Goal: Task Accomplishment & Management: Manage account settings

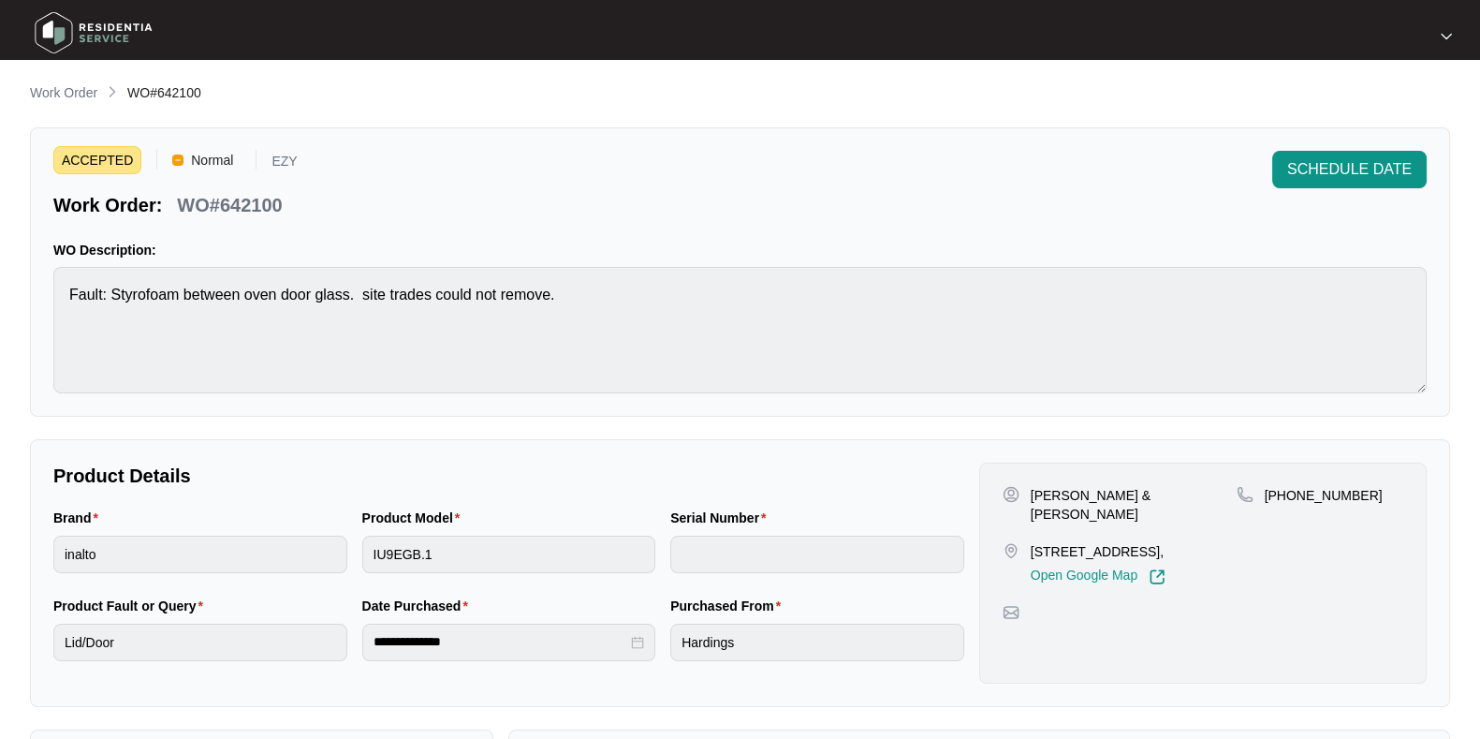
scroll to position [33, 0]
click at [66, 87] on p "Work Order" at bounding box center [63, 92] width 67 height 19
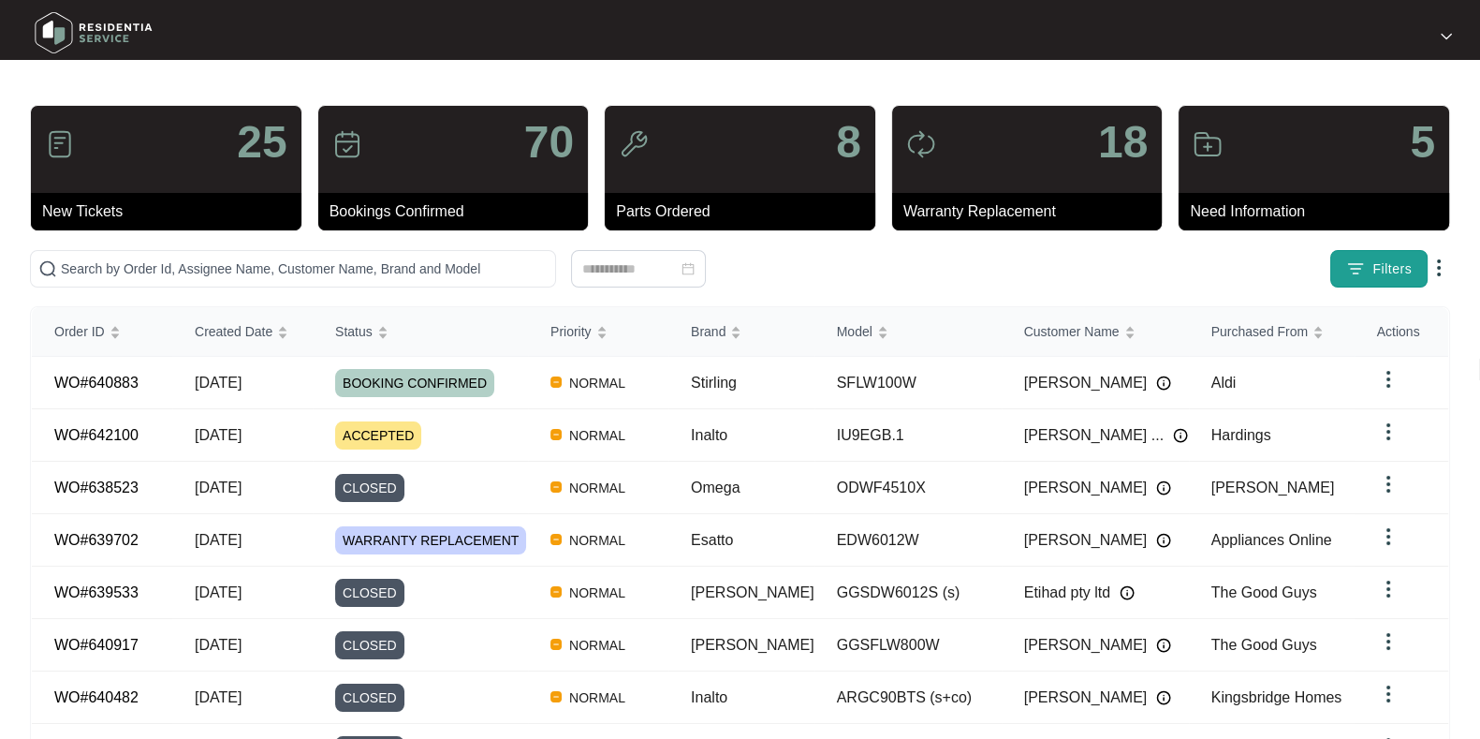
click at [1395, 261] on span "Filters" at bounding box center [1391, 269] width 39 height 20
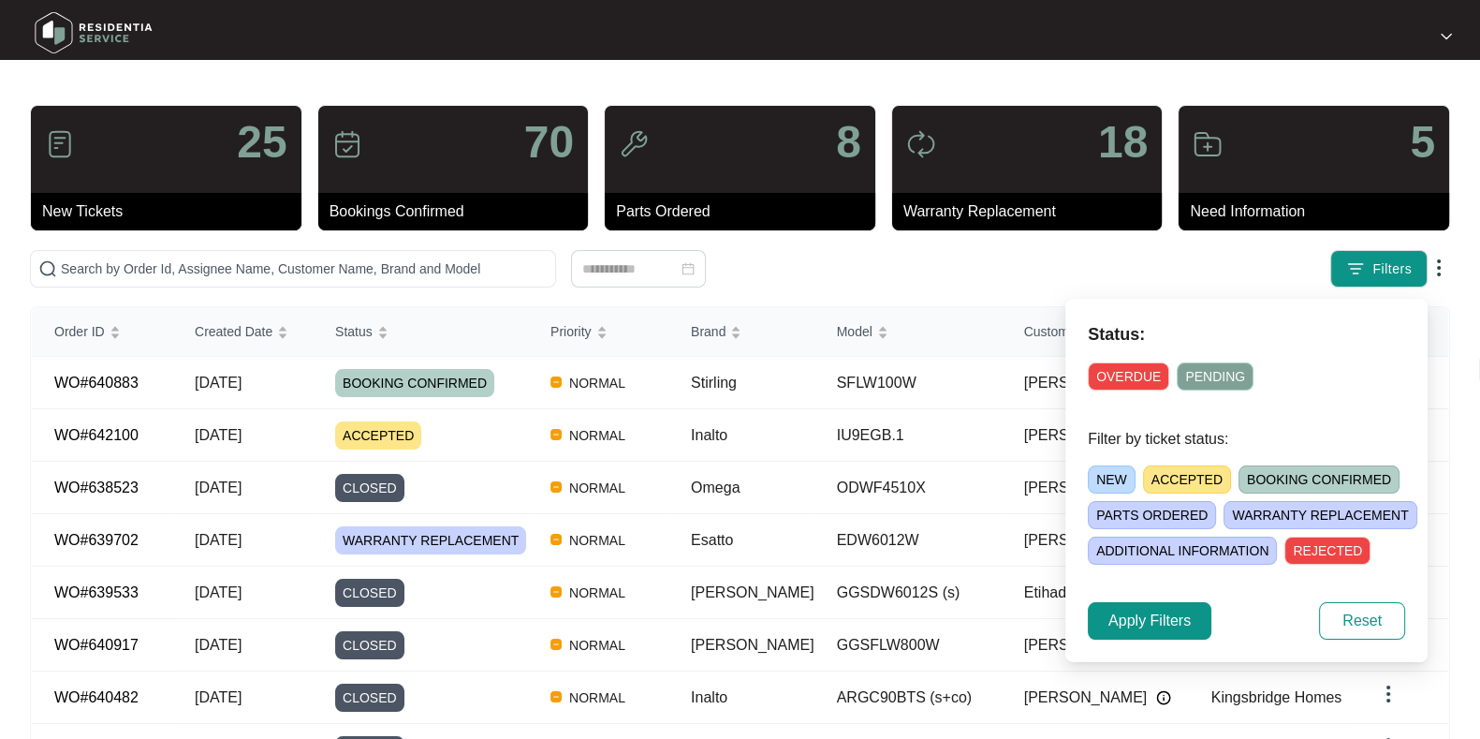
click at [1178, 473] on span "ACCEPTED" at bounding box center [1187, 479] width 88 height 28
click at [1163, 629] on span "Apply Filters" at bounding box center [1149, 620] width 82 height 22
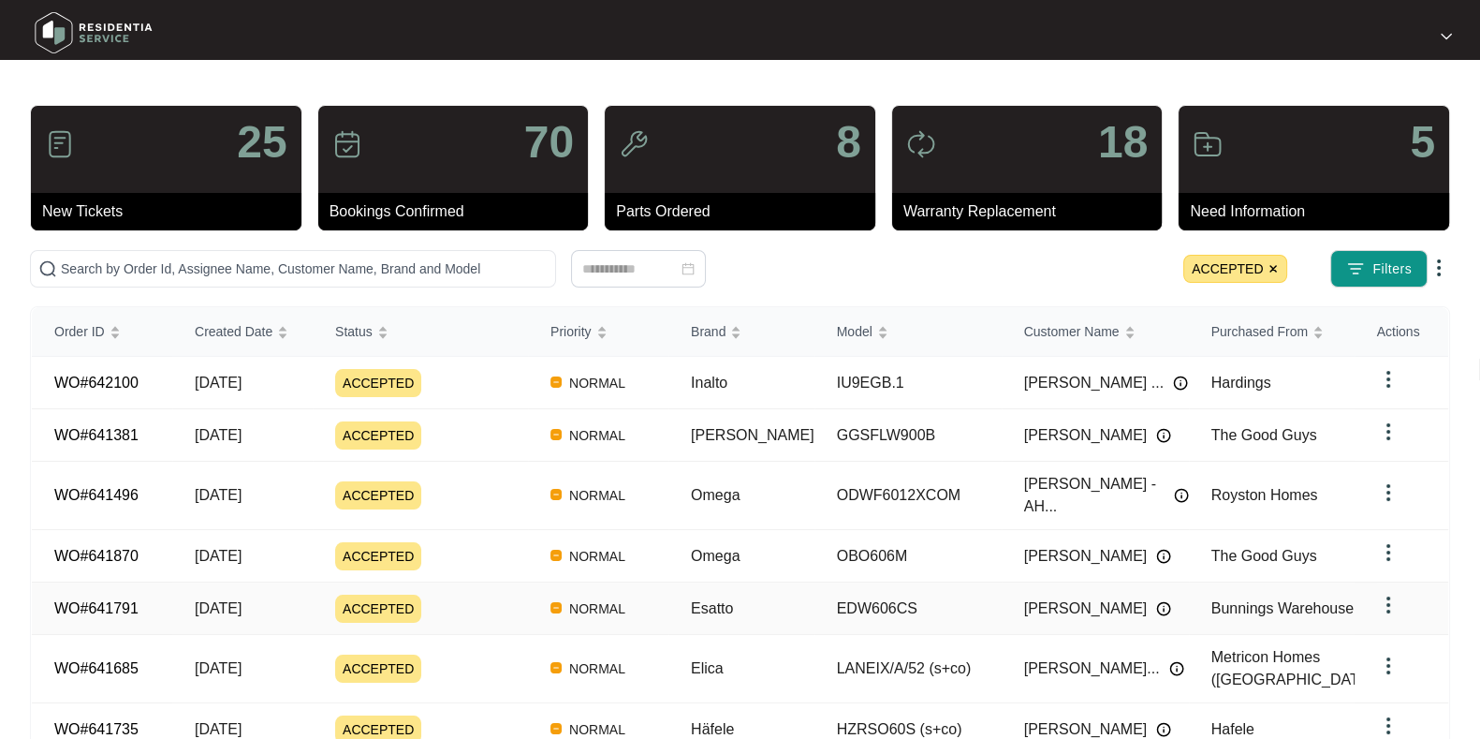
scroll to position [221, 0]
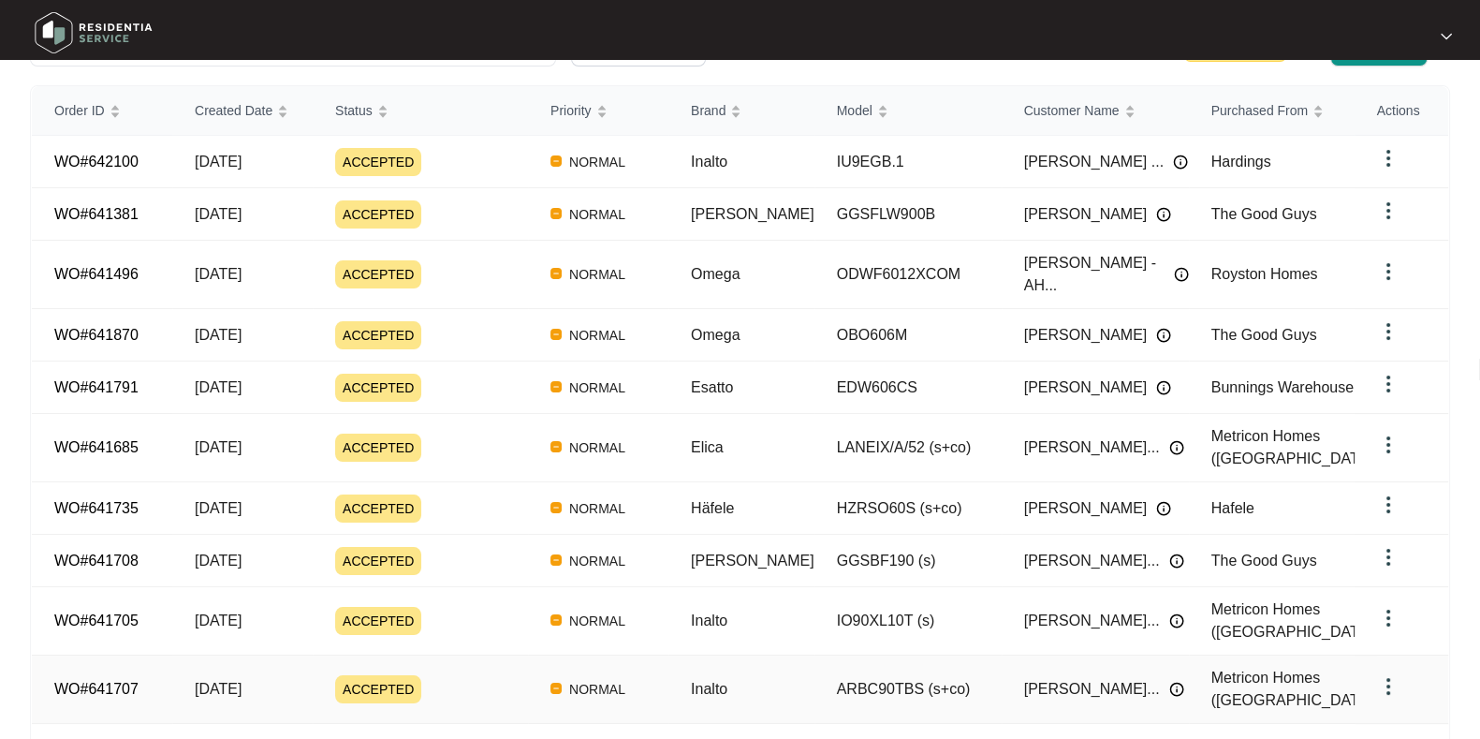
click at [477, 675] on div "ACCEPTED" at bounding box center [431, 689] width 193 height 28
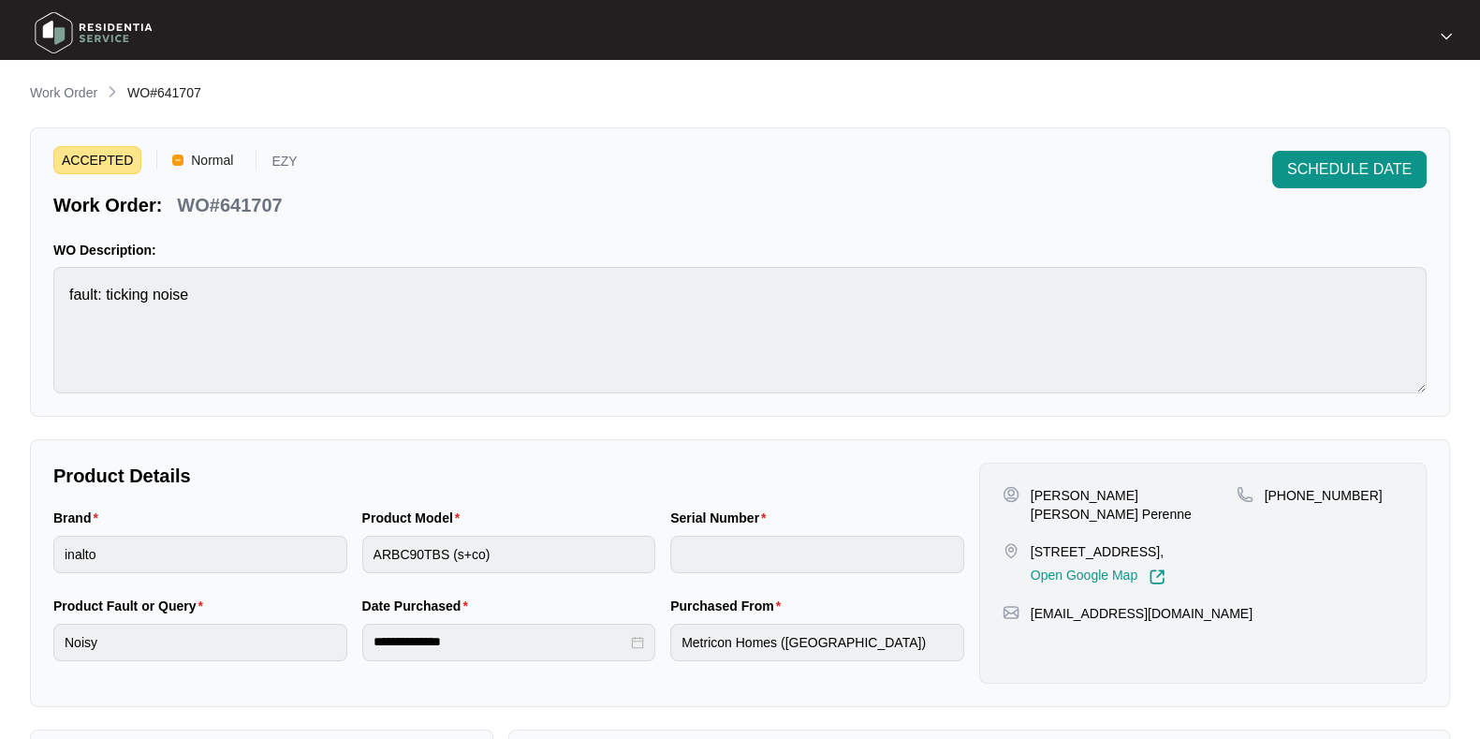
click at [243, 201] on p "WO#641707" at bounding box center [229, 205] width 105 height 26
copy p "641707"
click at [1371, 166] on span "SCHEDULE DATE" at bounding box center [1349, 169] width 125 height 22
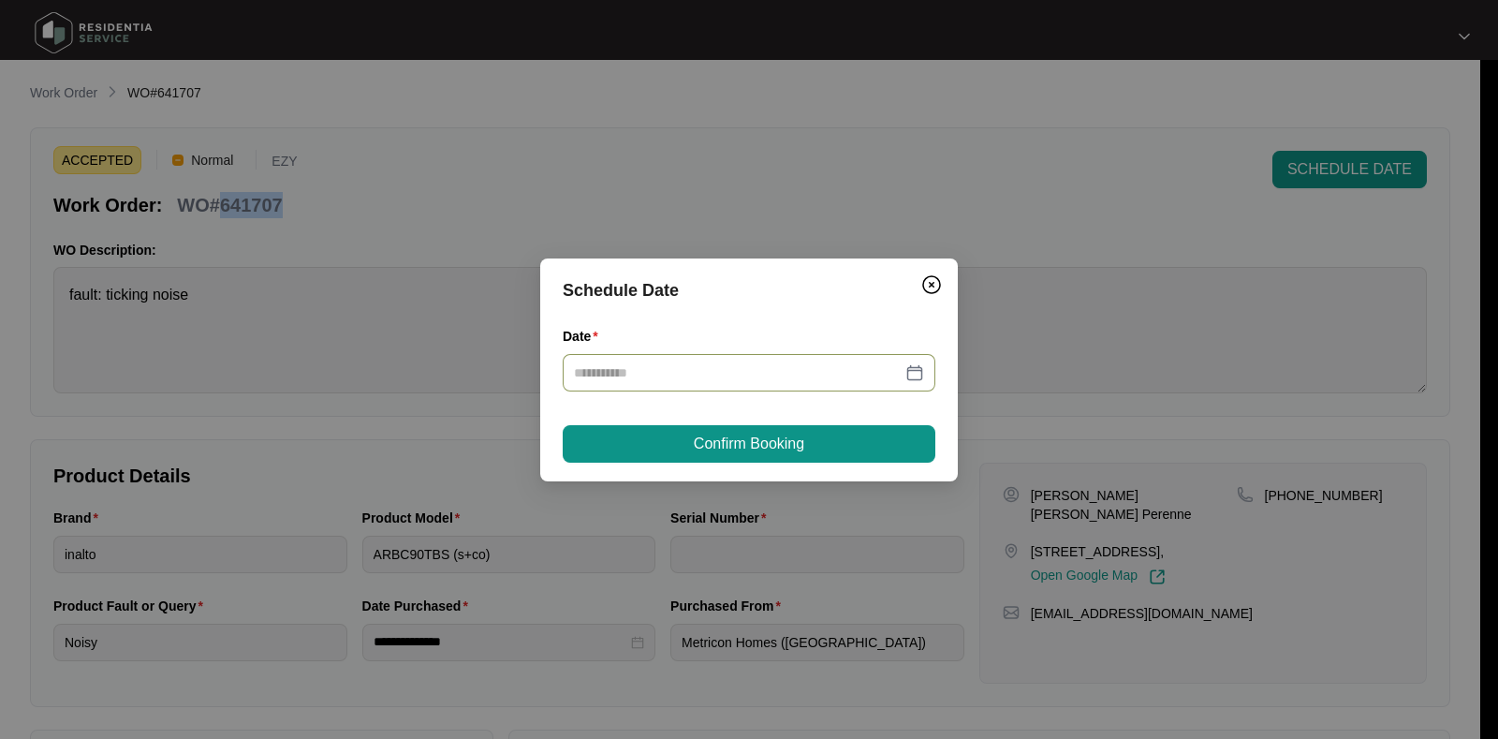
click at [634, 370] on input "Date" at bounding box center [738, 372] width 328 height 21
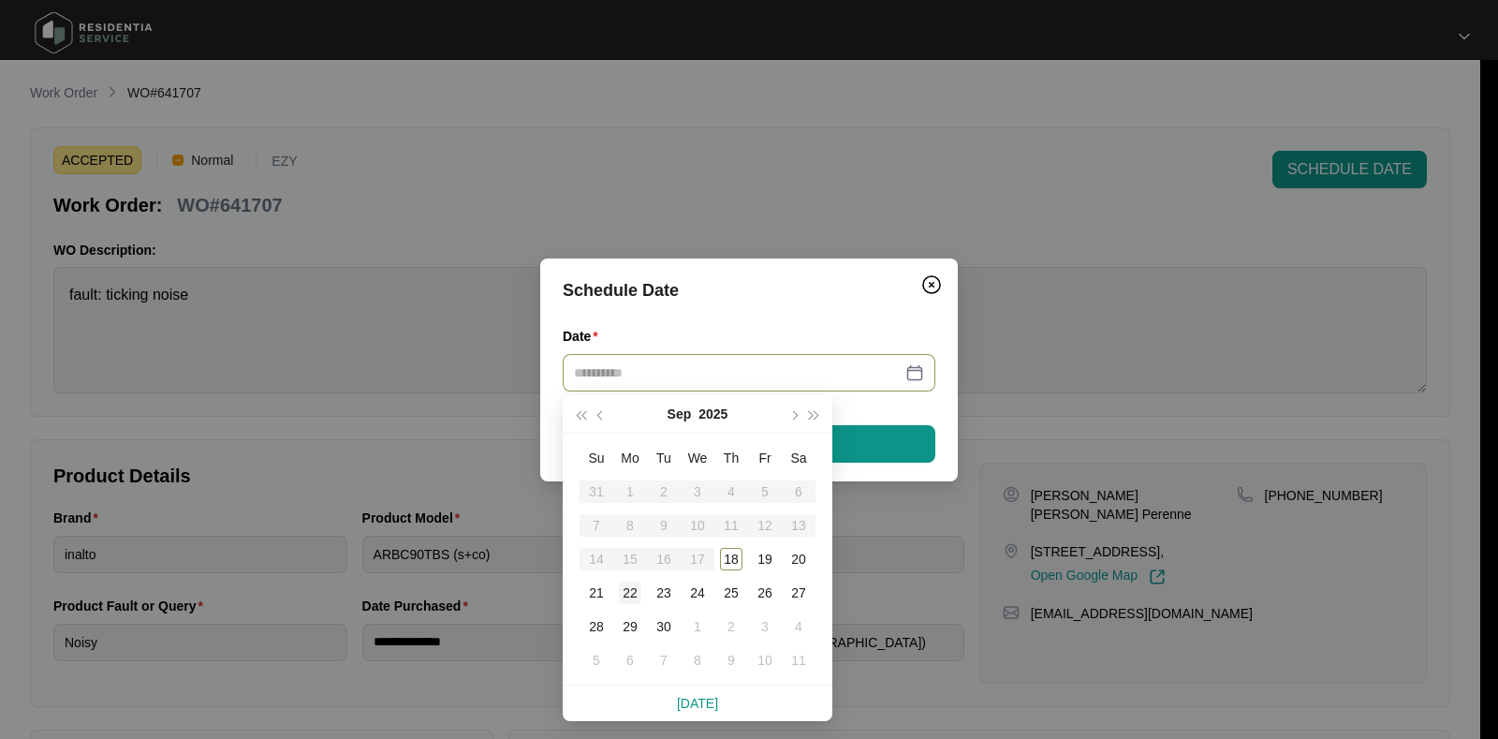
click at [626, 594] on div "22" at bounding box center [630, 592] width 22 height 22
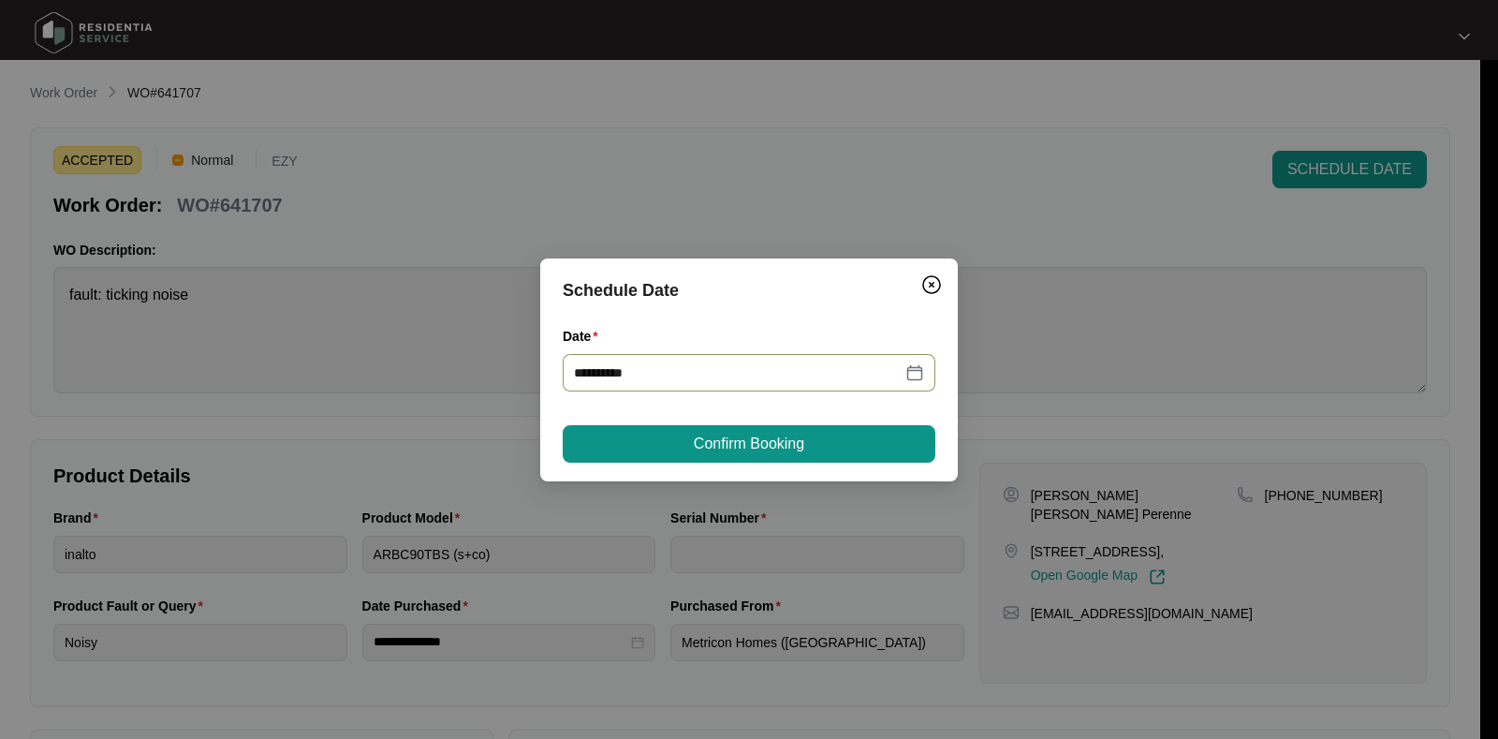
type input "**********"
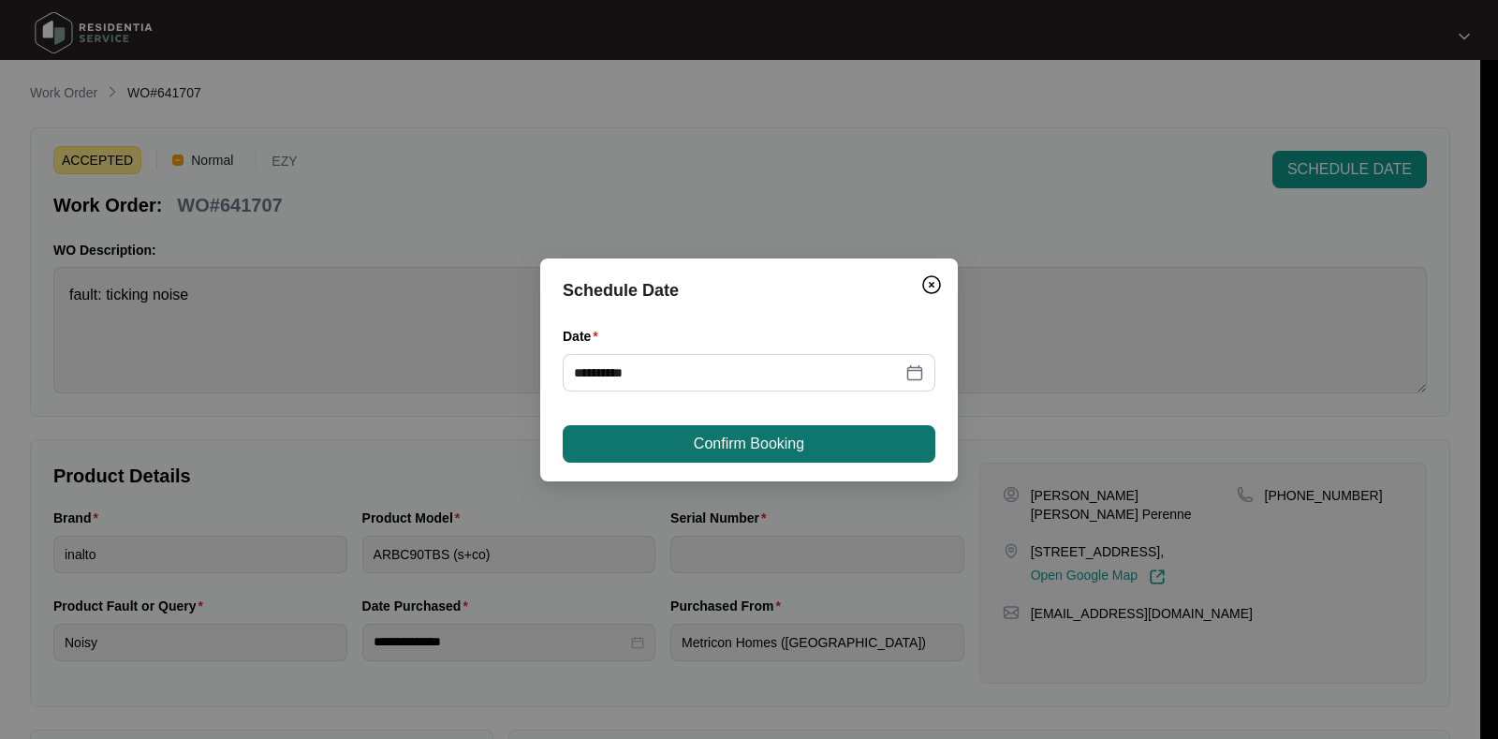
click at [694, 437] on span "Confirm Booking" at bounding box center [749, 443] width 110 height 22
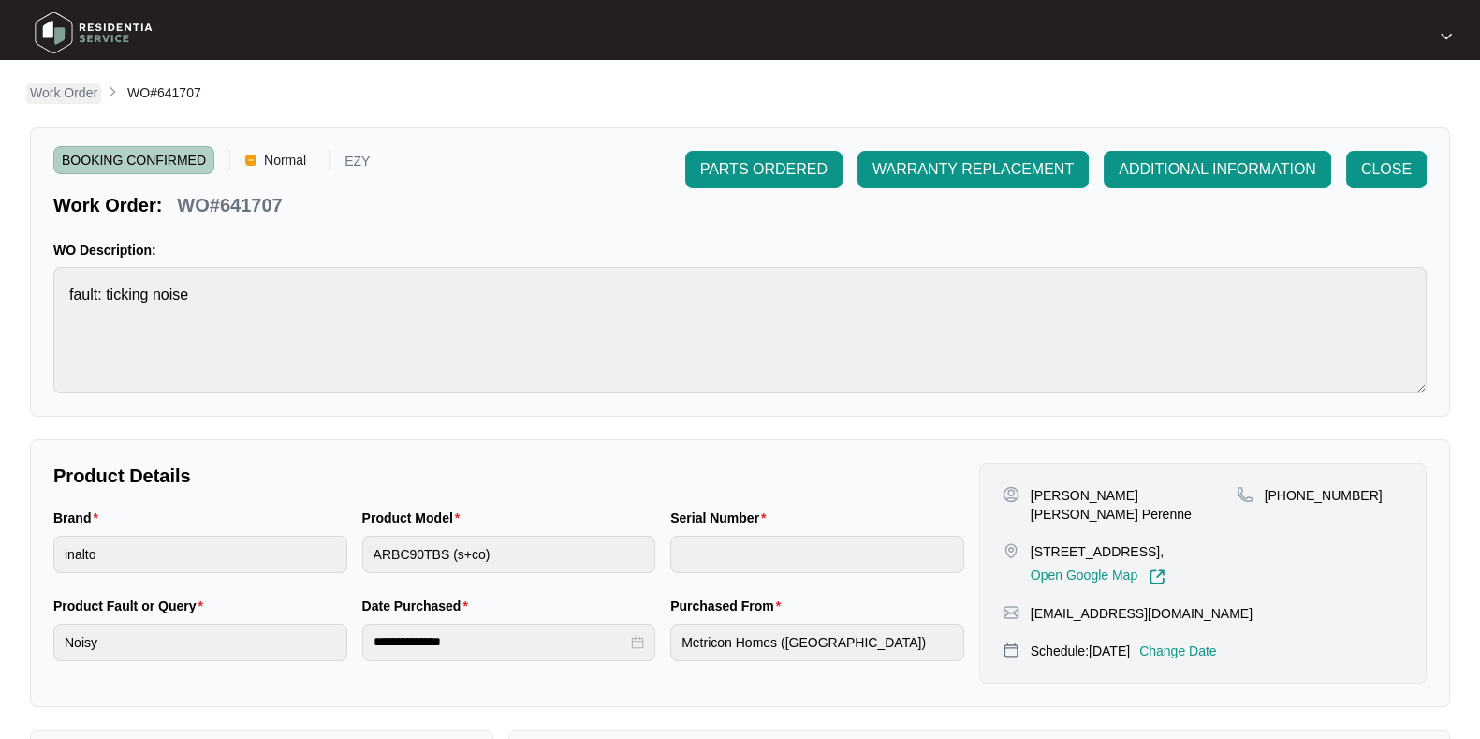
click at [56, 91] on p "Work Order" at bounding box center [63, 92] width 67 height 19
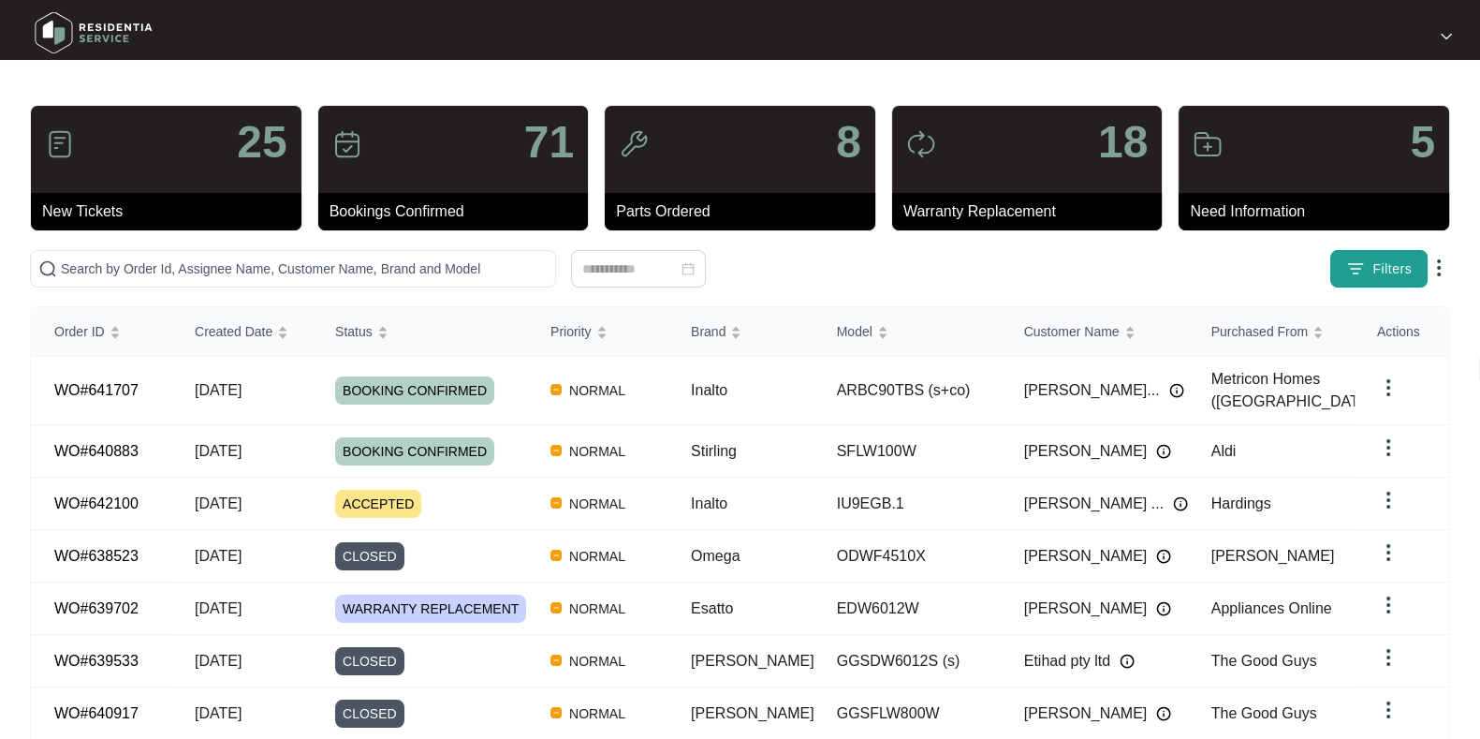
click at [1389, 266] on span "Filters" at bounding box center [1391, 269] width 39 height 20
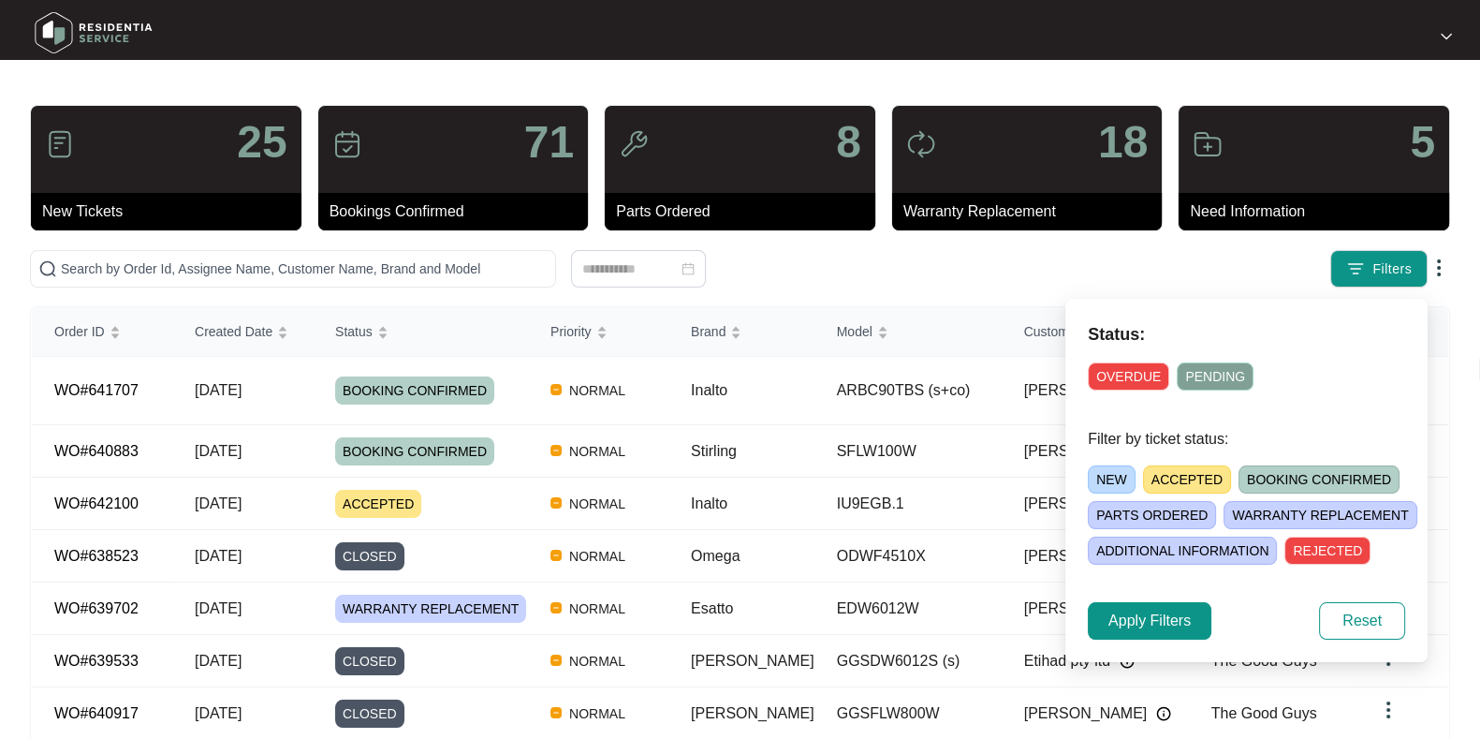
click at [1160, 461] on div "NEW ACCEPTED BOOKING CONFIRMED [PERSON_NAME] ORDERED [PERSON_NAME] REPLACEMENT …" at bounding box center [1269, 511] width 362 height 107
click at [1169, 479] on span "ACCEPTED" at bounding box center [1187, 479] width 88 height 28
click at [1175, 620] on span "Apply Filters" at bounding box center [1149, 620] width 82 height 22
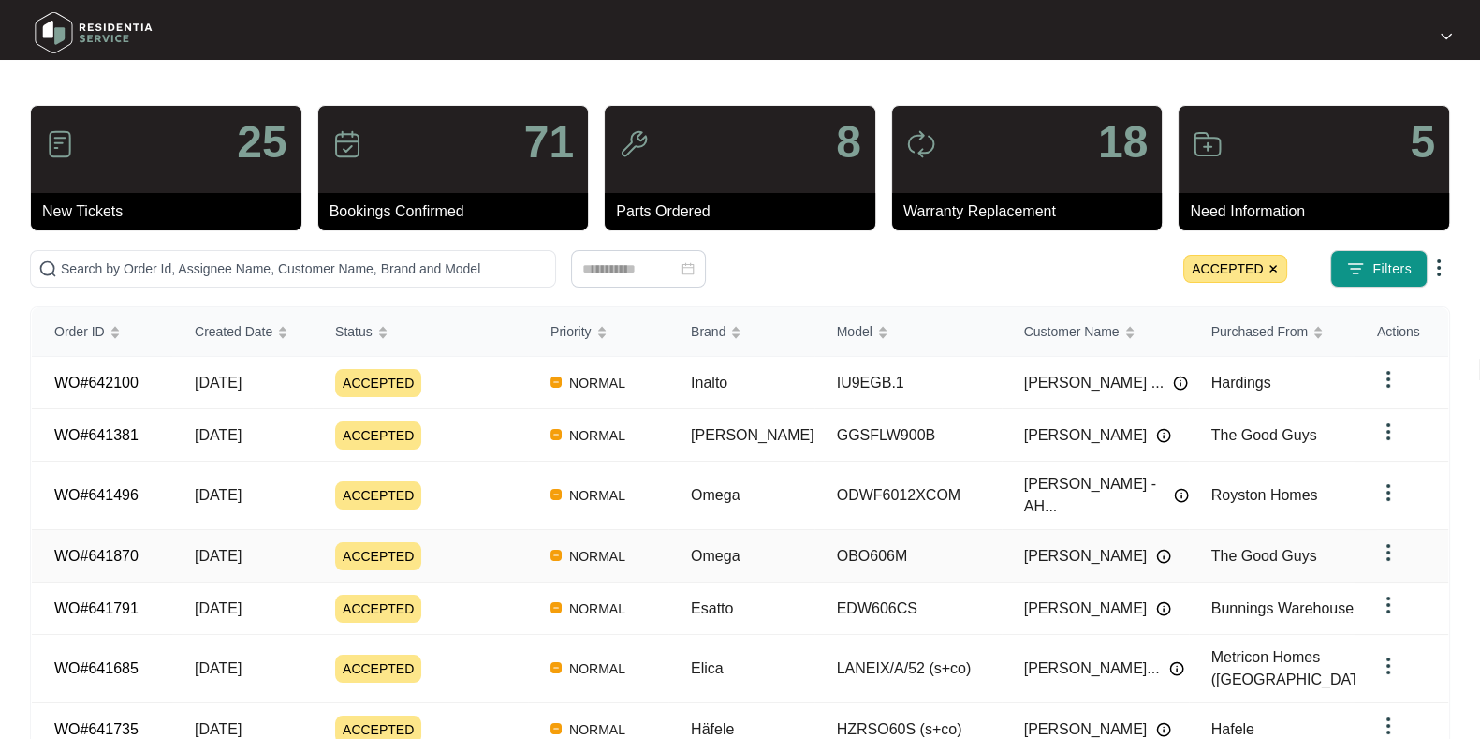
scroll to position [221, 0]
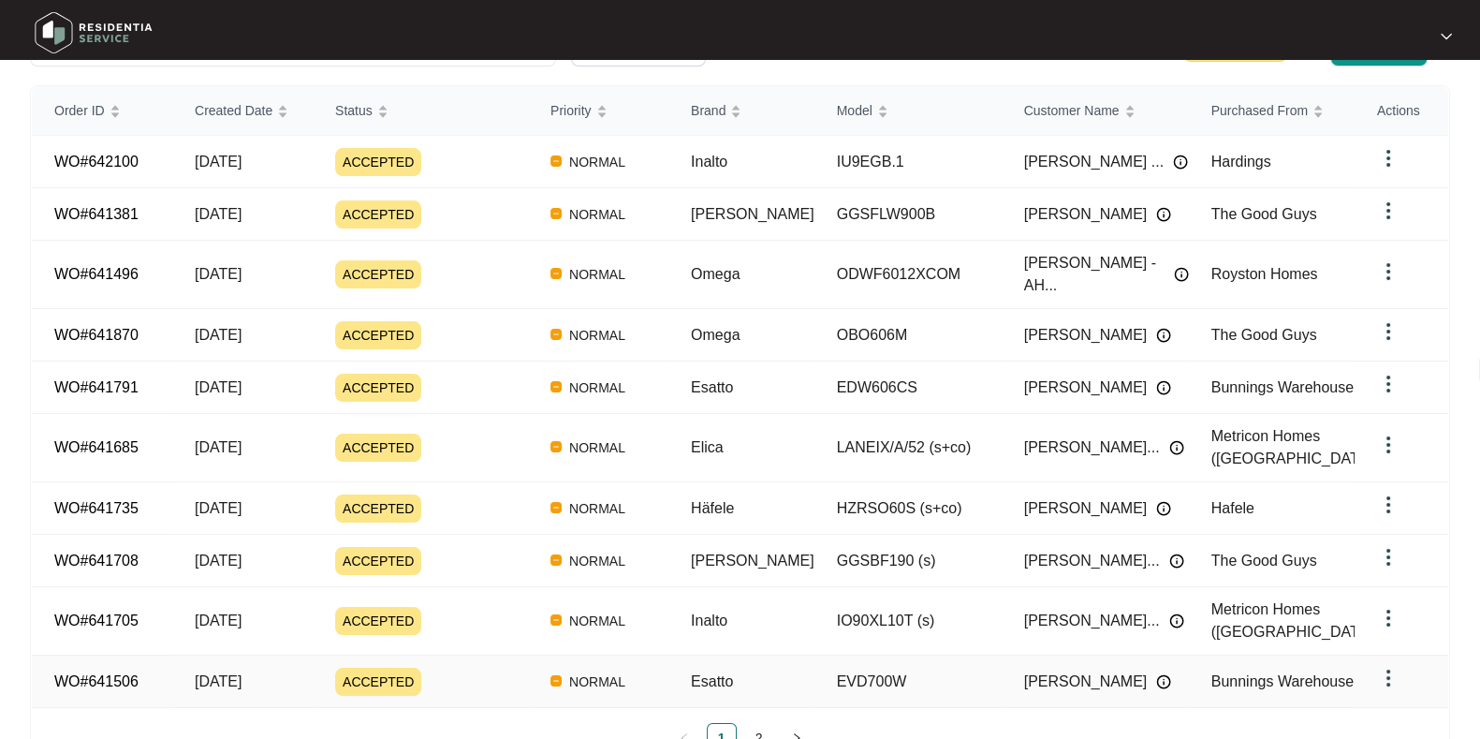
click at [480, 667] on div "ACCEPTED" at bounding box center [431, 681] width 193 height 28
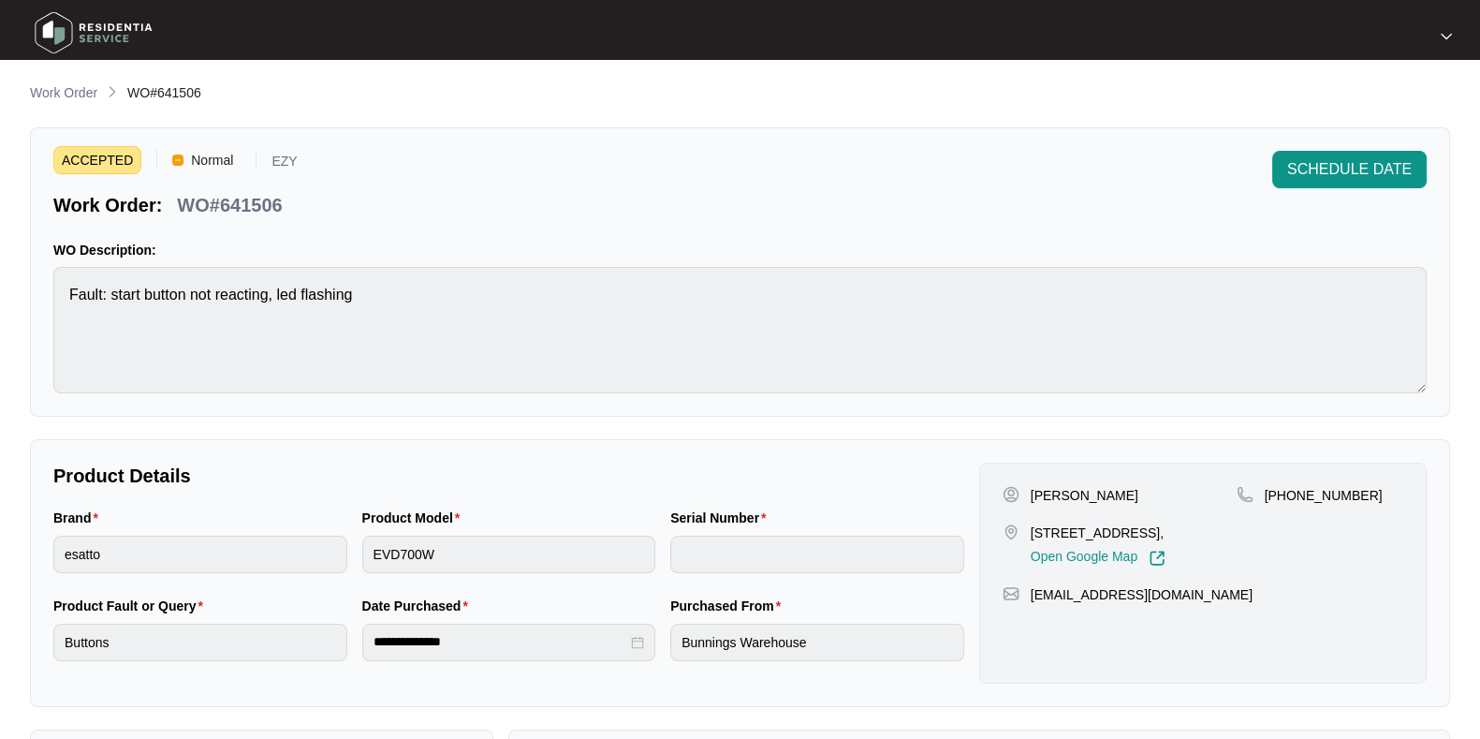
click at [270, 203] on p "WO#641506" at bounding box center [229, 205] width 105 height 26
copy p "641506"
click at [1343, 169] on span "SCHEDULE DATE" at bounding box center [1349, 169] width 125 height 22
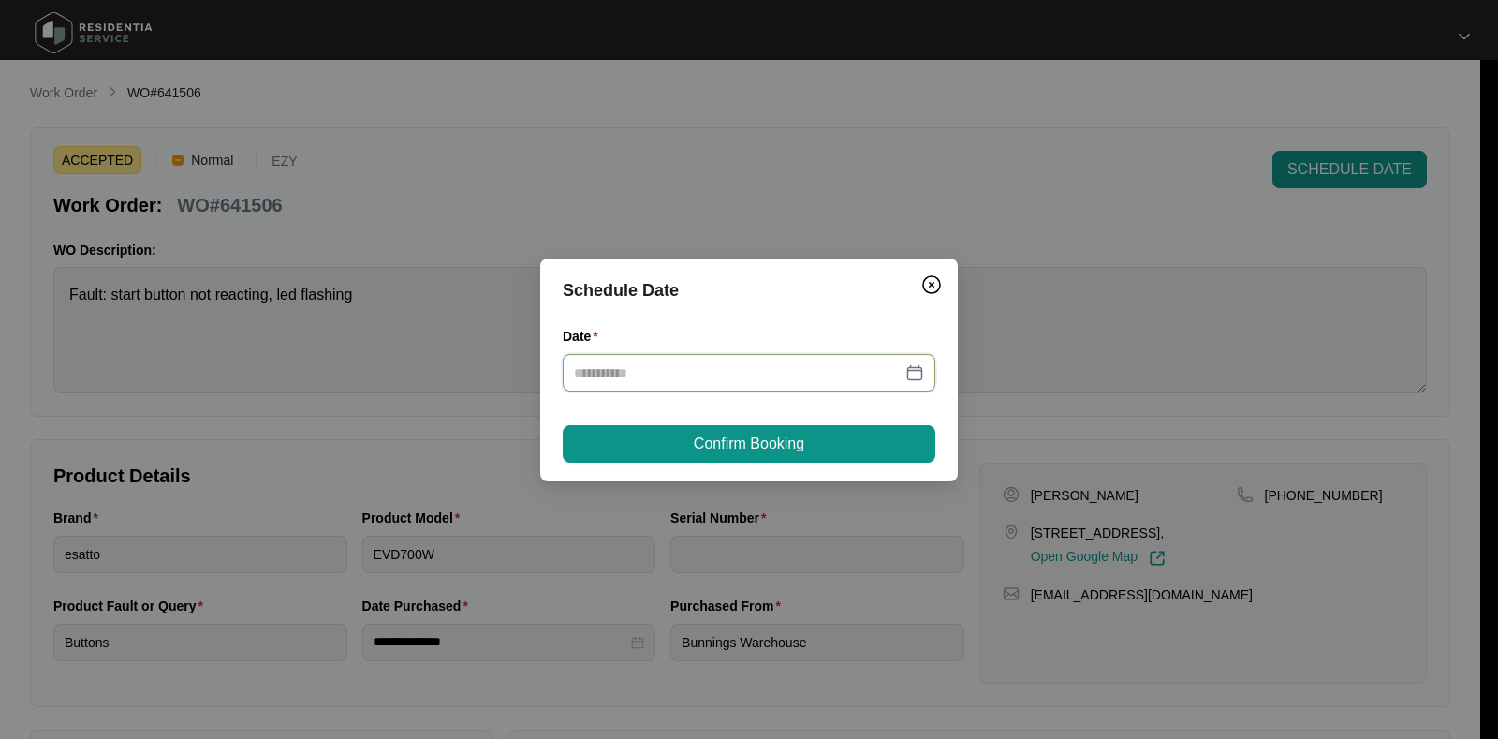
click at [713, 367] on input "Date" at bounding box center [738, 372] width 328 height 21
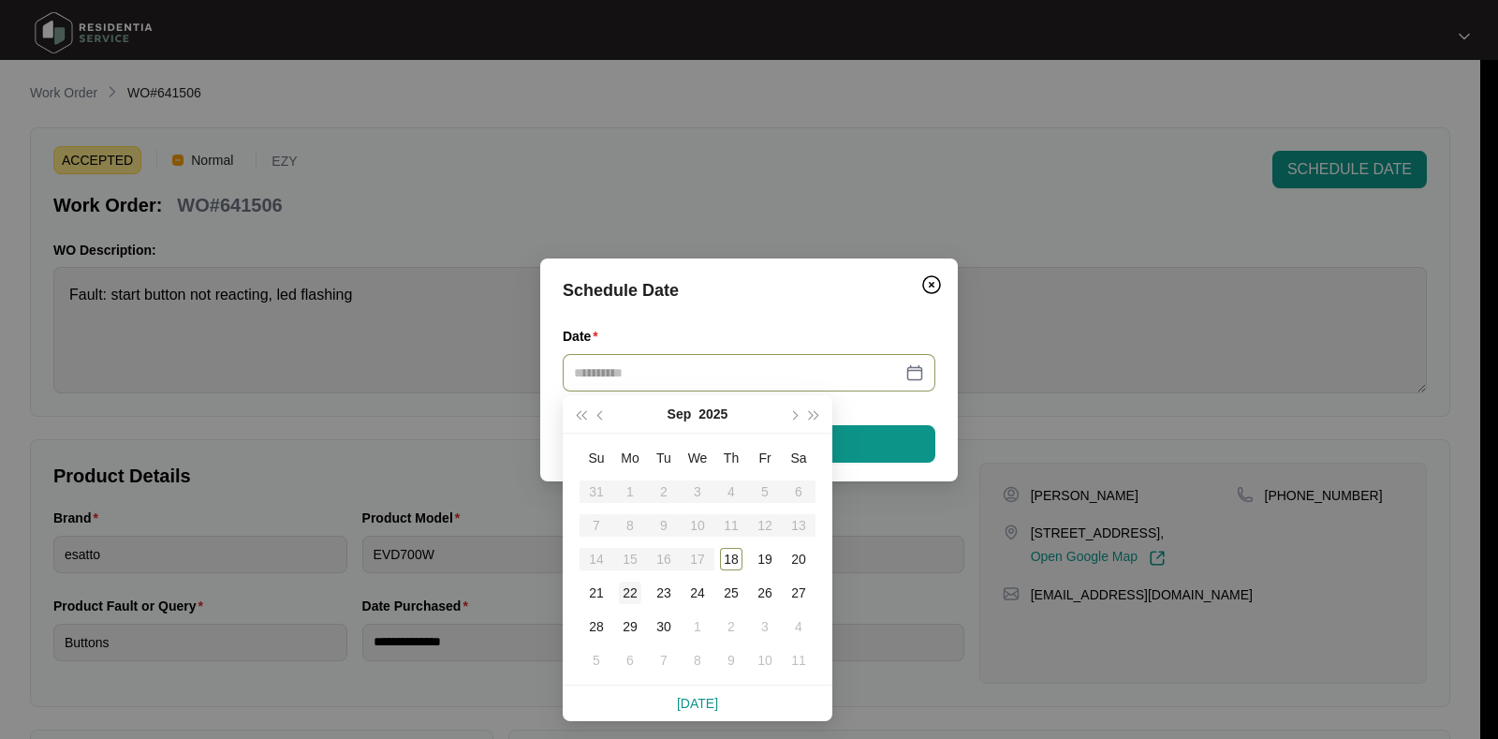
click at [635, 592] on div "22" at bounding box center [630, 592] width 22 height 22
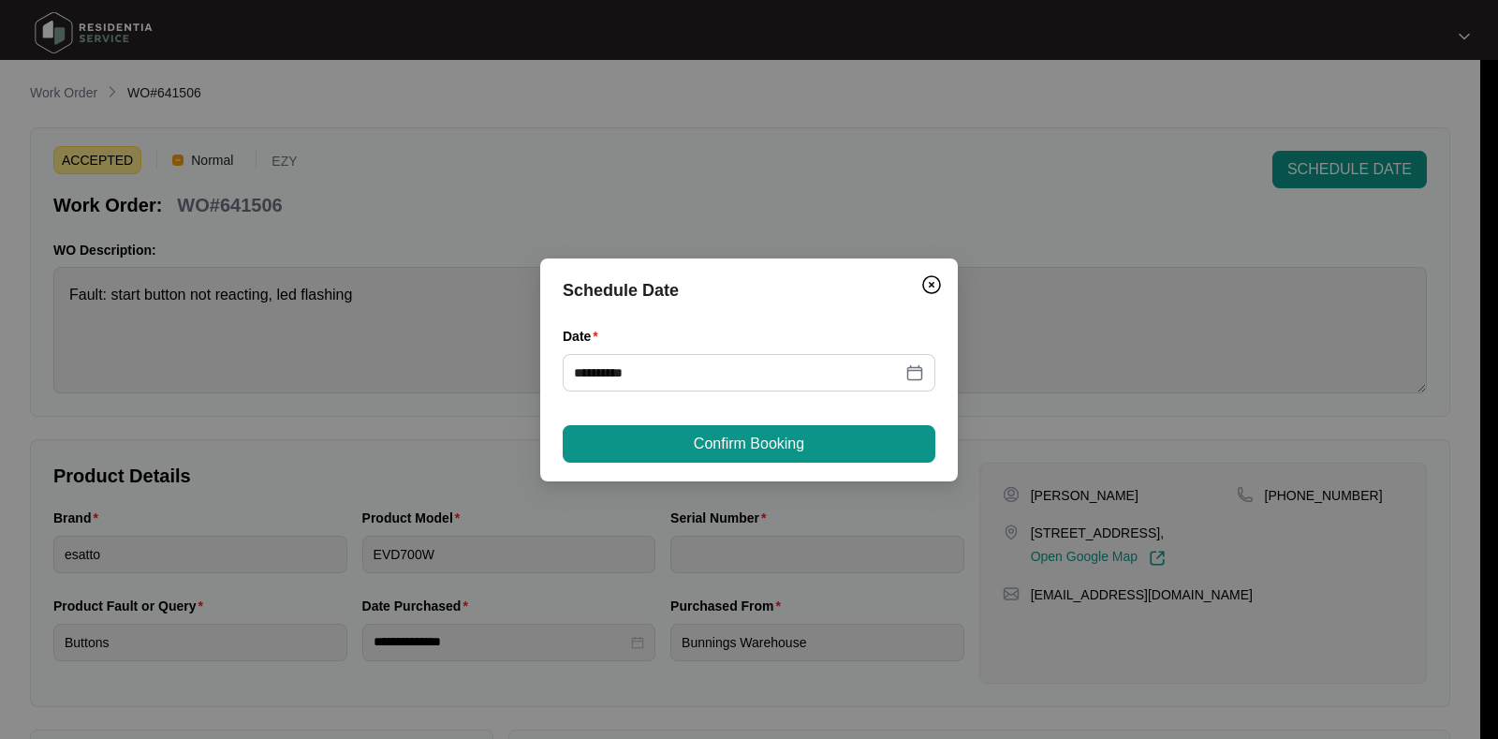
type input "**********"
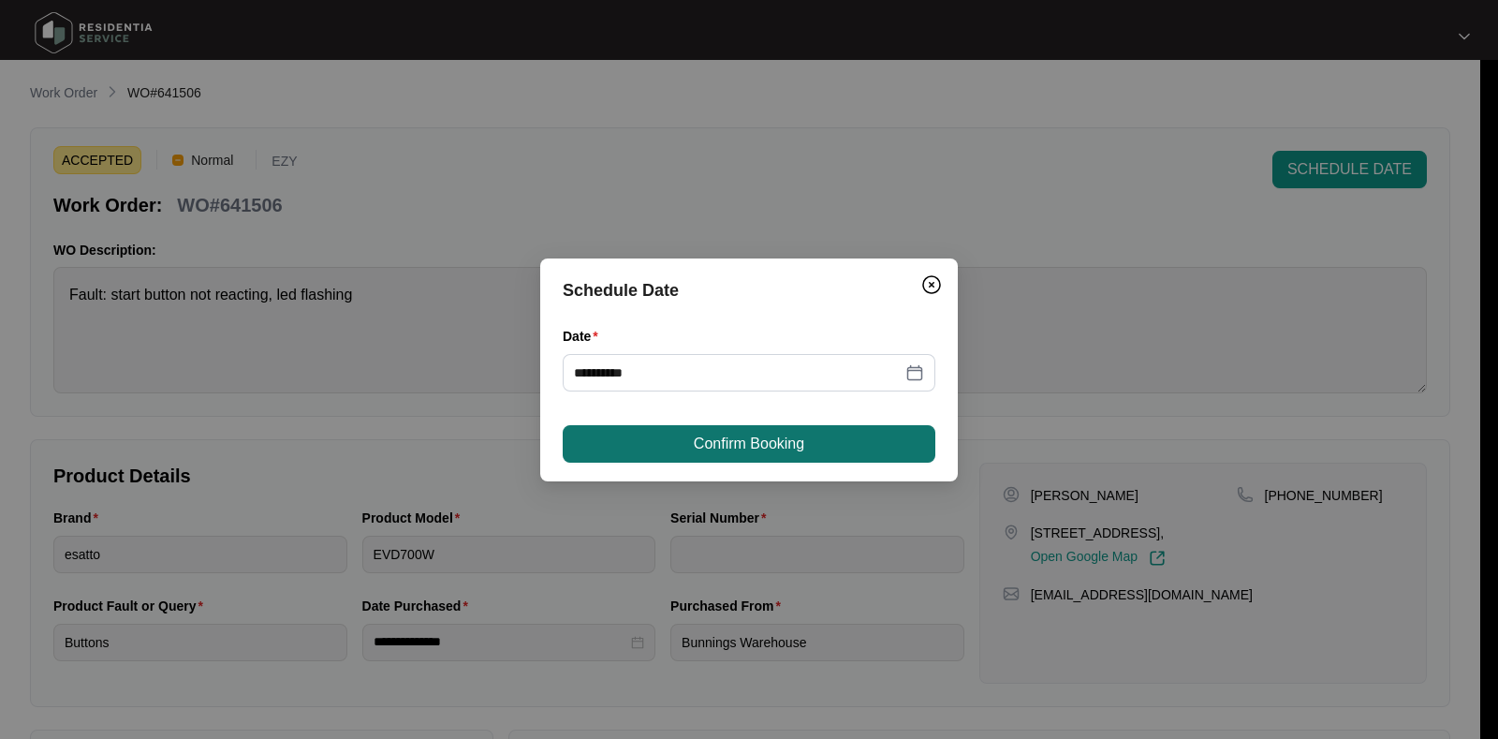
click at [763, 445] on span "Confirm Booking" at bounding box center [749, 443] width 110 height 22
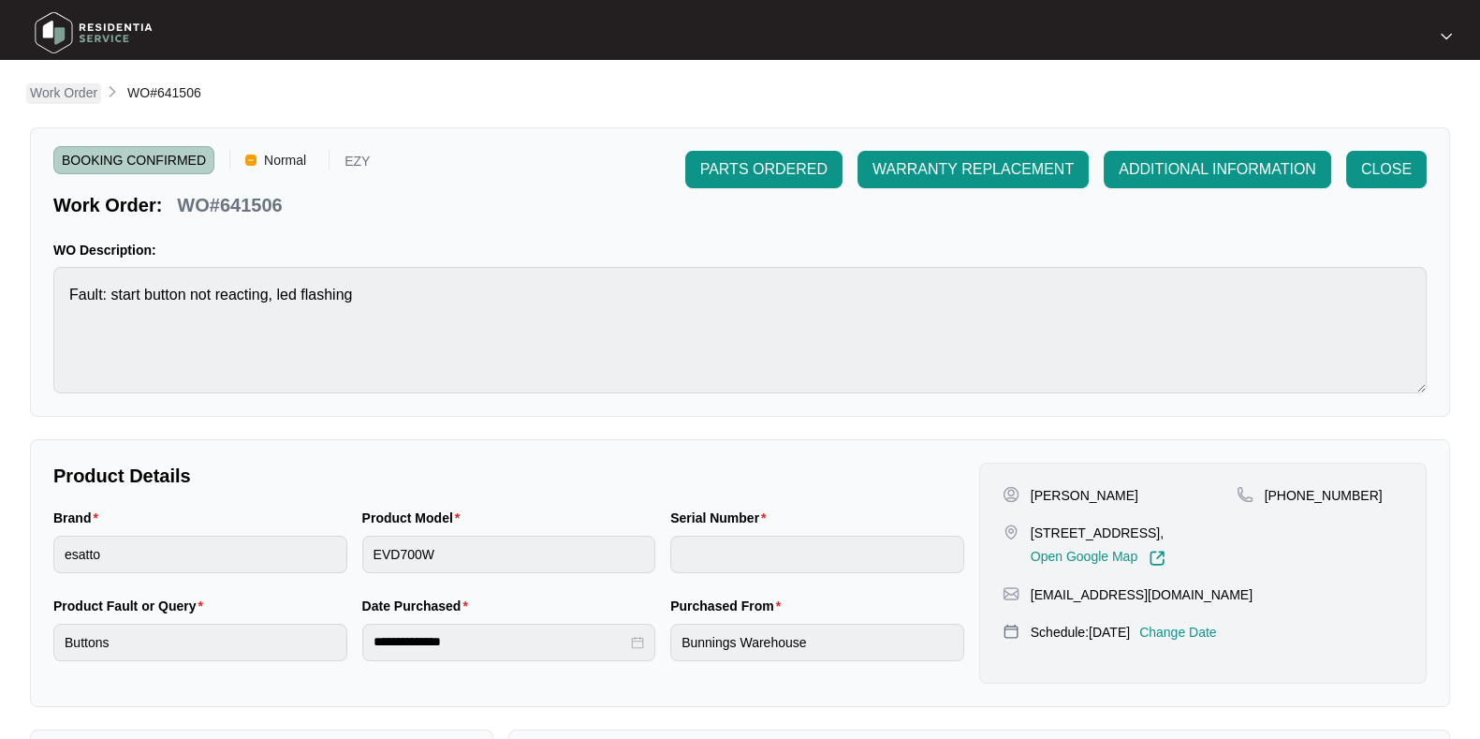
click at [75, 88] on p "Work Order" at bounding box center [63, 92] width 67 height 19
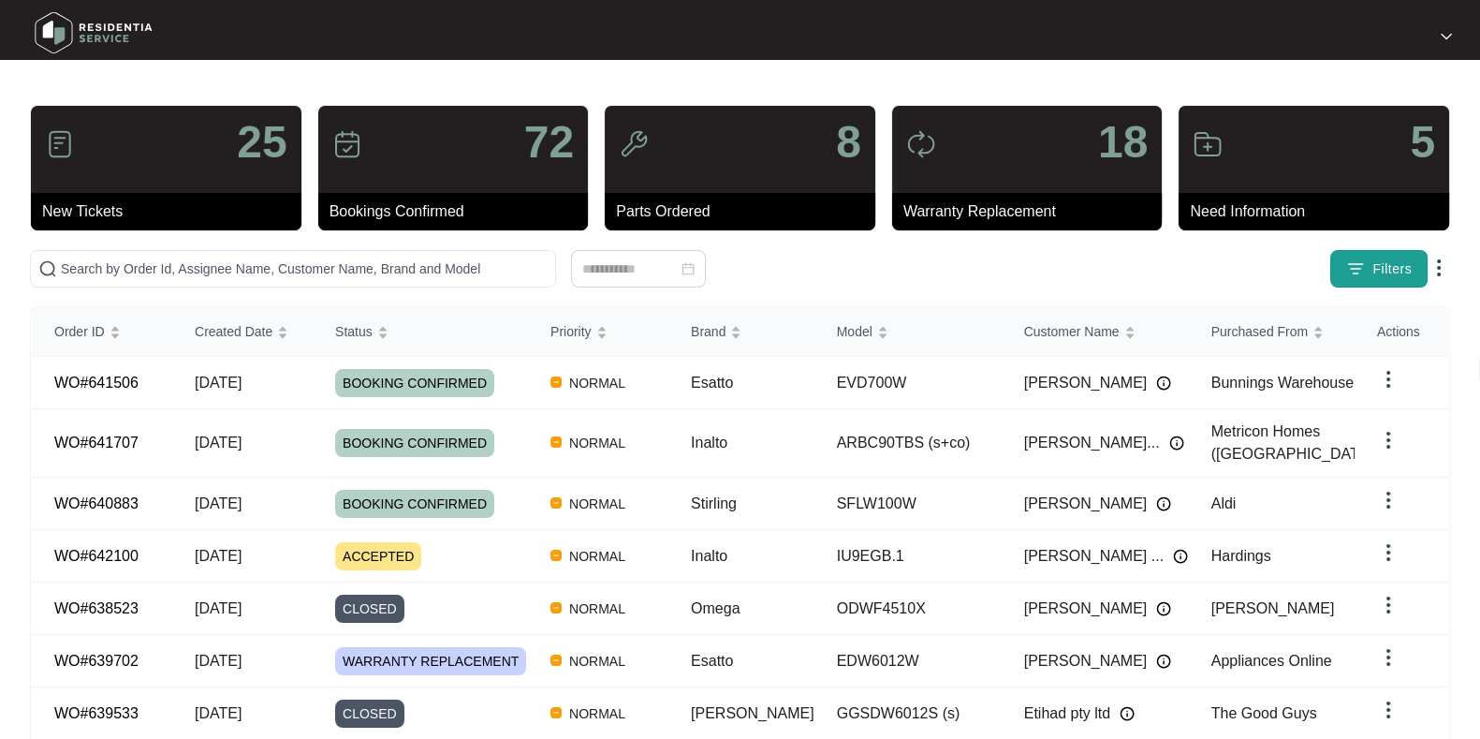
click at [1384, 256] on button "Filters" at bounding box center [1378, 268] width 97 height 37
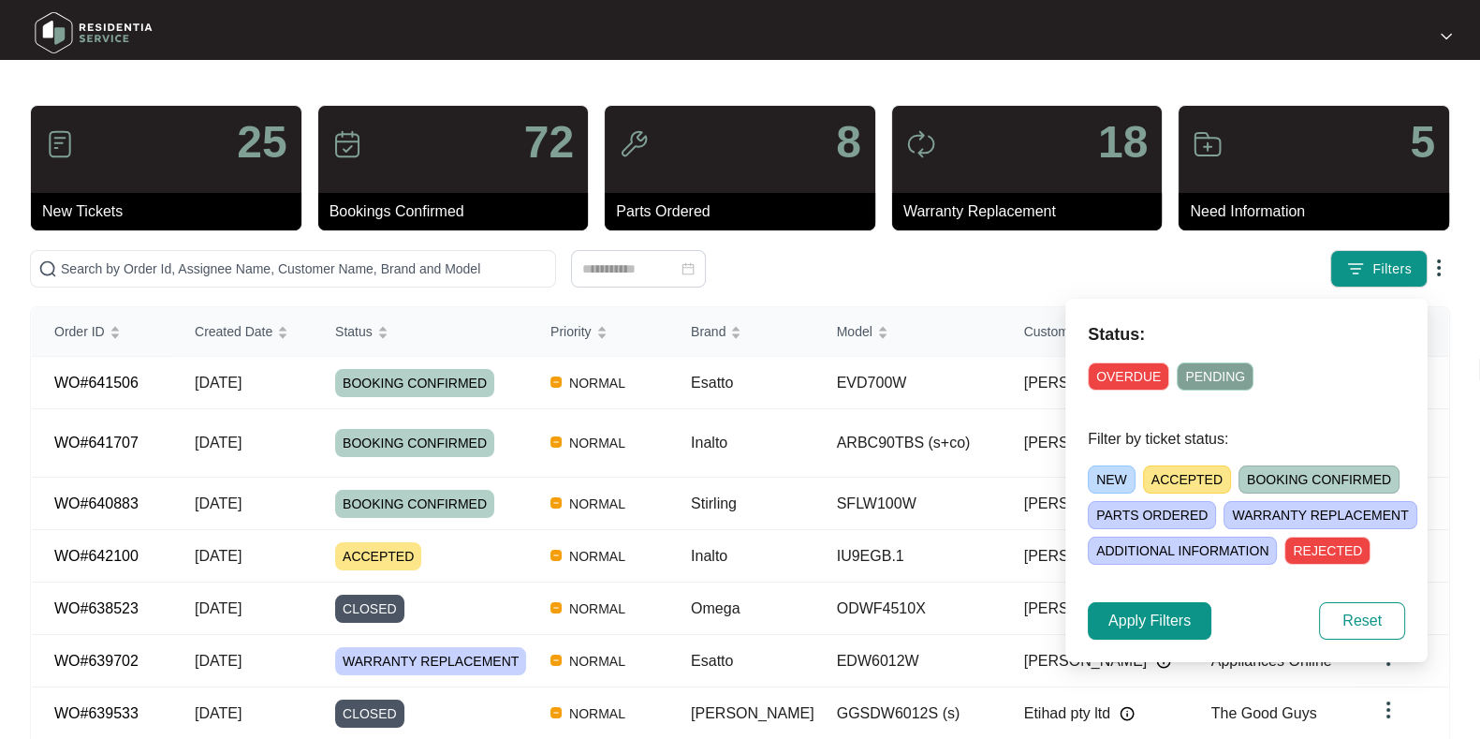
click at [1187, 476] on span "ACCEPTED" at bounding box center [1187, 479] width 88 height 28
click at [1179, 615] on span "Apply Filters" at bounding box center [1149, 620] width 82 height 22
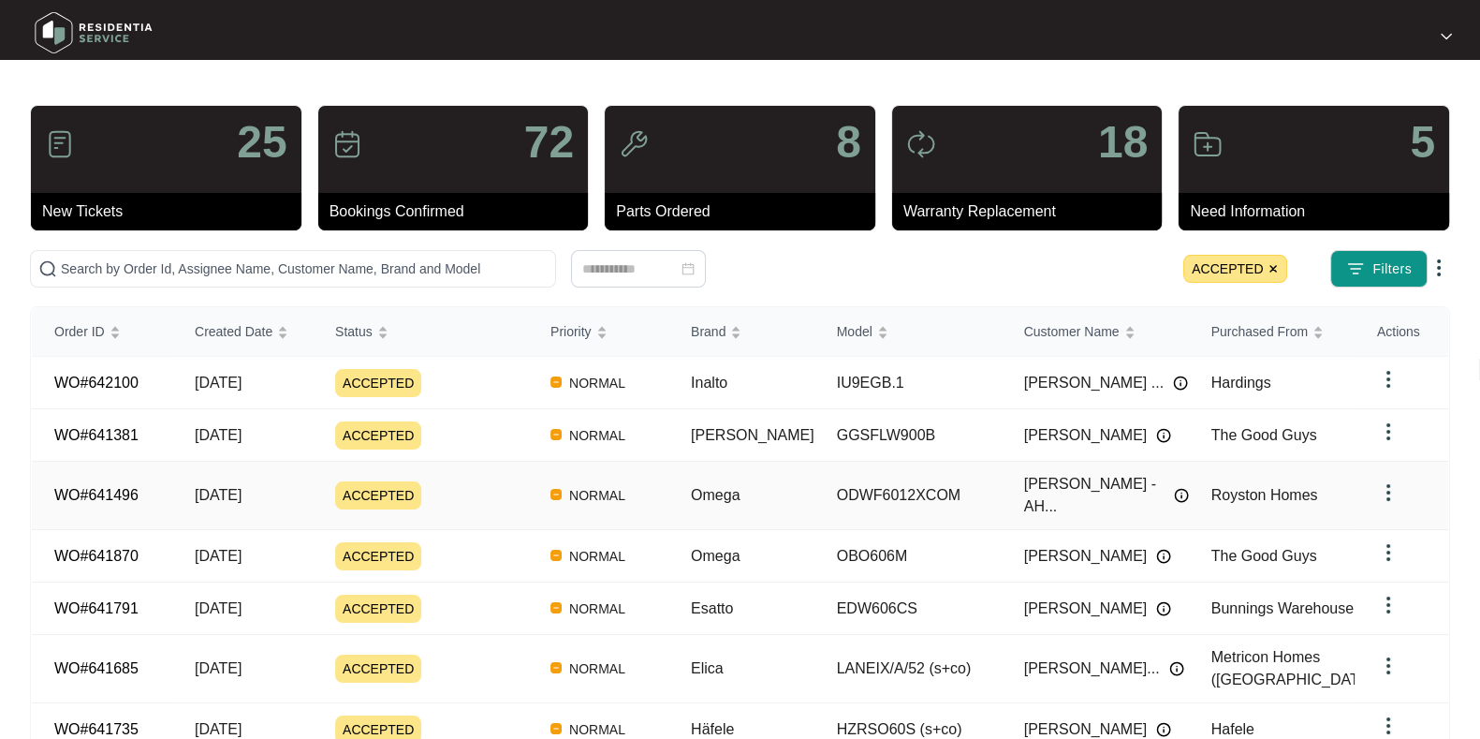
scroll to position [238, 0]
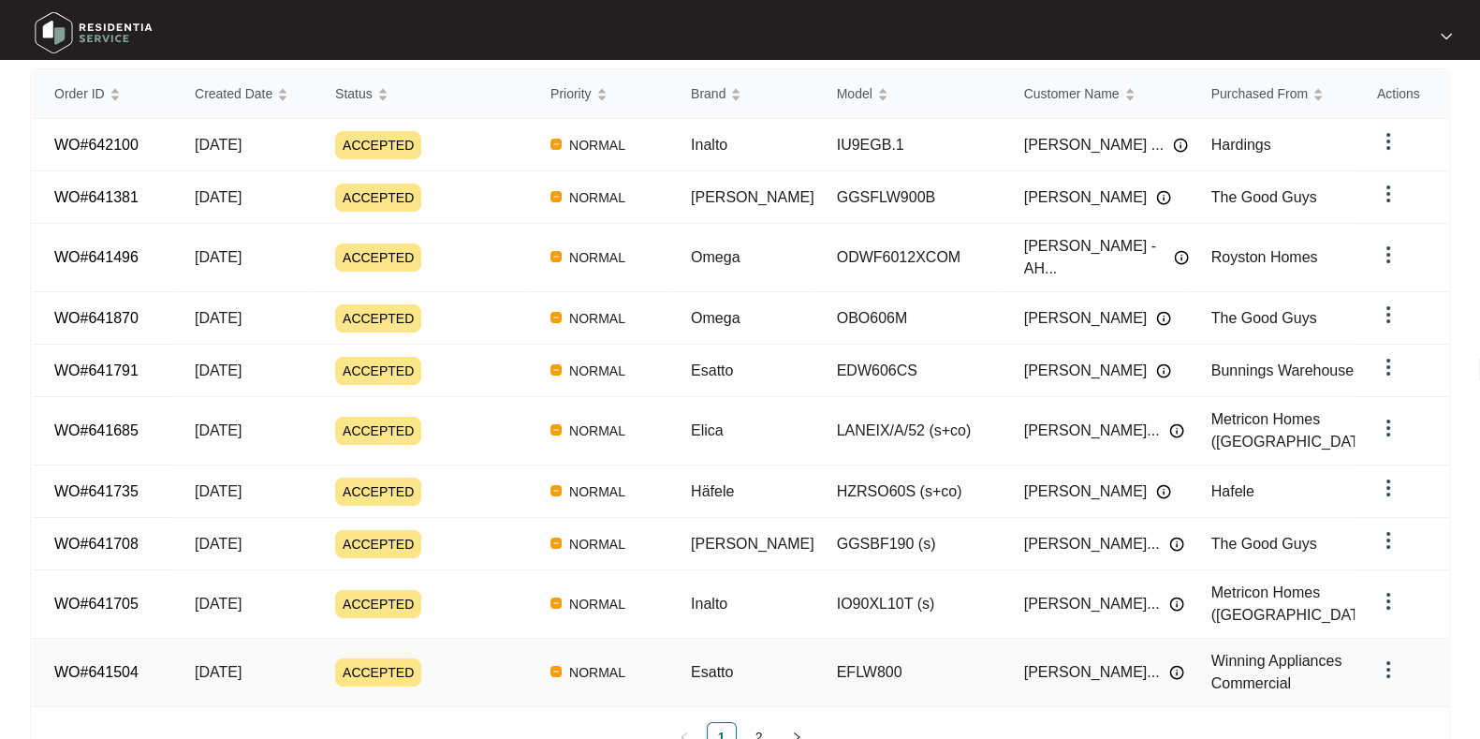
click at [461, 658] on div "ACCEPTED" at bounding box center [431, 672] width 193 height 28
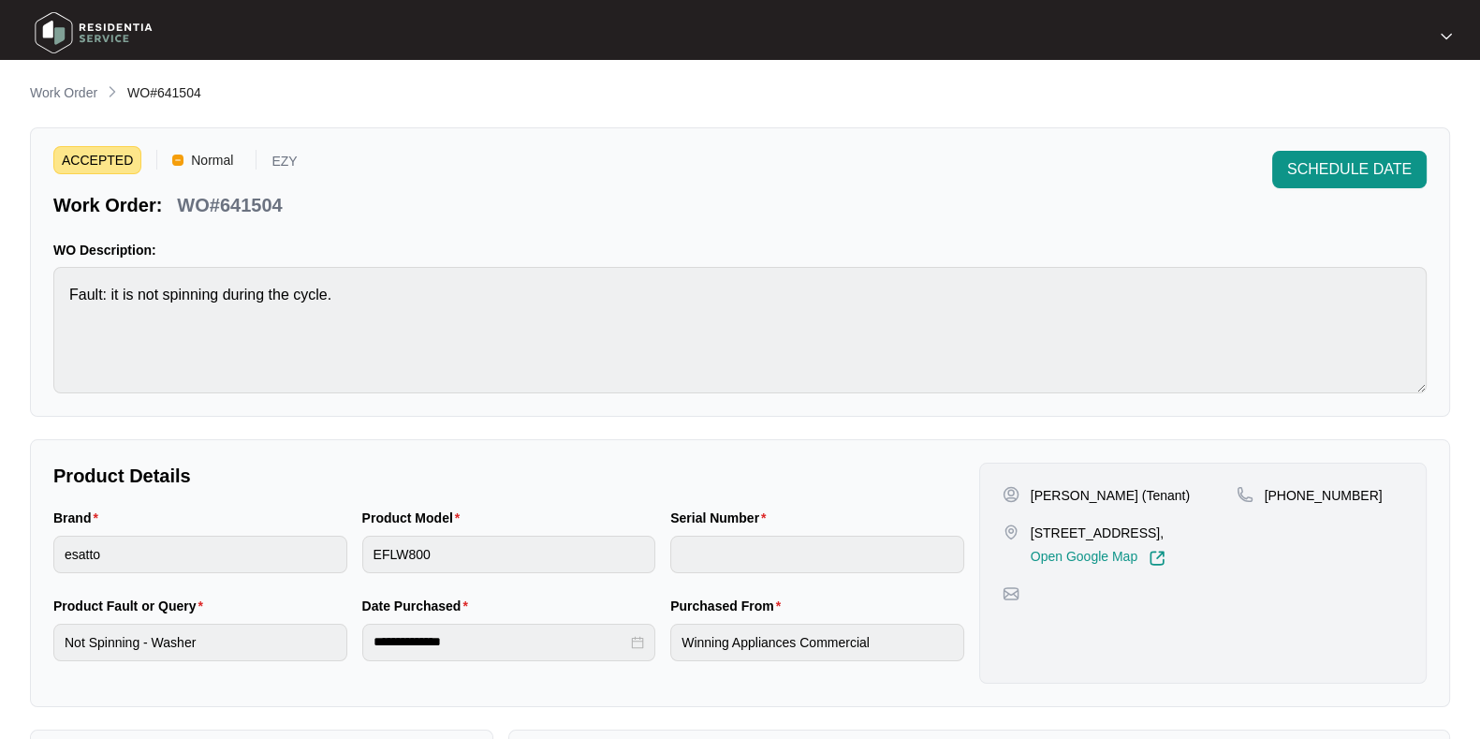
click at [253, 189] on div "WO#641504" at bounding box center [229, 201] width 120 height 33
copy p "641504"
click at [1324, 175] on span "SCHEDULE DATE" at bounding box center [1349, 169] width 125 height 22
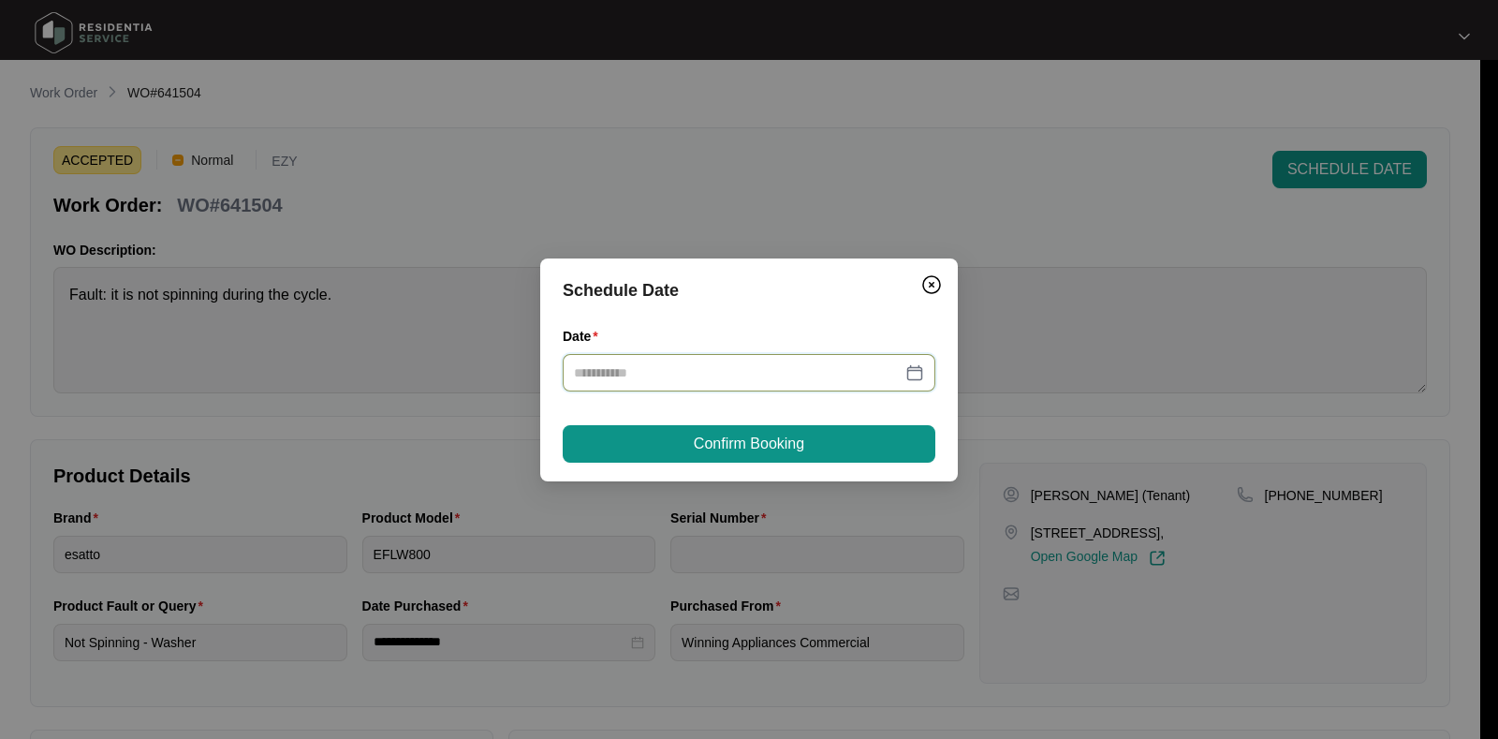
click at [796, 373] on input "Date" at bounding box center [738, 372] width 328 height 21
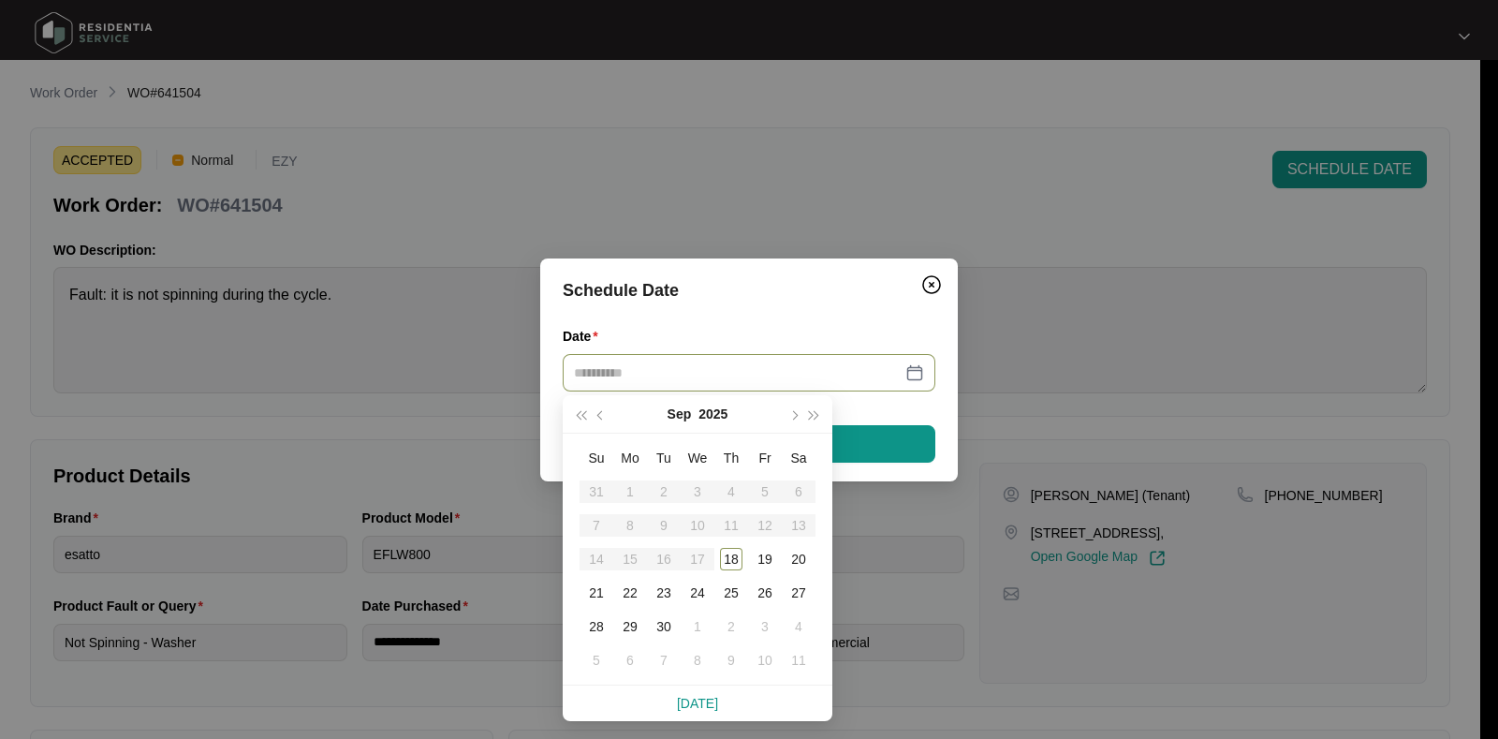
type input "**********"
click at [731, 559] on div "18" at bounding box center [731, 559] width 22 height 22
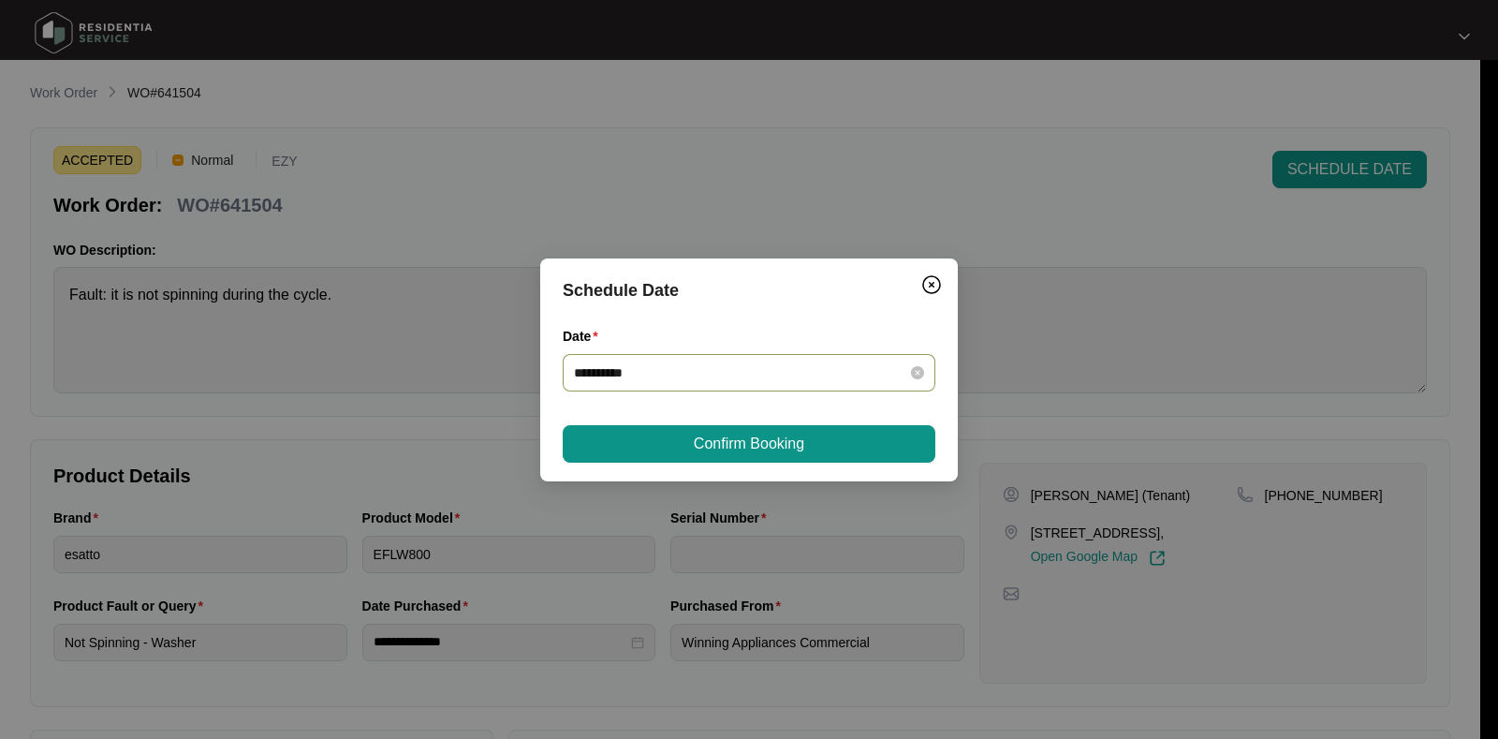
click at [761, 364] on input "**********" at bounding box center [738, 372] width 328 height 21
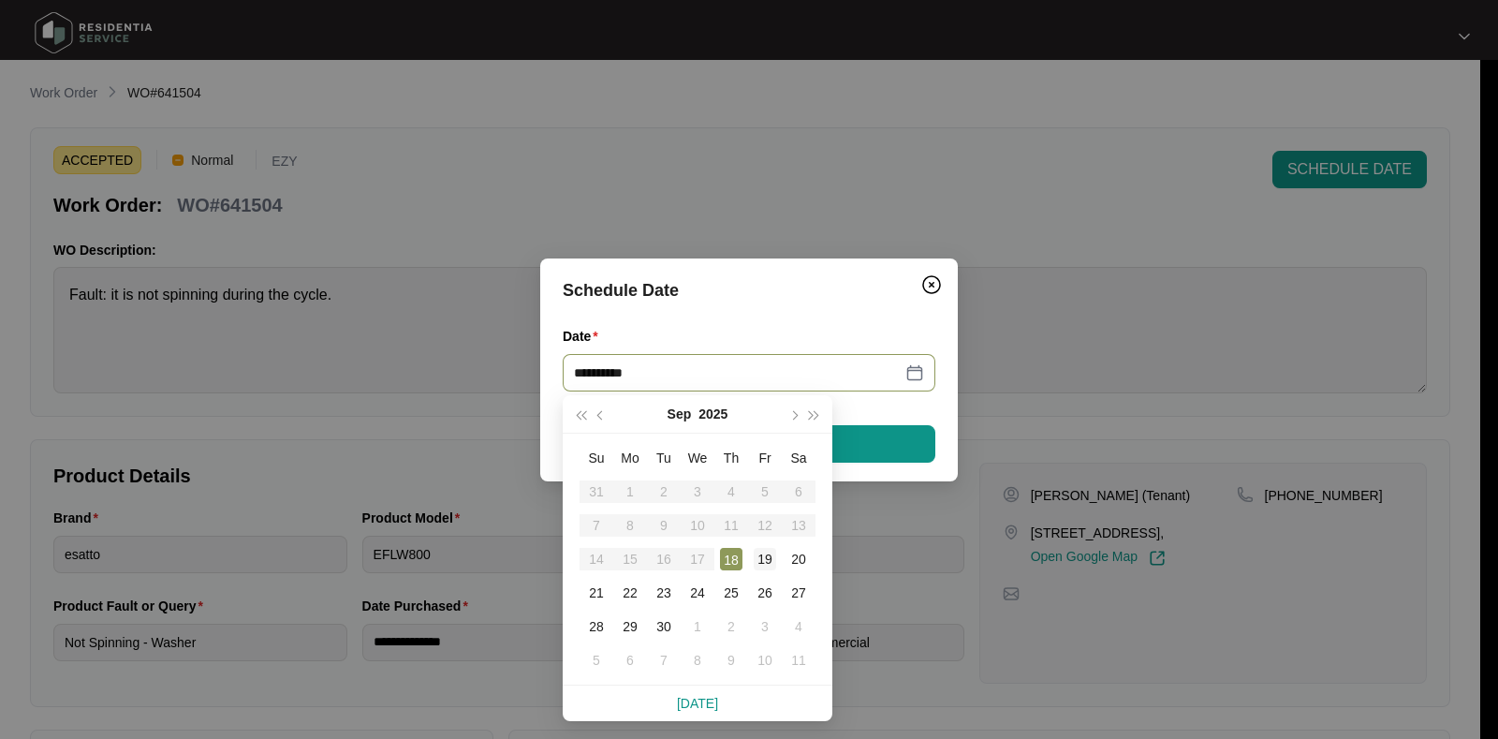
type input "**********"
click at [772, 560] on div "19" at bounding box center [765, 559] width 22 height 22
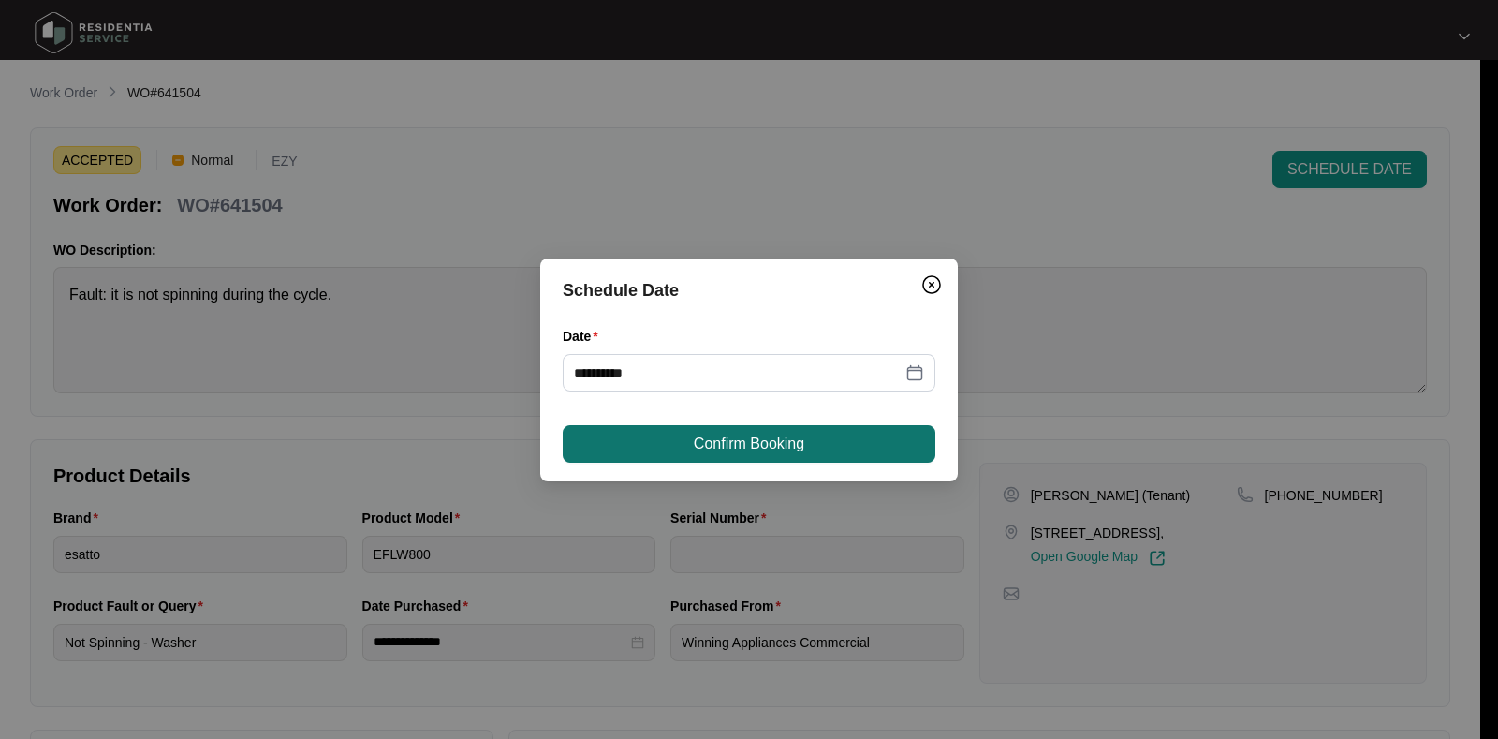
click at [744, 442] on span "Confirm Booking" at bounding box center [749, 443] width 110 height 22
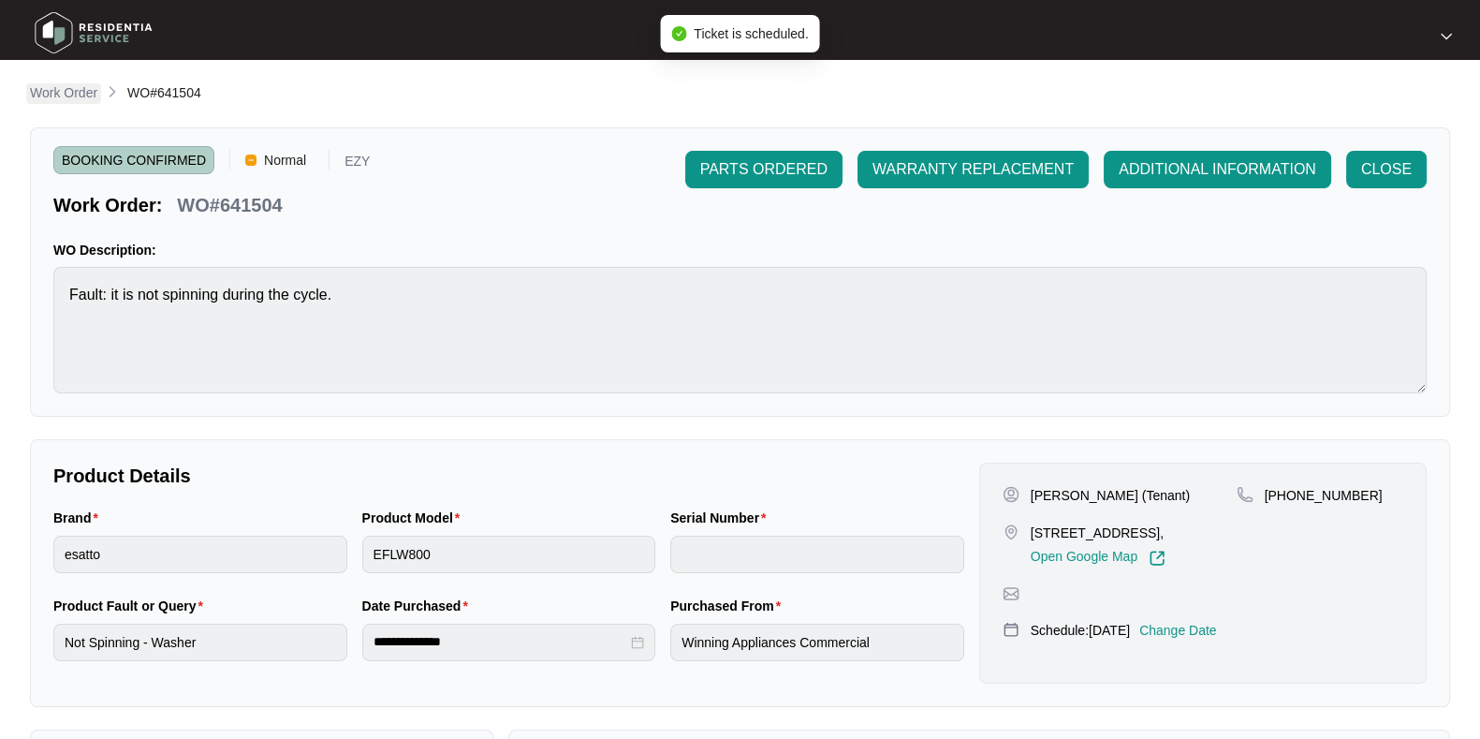
click at [69, 89] on p "Work Order" at bounding box center [63, 92] width 67 height 19
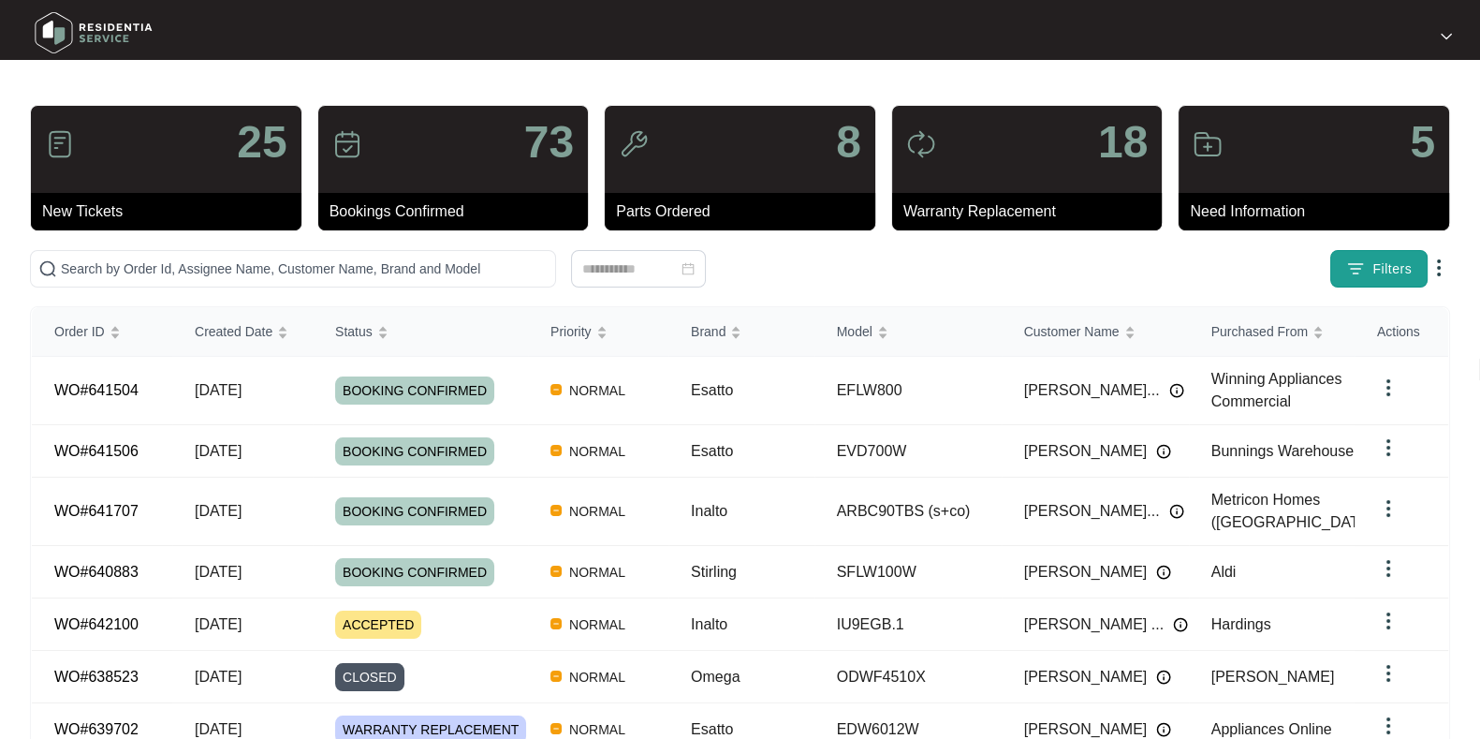
click at [1376, 267] on span "Filters" at bounding box center [1391, 269] width 39 height 20
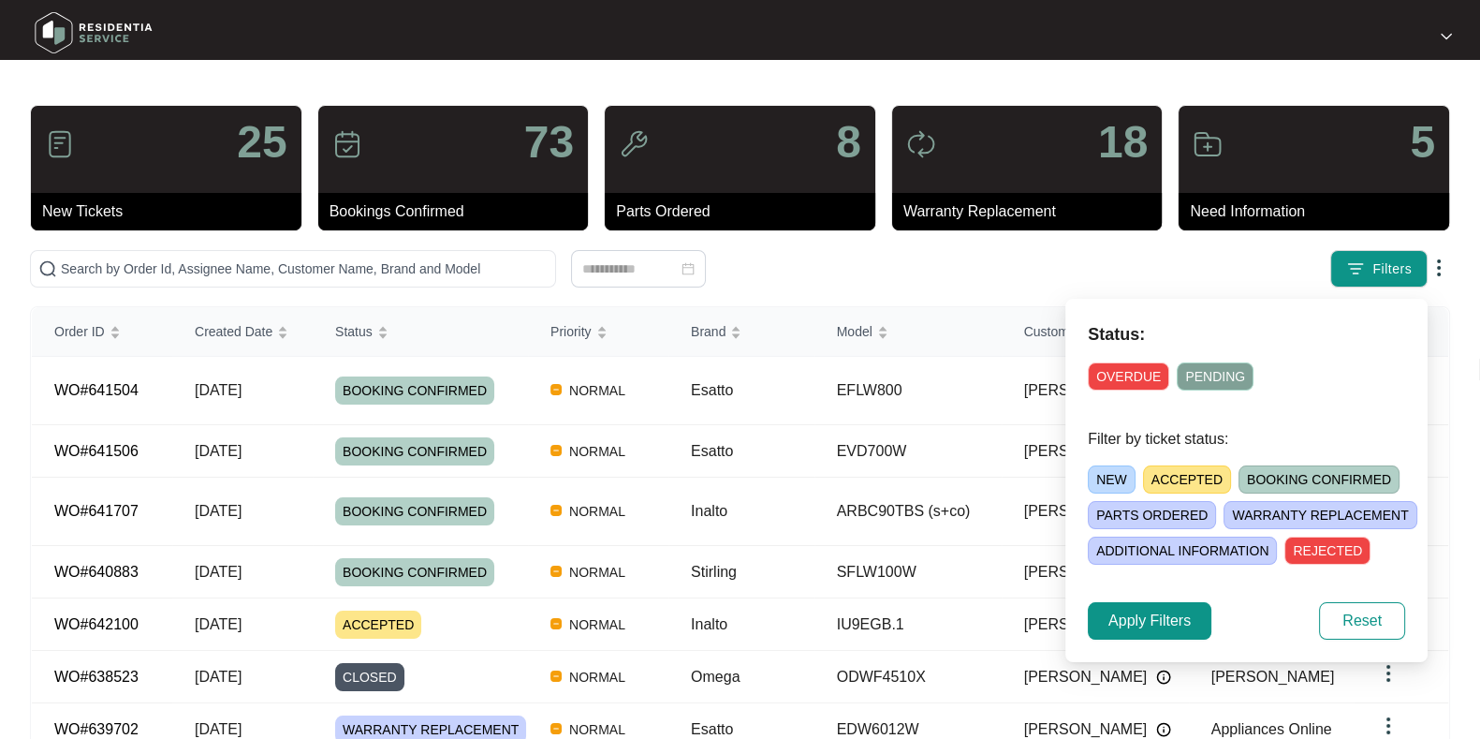
click at [1202, 479] on span "ACCEPTED" at bounding box center [1187, 479] width 88 height 28
click at [1165, 621] on span "Apply Filters" at bounding box center [1149, 620] width 82 height 22
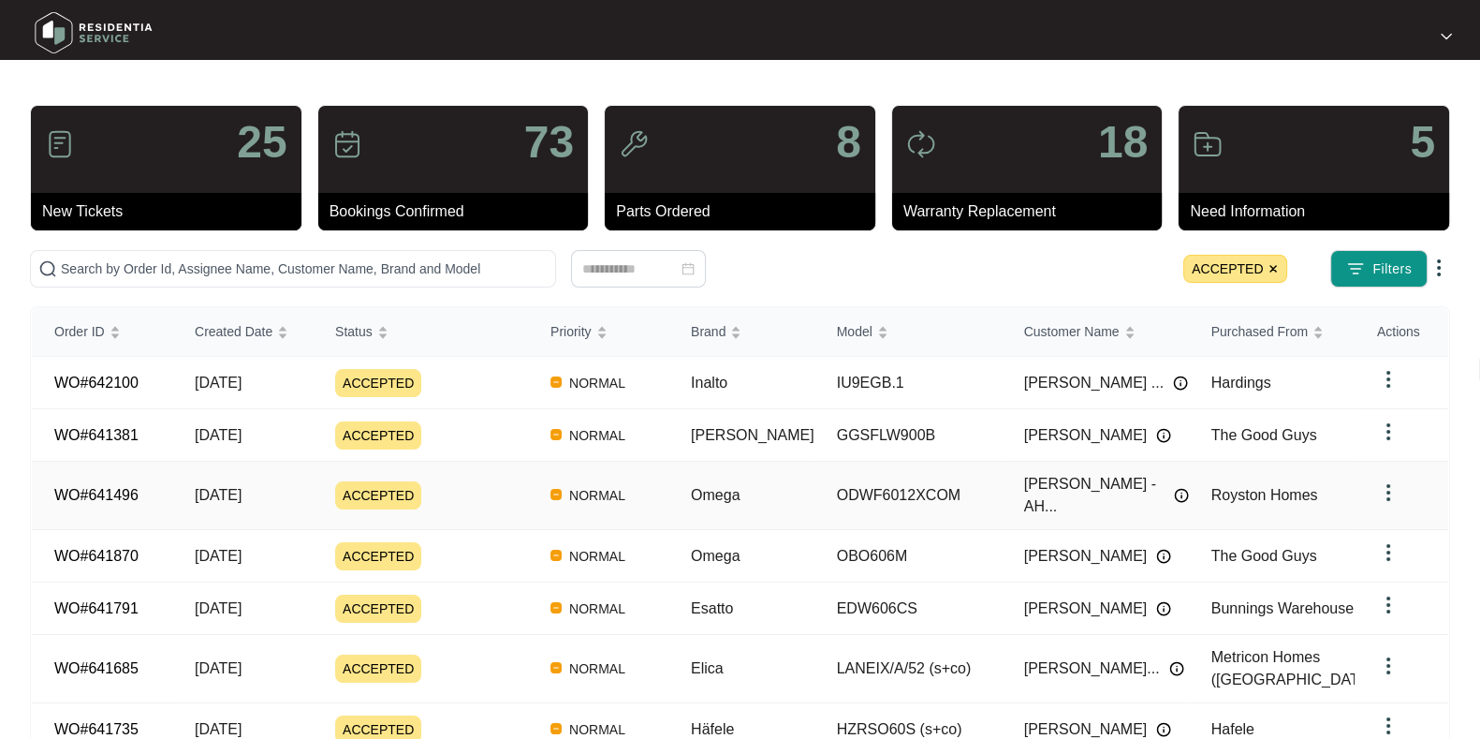
scroll to position [221, 0]
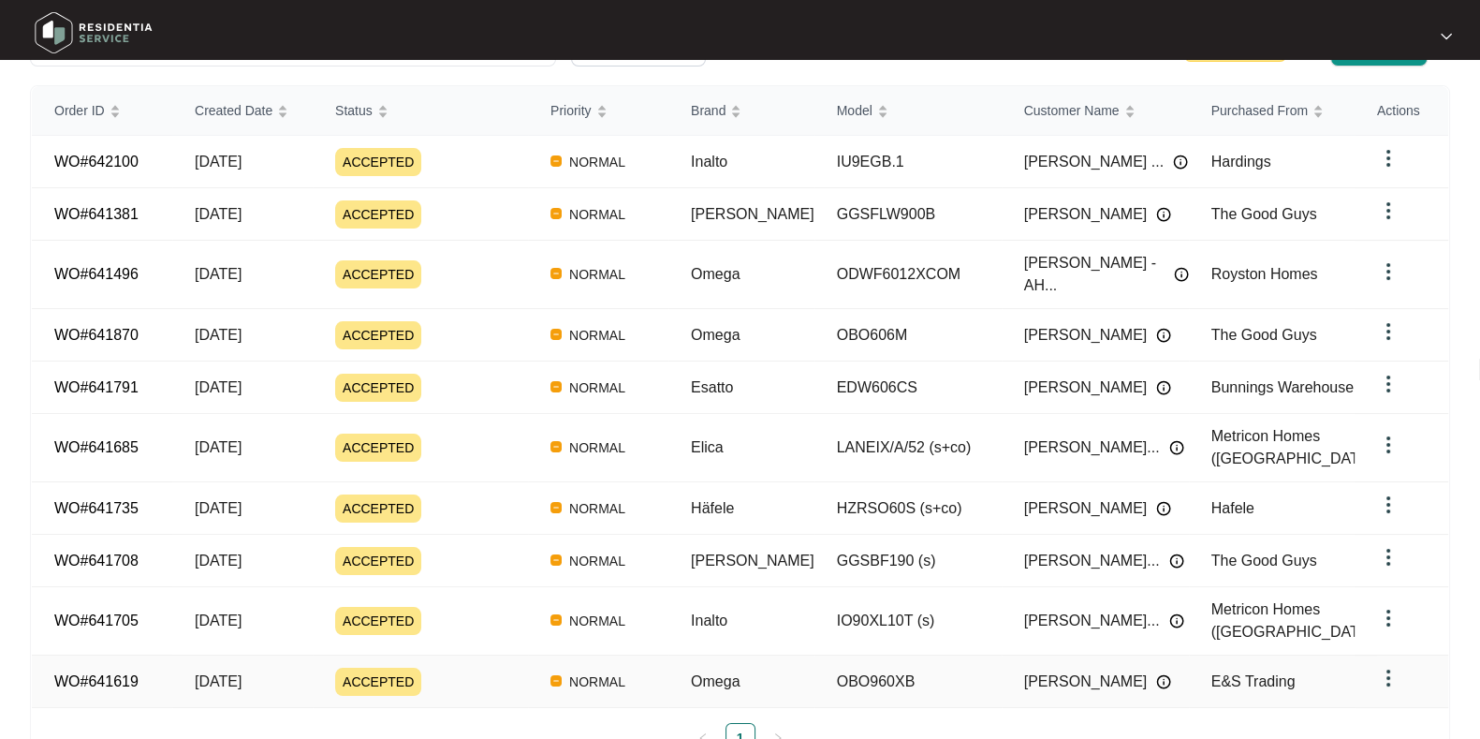
click at [459, 667] on div "ACCEPTED" at bounding box center [431, 681] width 193 height 28
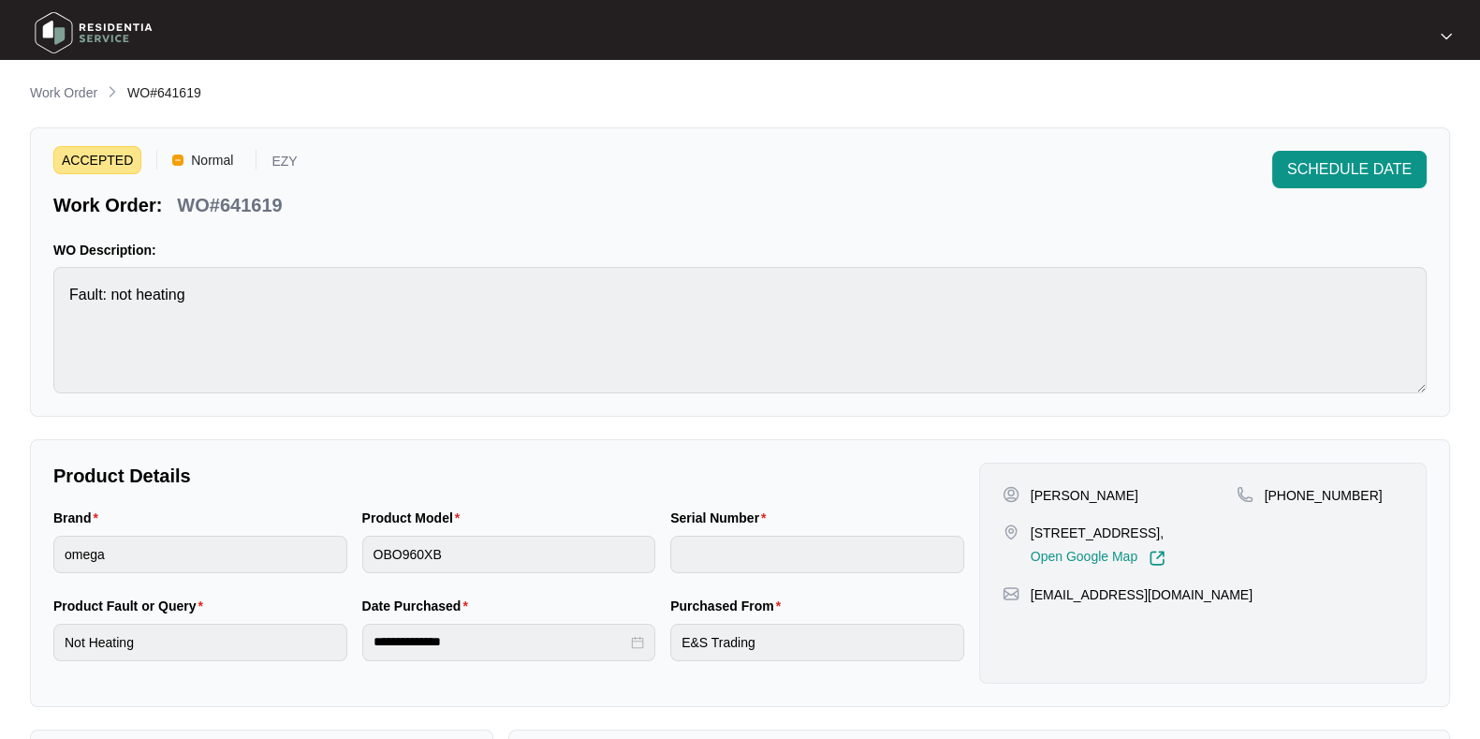
click at [255, 208] on p "WO#641619" at bounding box center [229, 205] width 105 height 26
copy p "641619"
click at [255, 208] on p "WO#641619" at bounding box center [229, 205] width 105 height 26
click at [1347, 186] on button "SCHEDULE DATE" at bounding box center [1349, 169] width 154 height 37
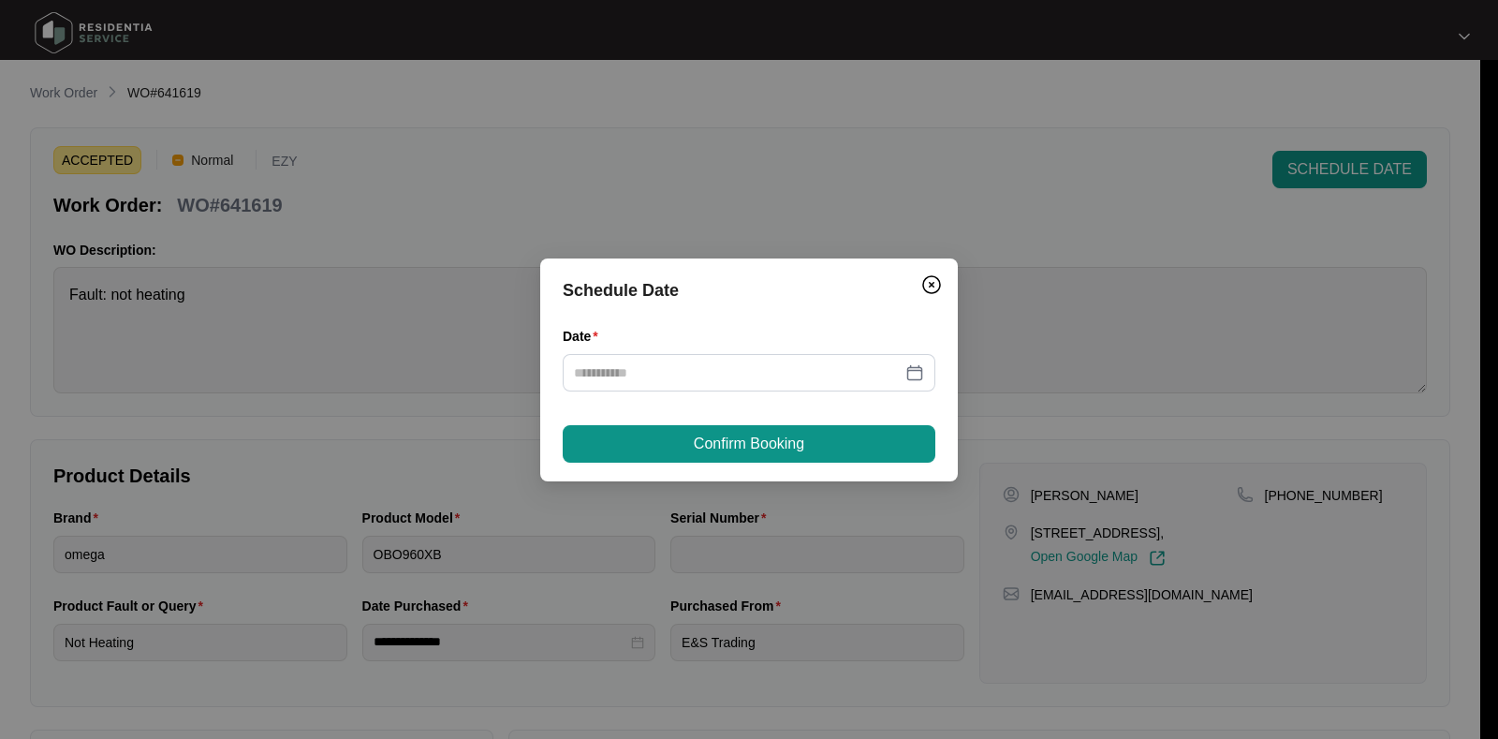
click at [744, 349] on div "Date" at bounding box center [749, 340] width 373 height 28
click at [752, 380] on input "Date" at bounding box center [738, 372] width 328 height 21
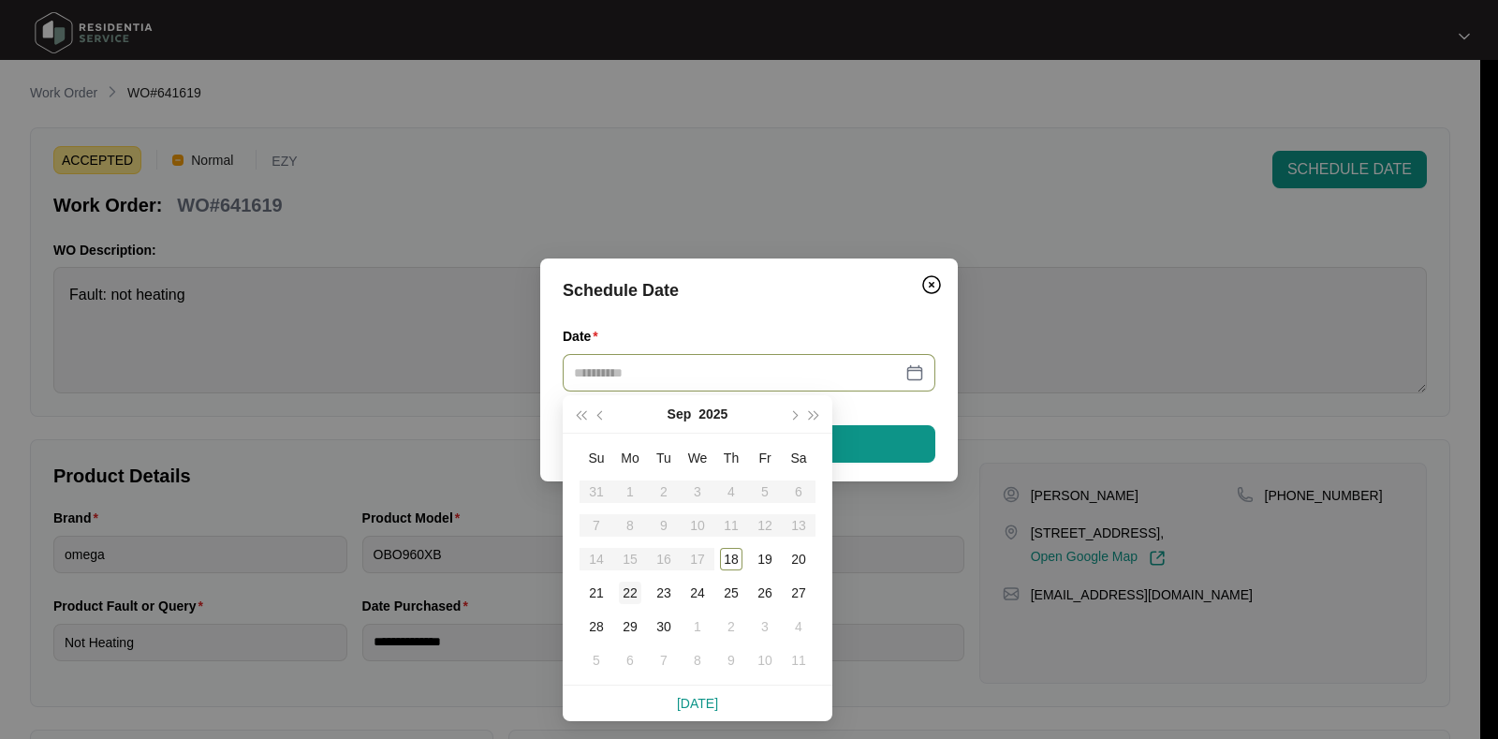
type input "**********"
click at [625, 593] on div "22" at bounding box center [630, 592] width 22 height 22
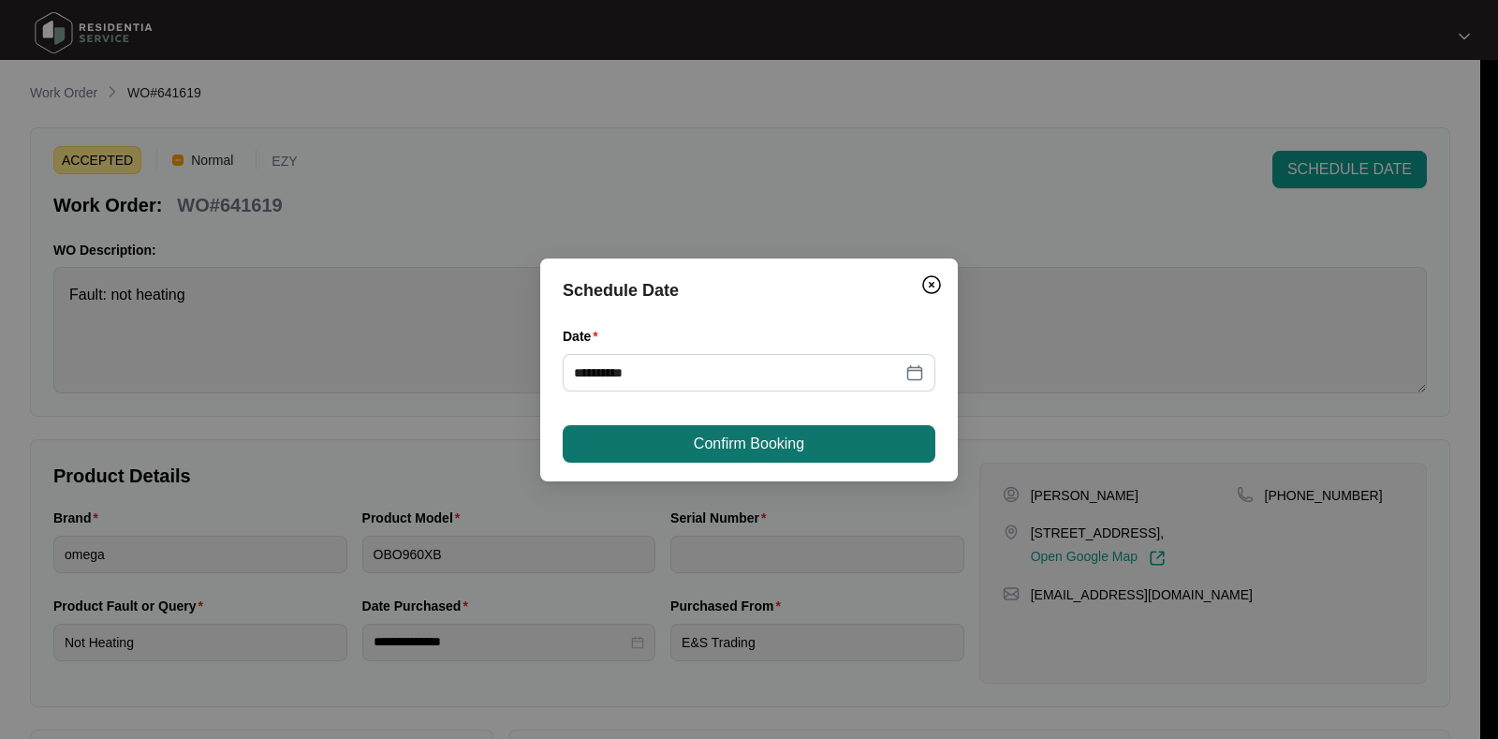
click at [754, 442] on span "Confirm Booking" at bounding box center [749, 443] width 110 height 22
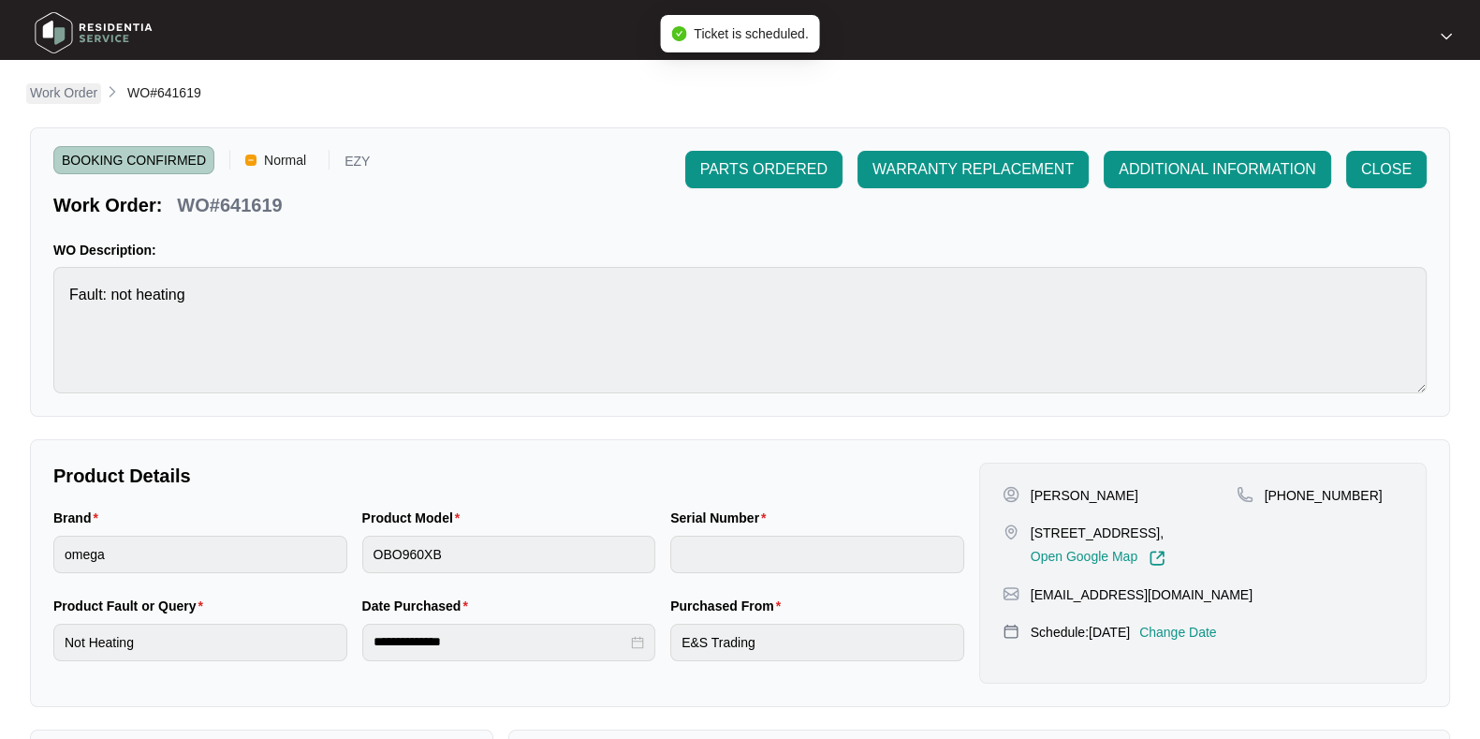
click at [81, 97] on p "Work Order" at bounding box center [63, 92] width 67 height 19
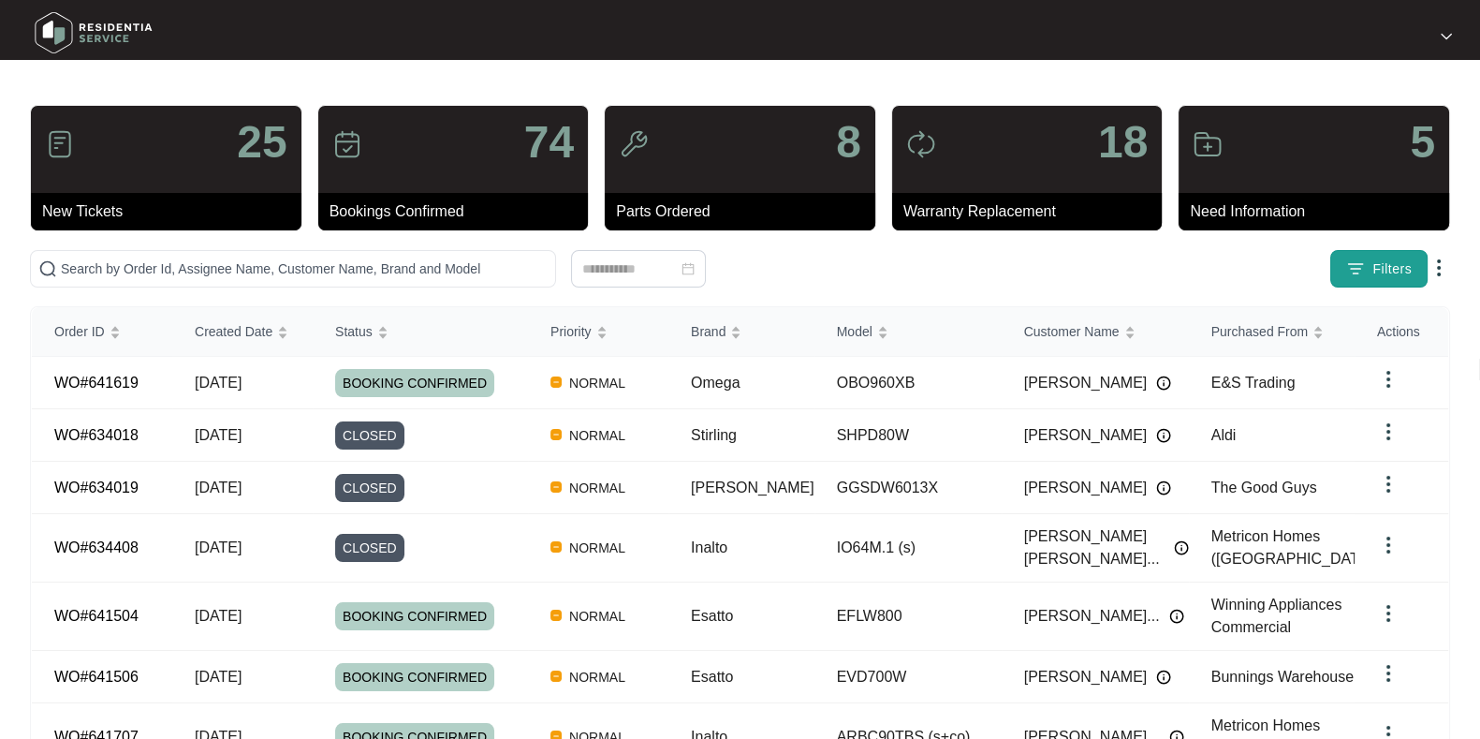
click at [1395, 265] on span "Filters" at bounding box center [1391, 269] width 39 height 20
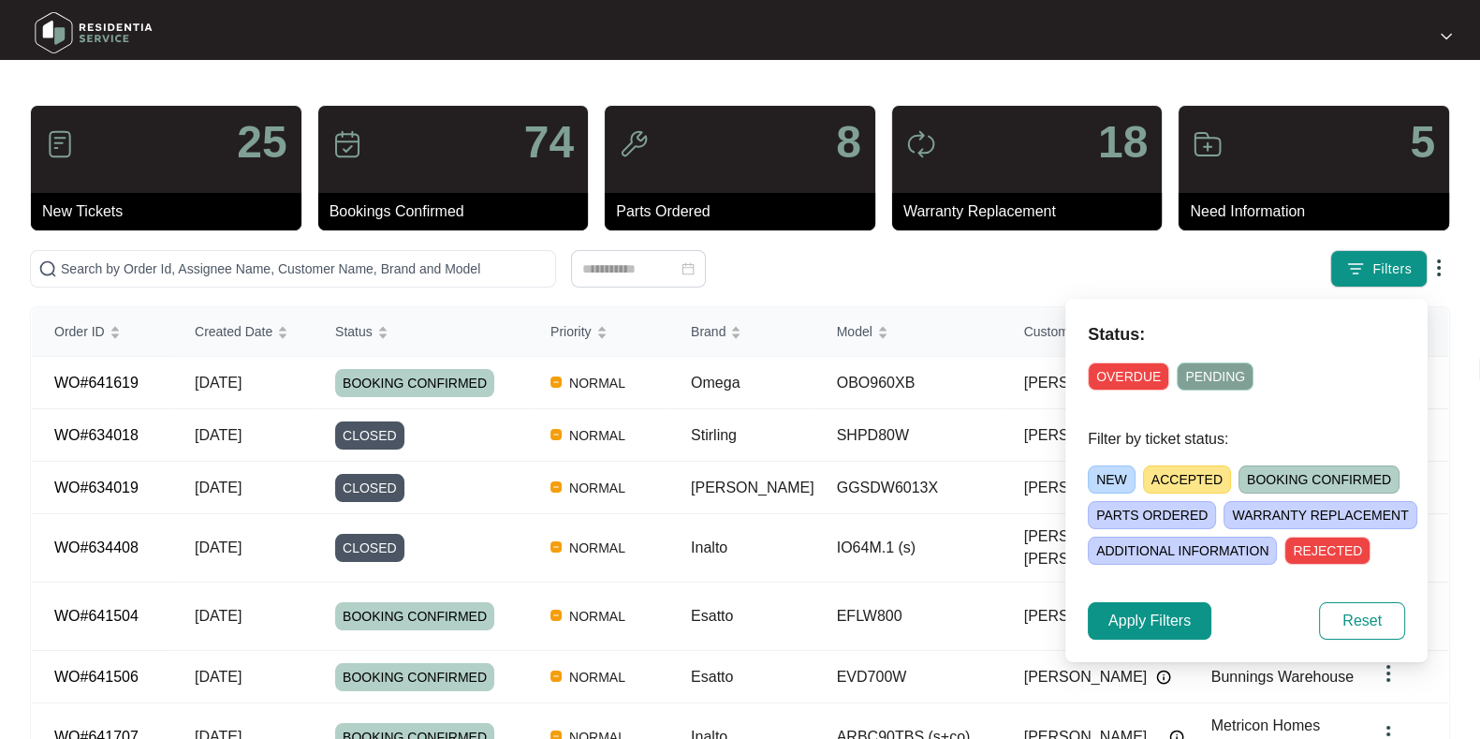
click at [1165, 474] on span "ACCEPTED" at bounding box center [1187, 479] width 88 height 28
click at [1164, 630] on span "Apply Filters" at bounding box center [1149, 620] width 82 height 22
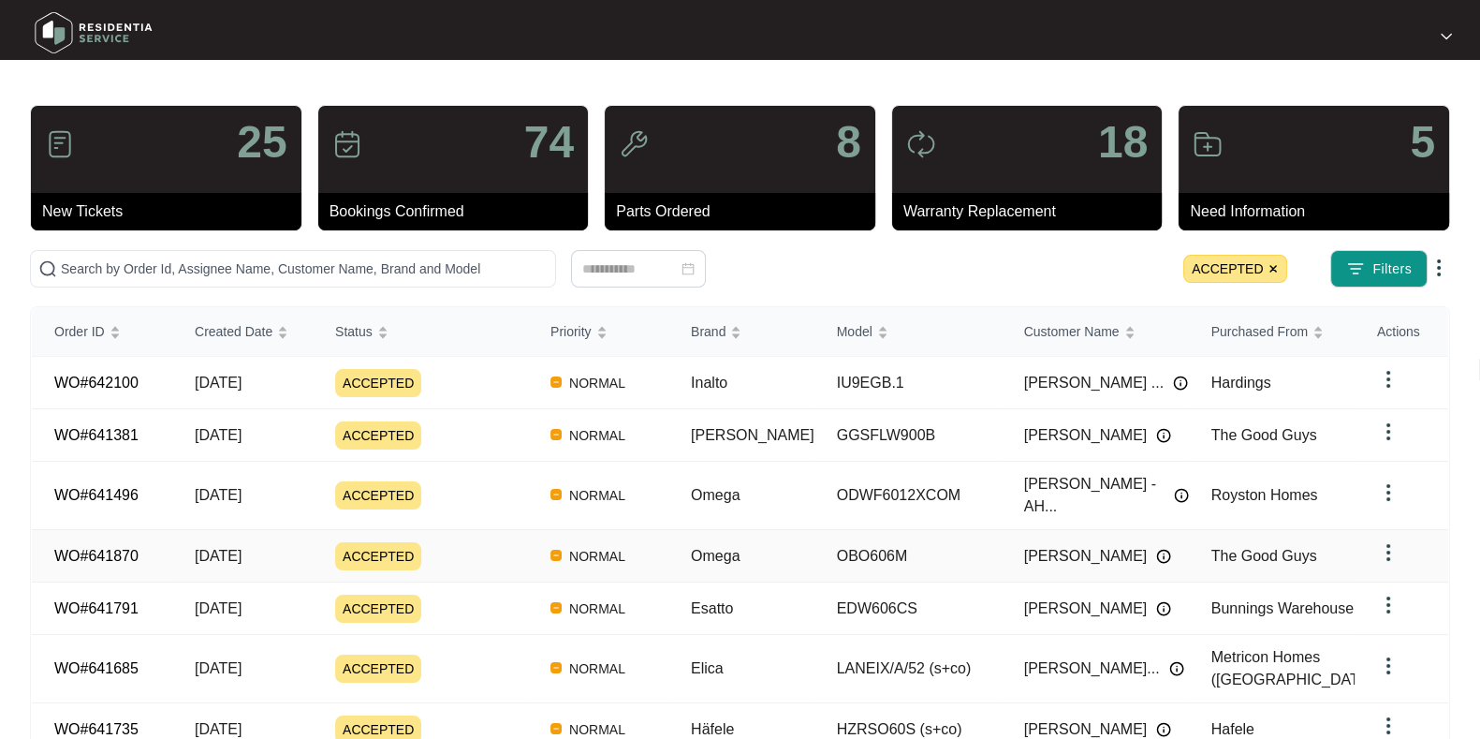
scroll to position [169, 0]
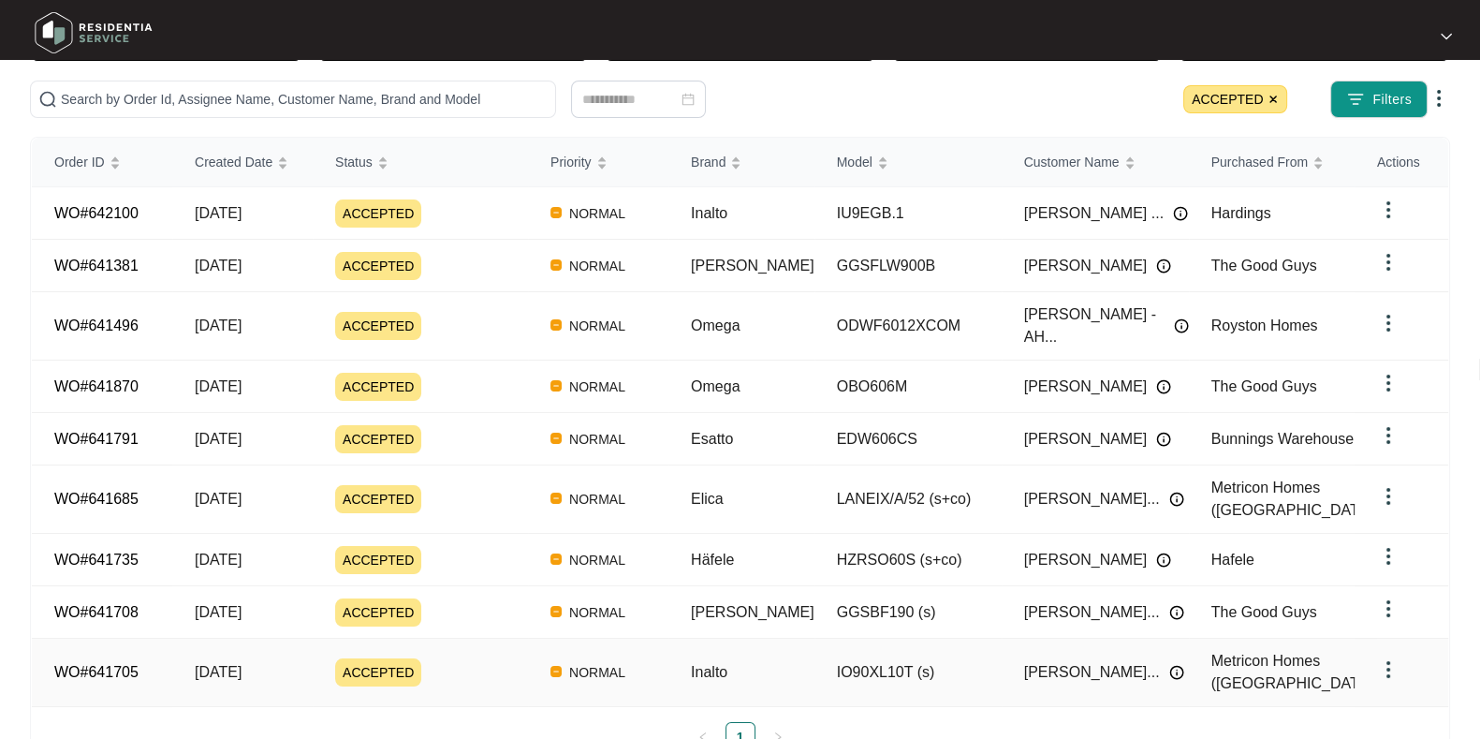
click at [493, 658] on div "ACCEPTED" at bounding box center [431, 672] width 193 height 28
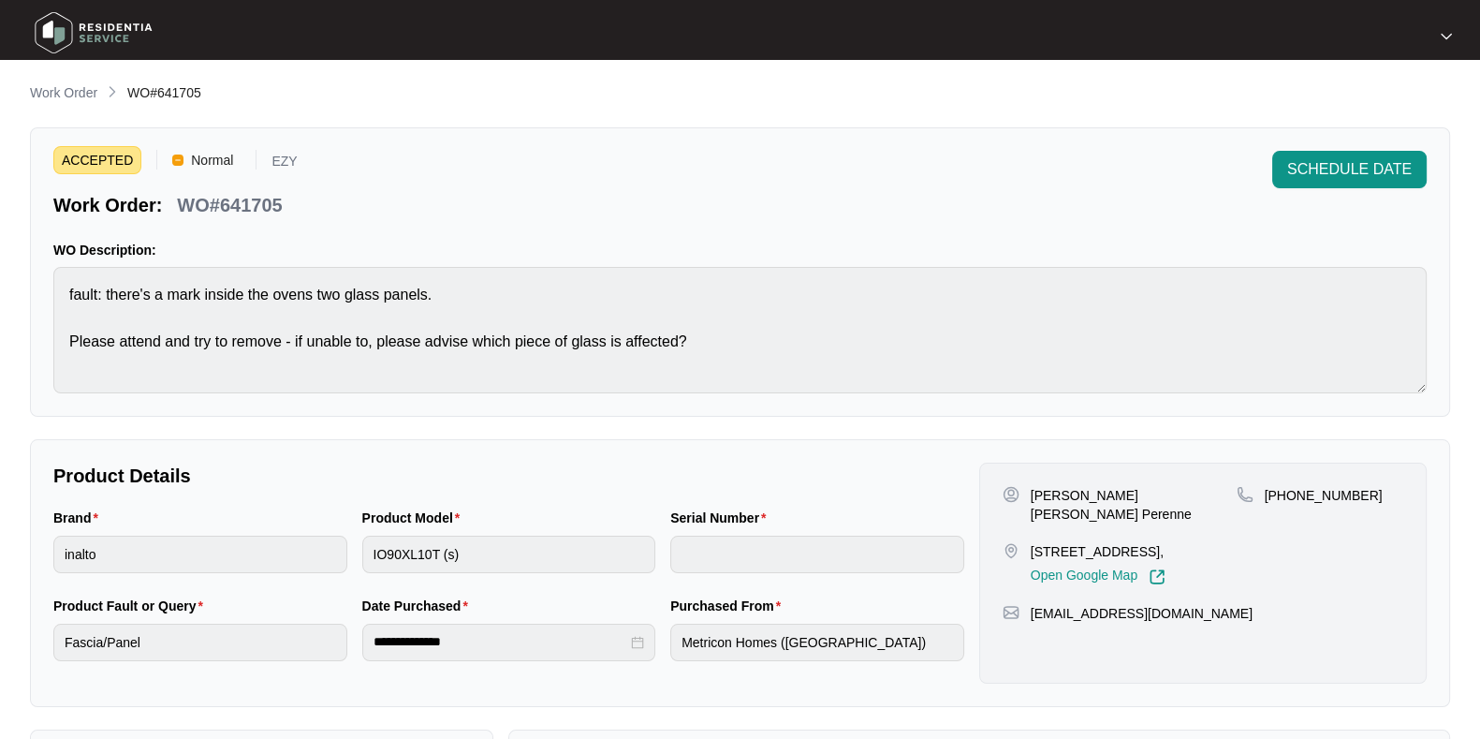
click at [283, 205] on div "WO#641705" at bounding box center [229, 201] width 120 height 33
click at [272, 205] on p "WO#641705" at bounding box center [229, 205] width 105 height 26
copy p "641705"
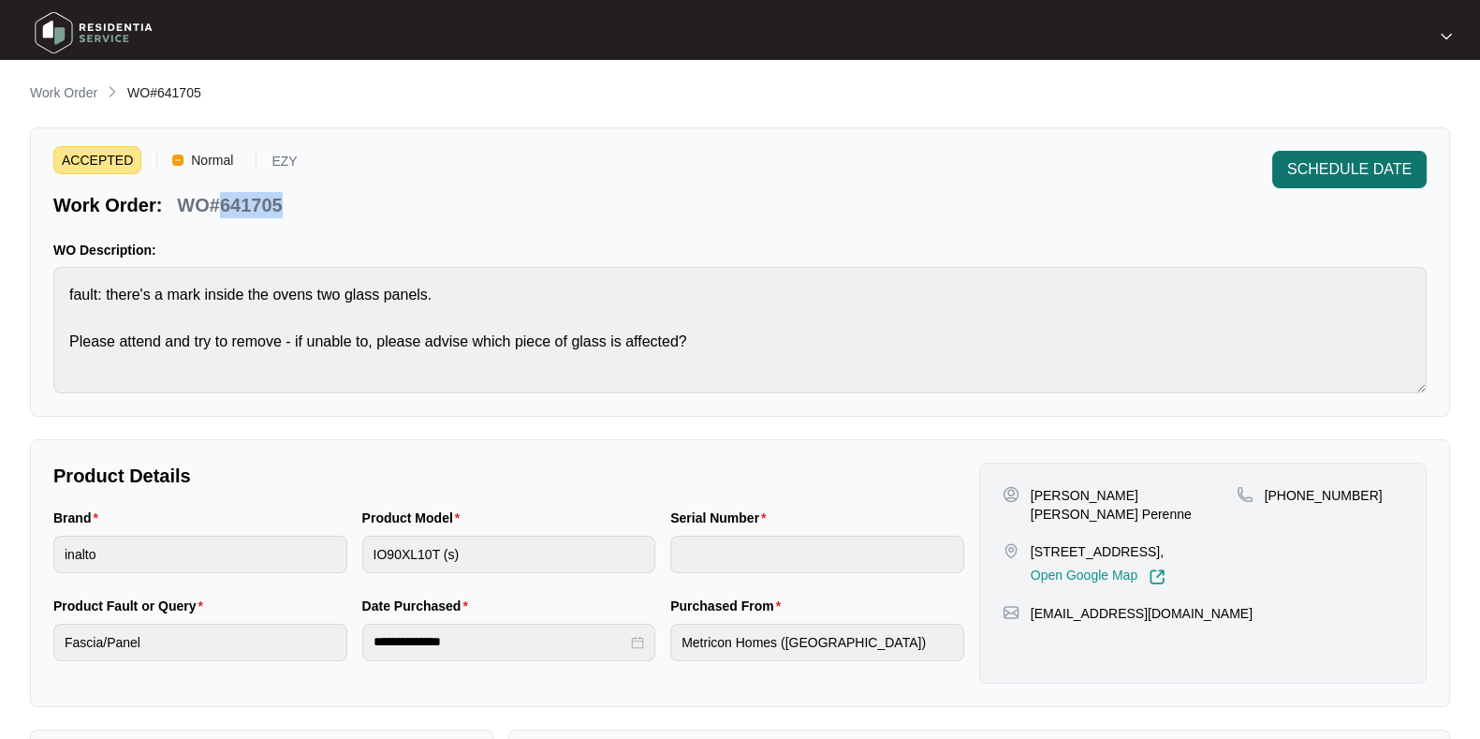
click at [1301, 184] on button "SCHEDULE DATE" at bounding box center [1349, 169] width 154 height 37
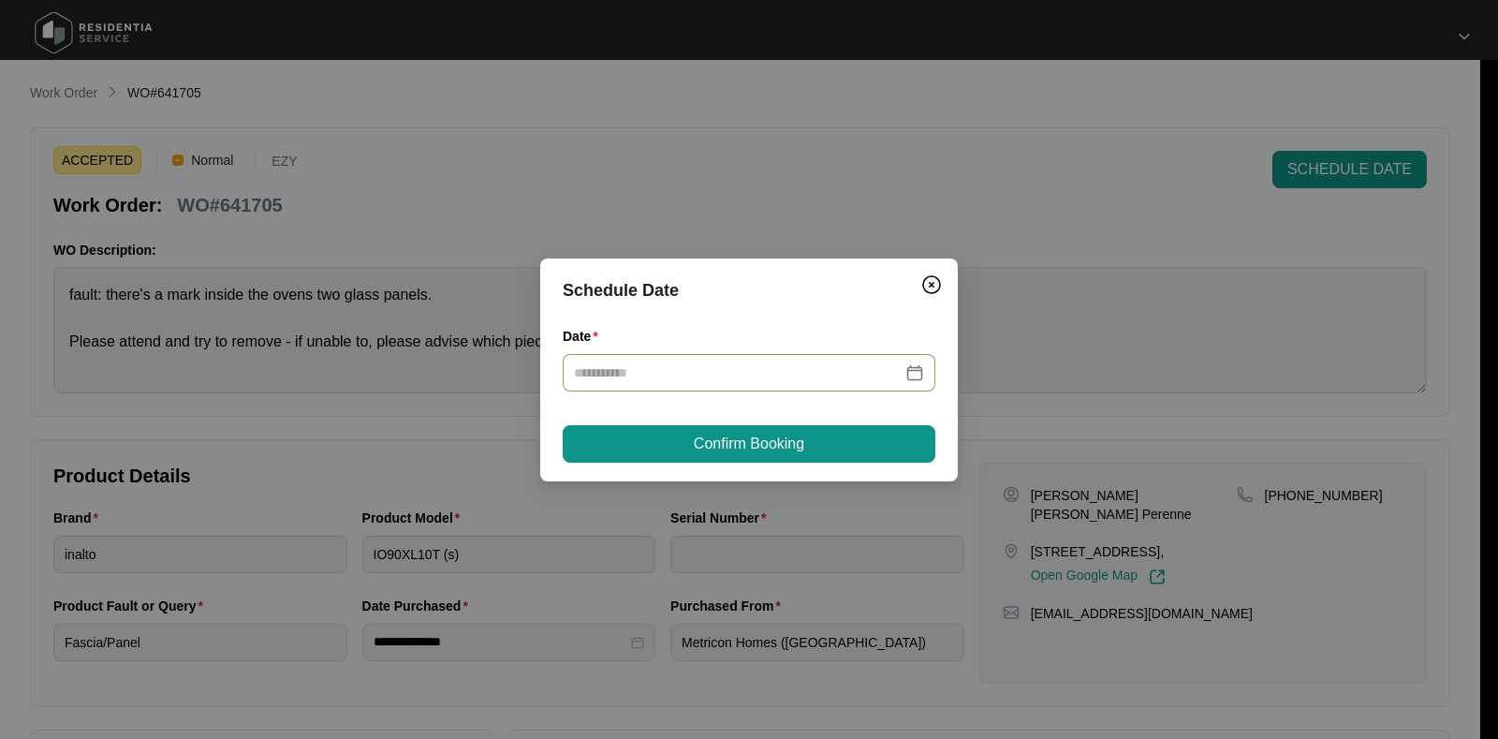
click at [801, 370] on input "Date" at bounding box center [738, 372] width 328 height 21
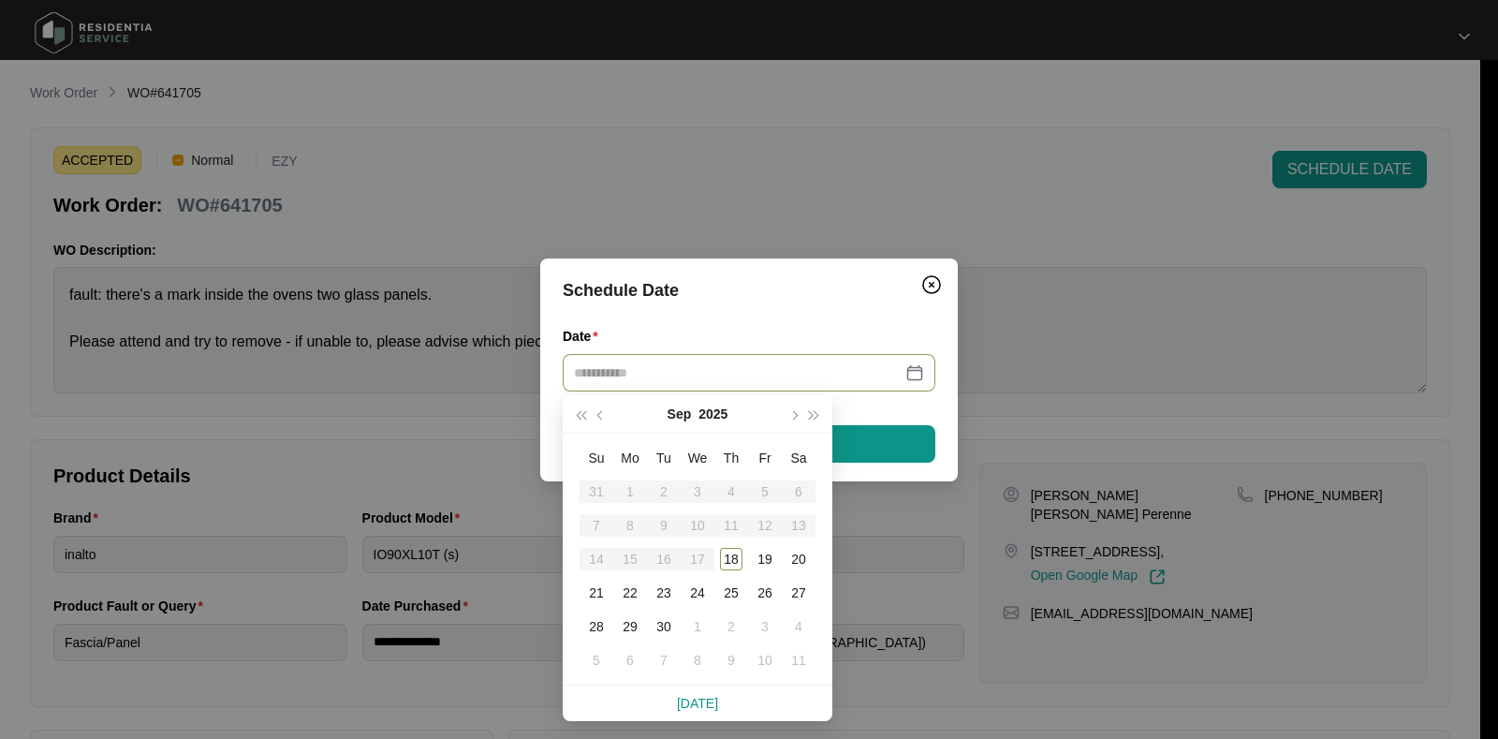
type input "**********"
click at [629, 592] on div "22" at bounding box center [630, 592] width 22 height 22
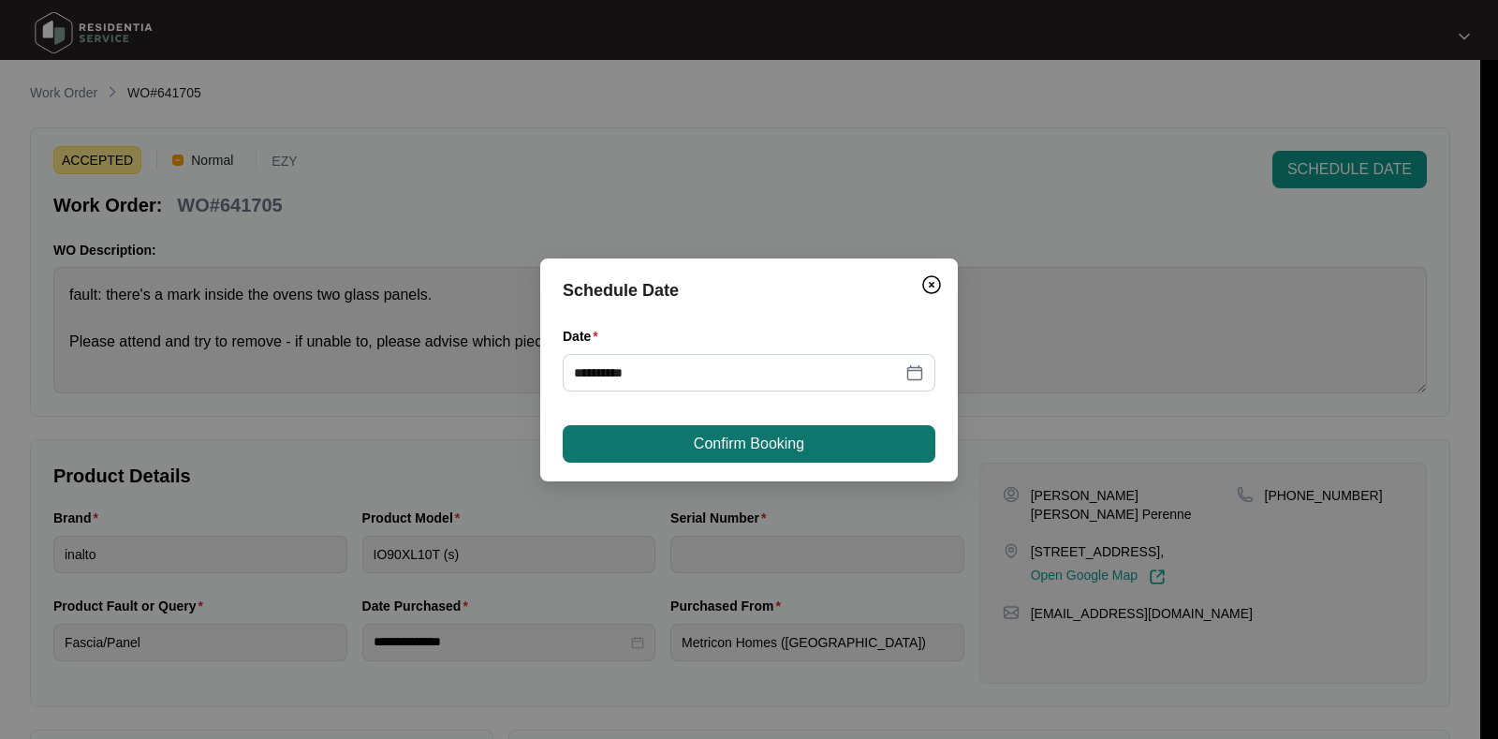
click at [740, 450] on span "Confirm Booking" at bounding box center [749, 443] width 110 height 22
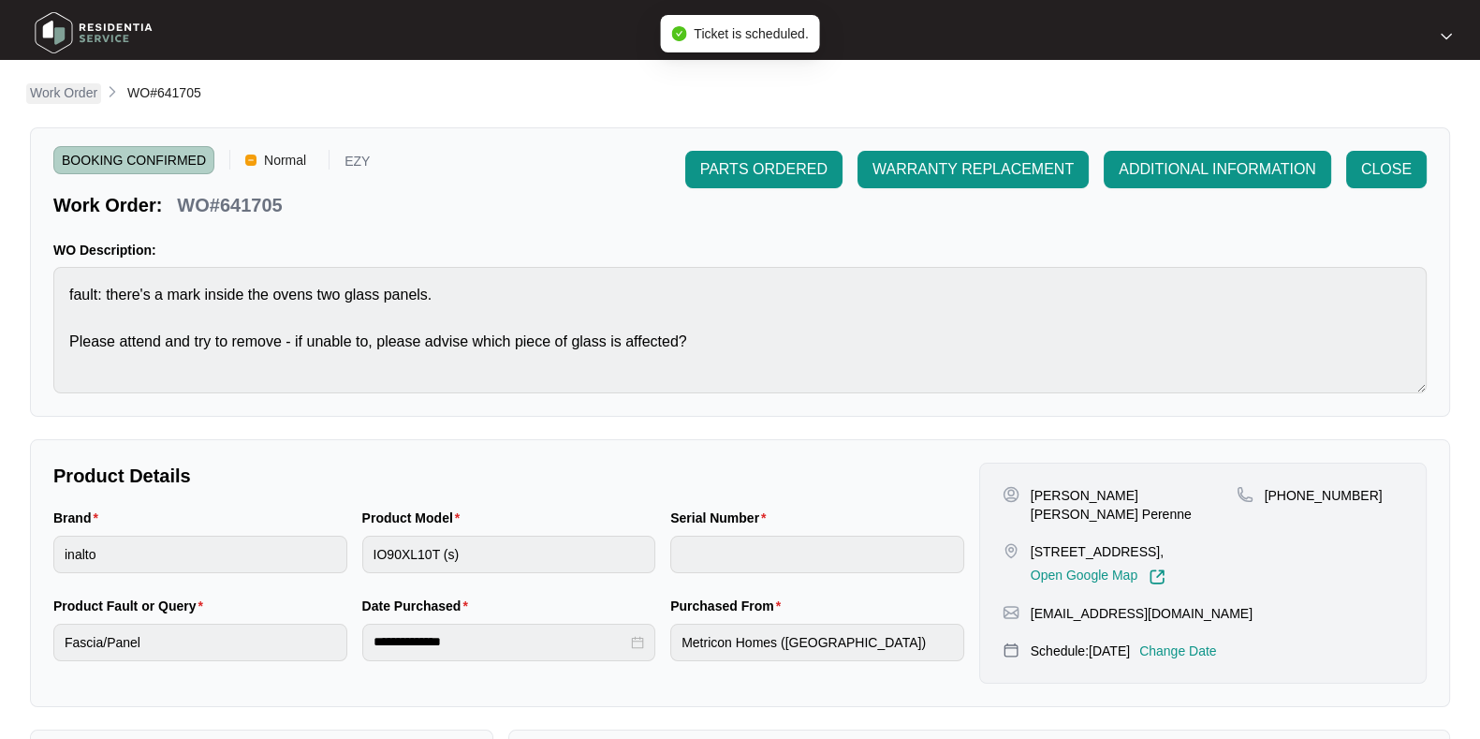
click at [91, 100] on p "Work Order" at bounding box center [63, 92] width 67 height 19
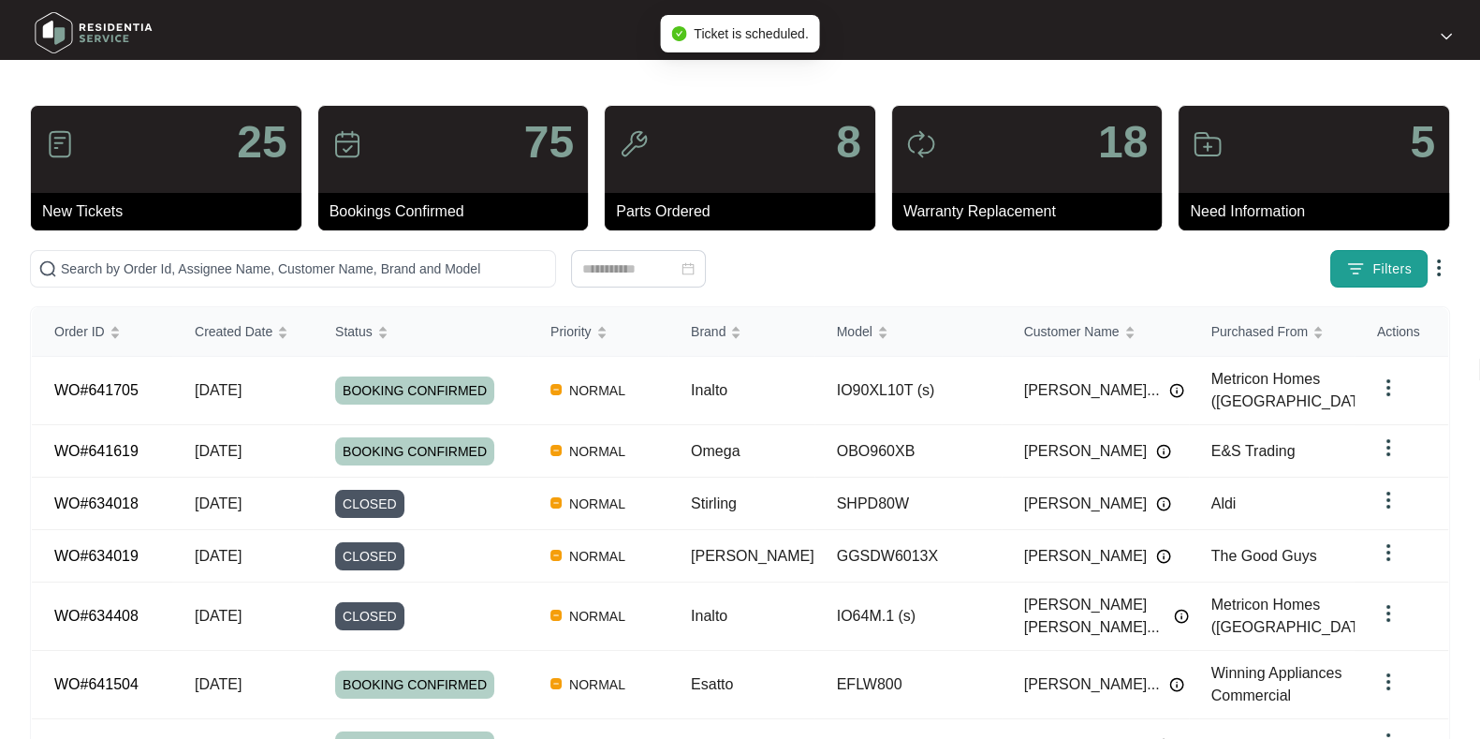
click at [1387, 262] on span "Filters" at bounding box center [1391, 269] width 39 height 20
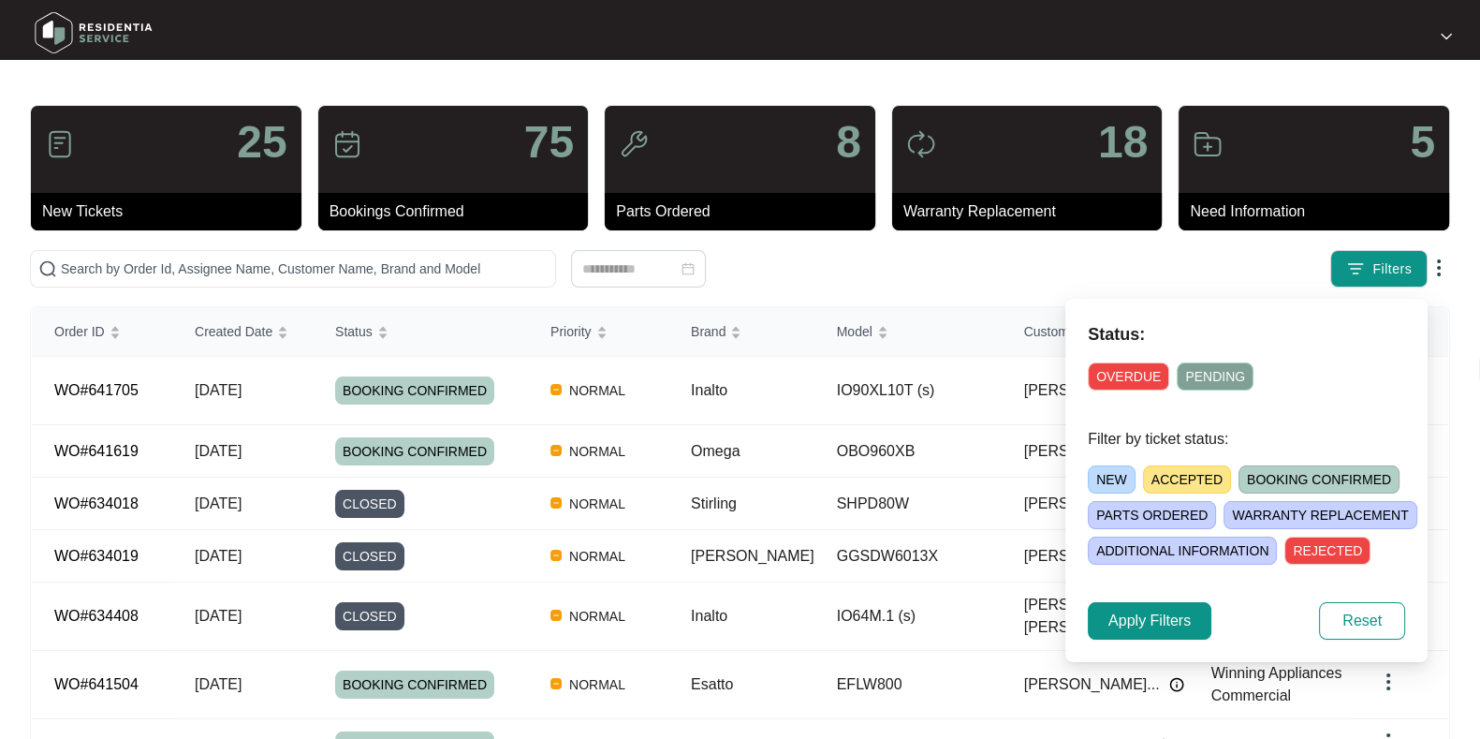
click at [1177, 478] on span "ACCEPTED" at bounding box center [1187, 479] width 88 height 28
click at [1156, 620] on span "Apply Filters" at bounding box center [1149, 620] width 82 height 22
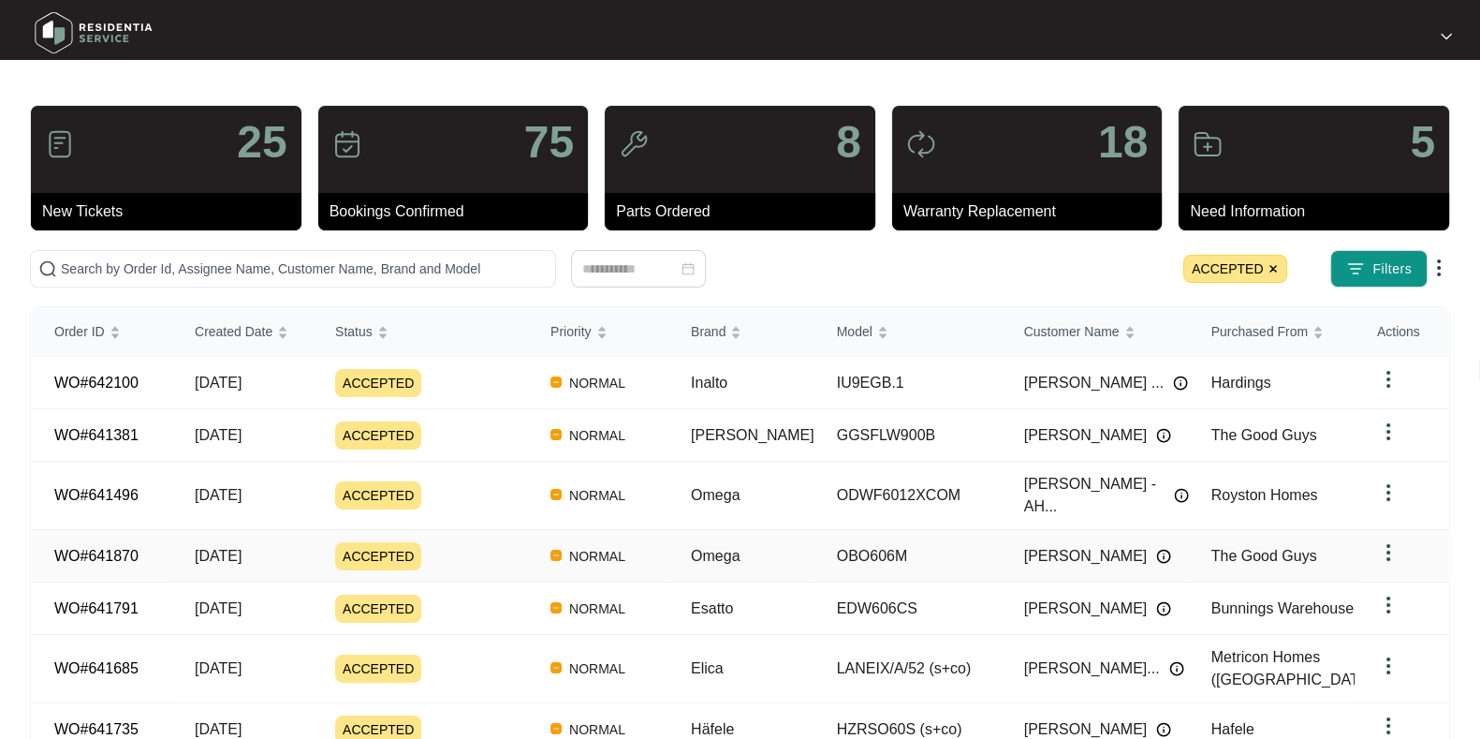
scroll to position [118, 0]
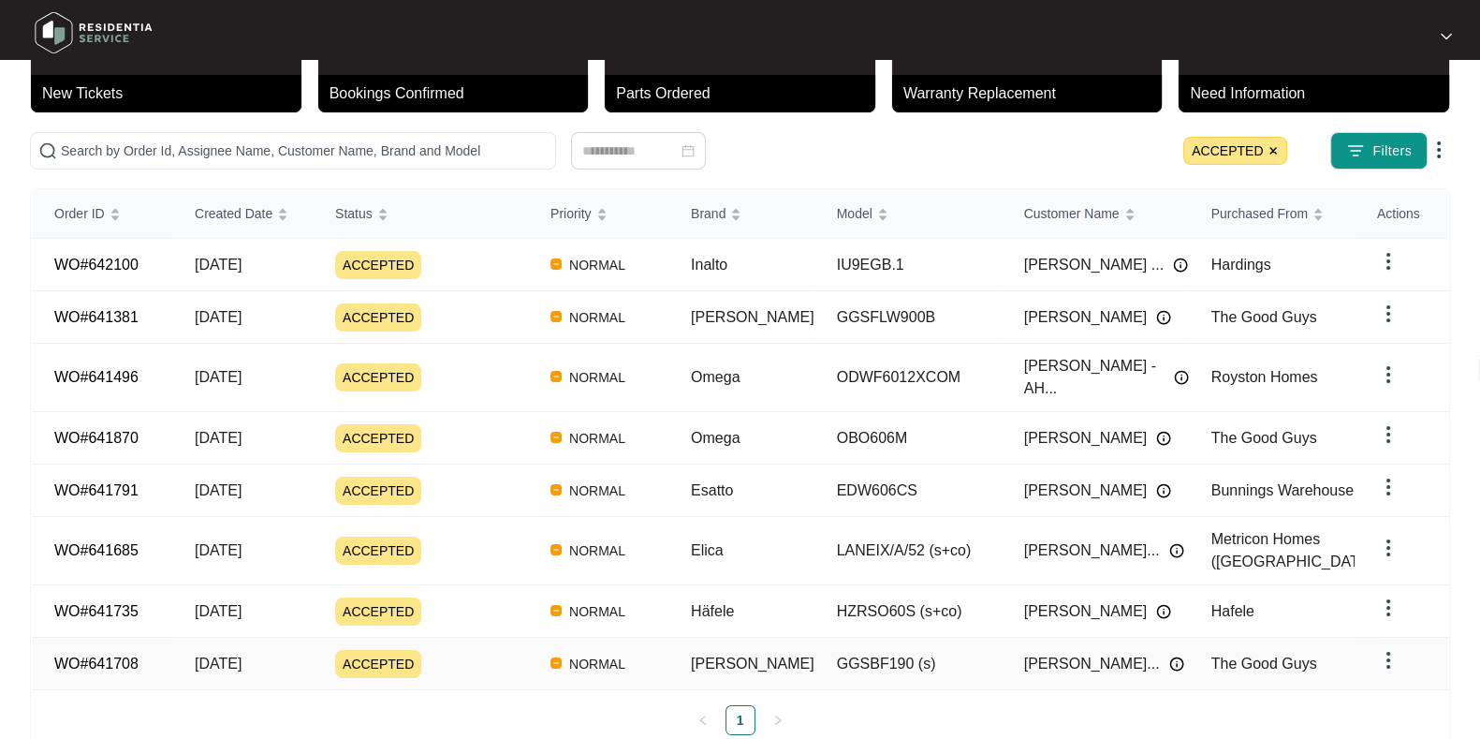
click at [460, 650] on div "ACCEPTED" at bounding box center [431, 664] width 193 height 28
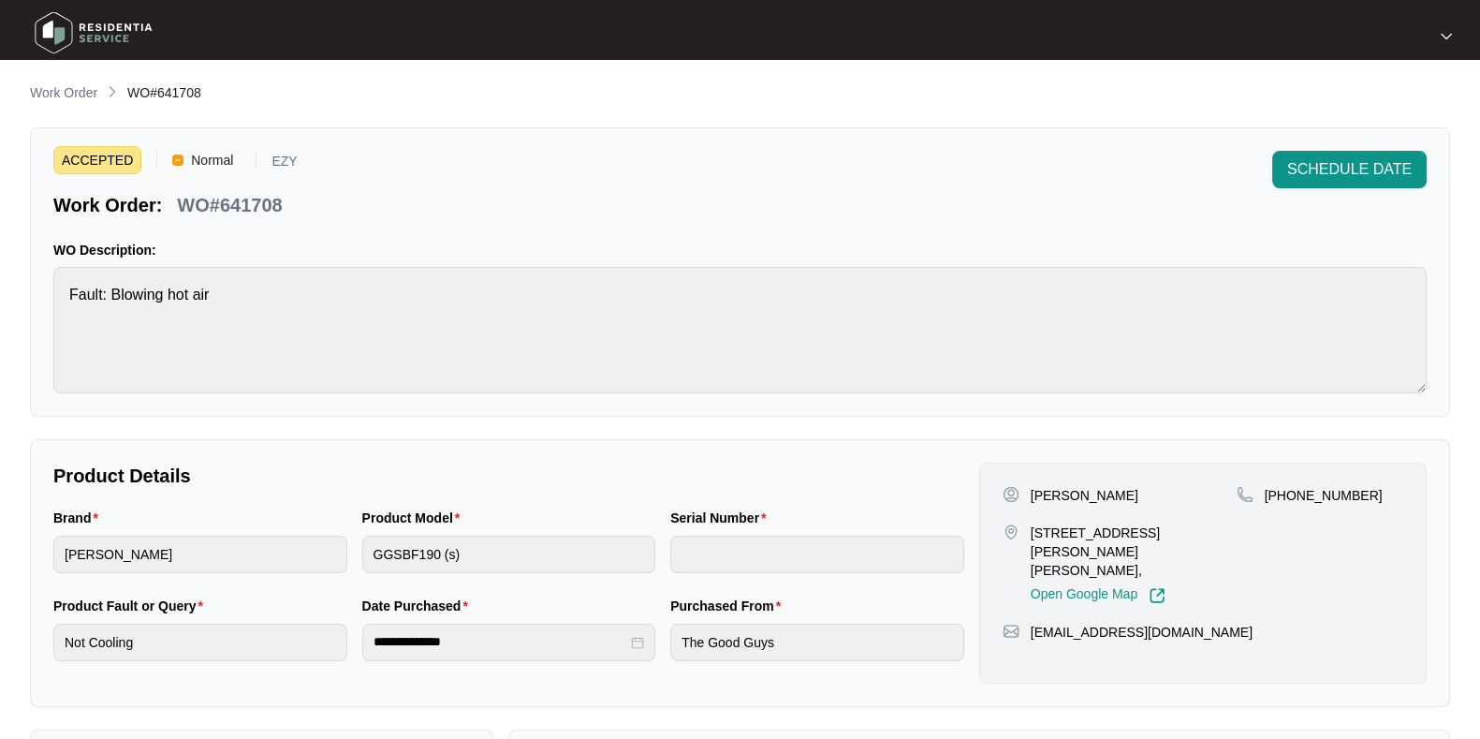
click at [261, 208] on p "WO#641708" at bounding box center [229, 205] width 105 height 26
copy p "641708"
click at [1302, 175] on span "SCHEDULE DATE" at bounding box center [1349, 169] width 125 height 22
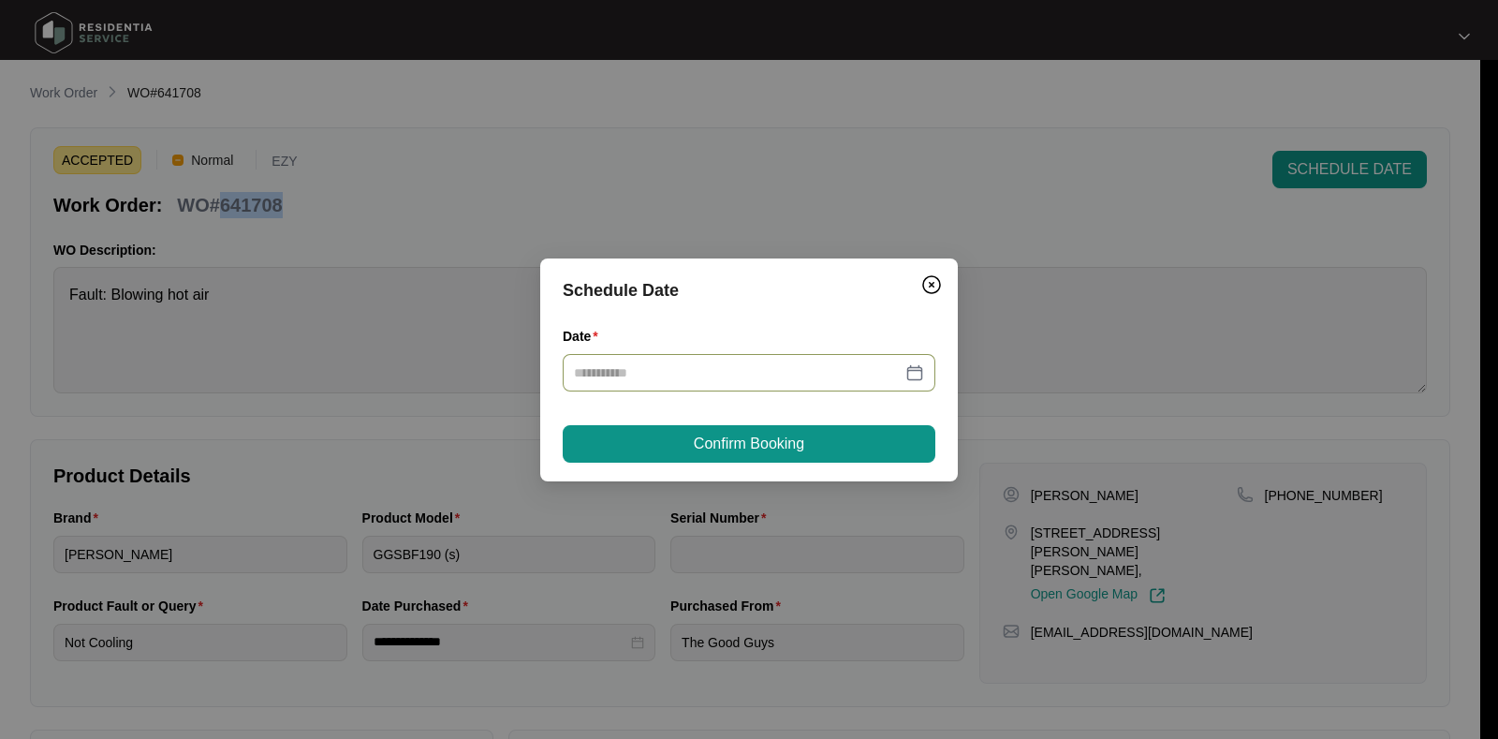
click at [731, 383] on div at bounding box center [749, 372] width 373 height 37
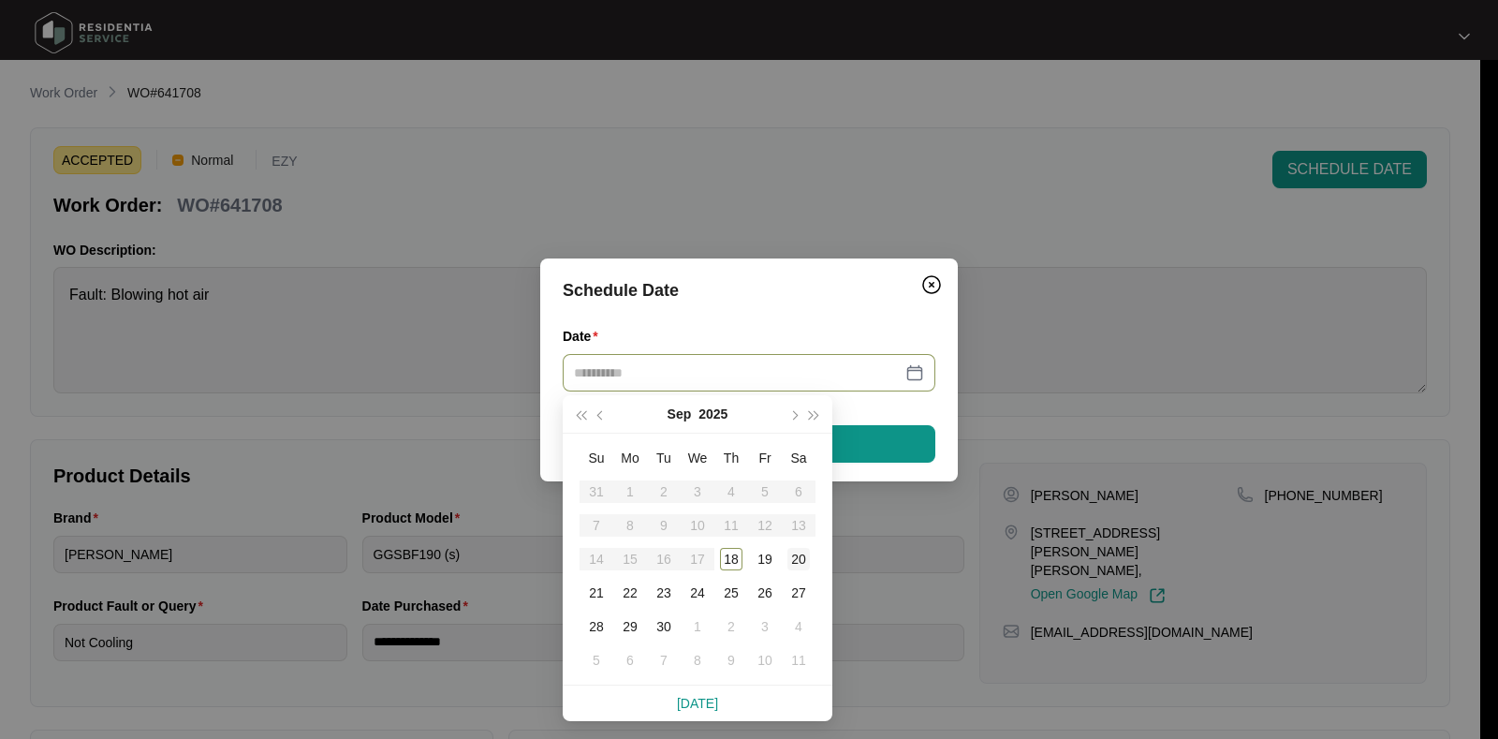
type input "**********"
click at [767, 553] on div "19" at bounding box center [765, 559] width 22 height 22
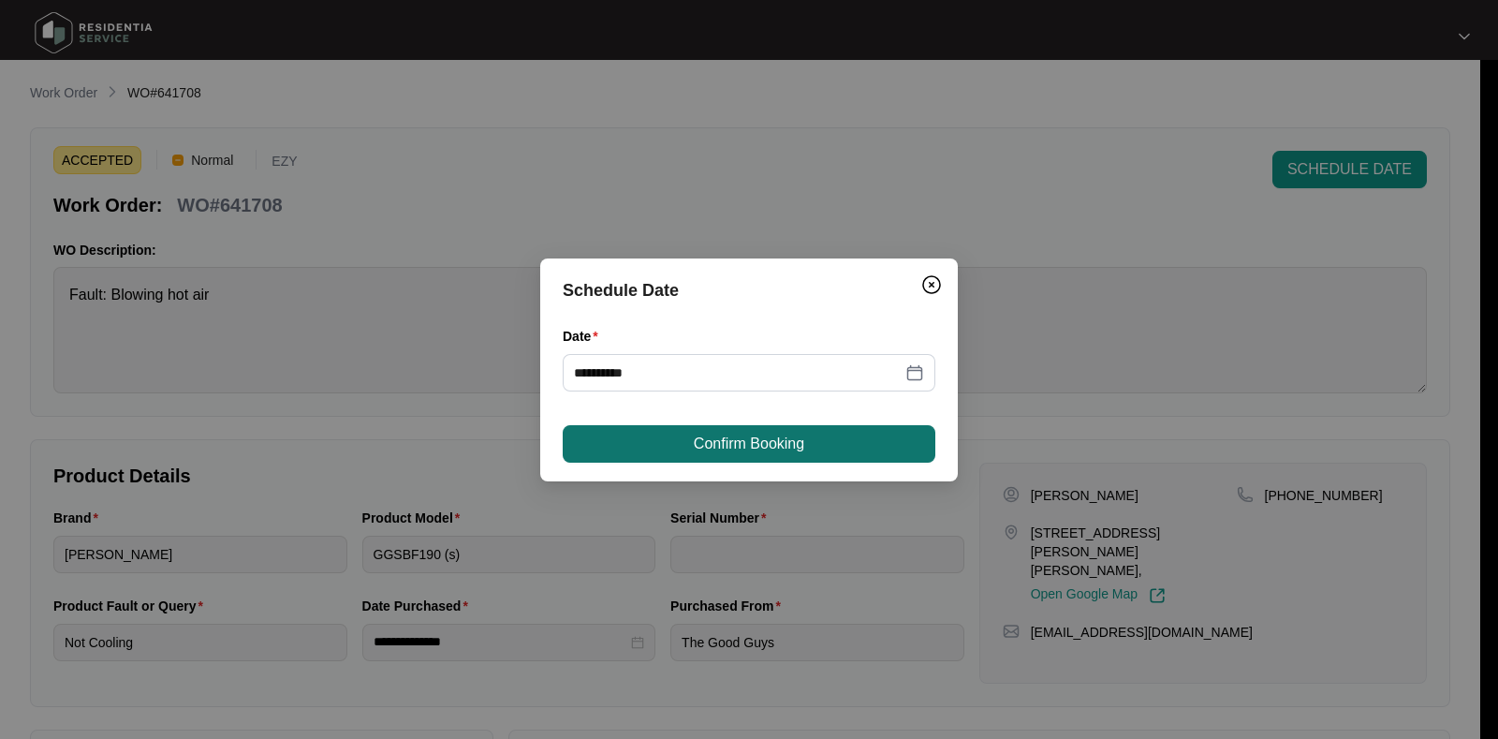
click at [786, 442] on span "Confirm Booking" at bounding box center [749, 443] width 110 height 22
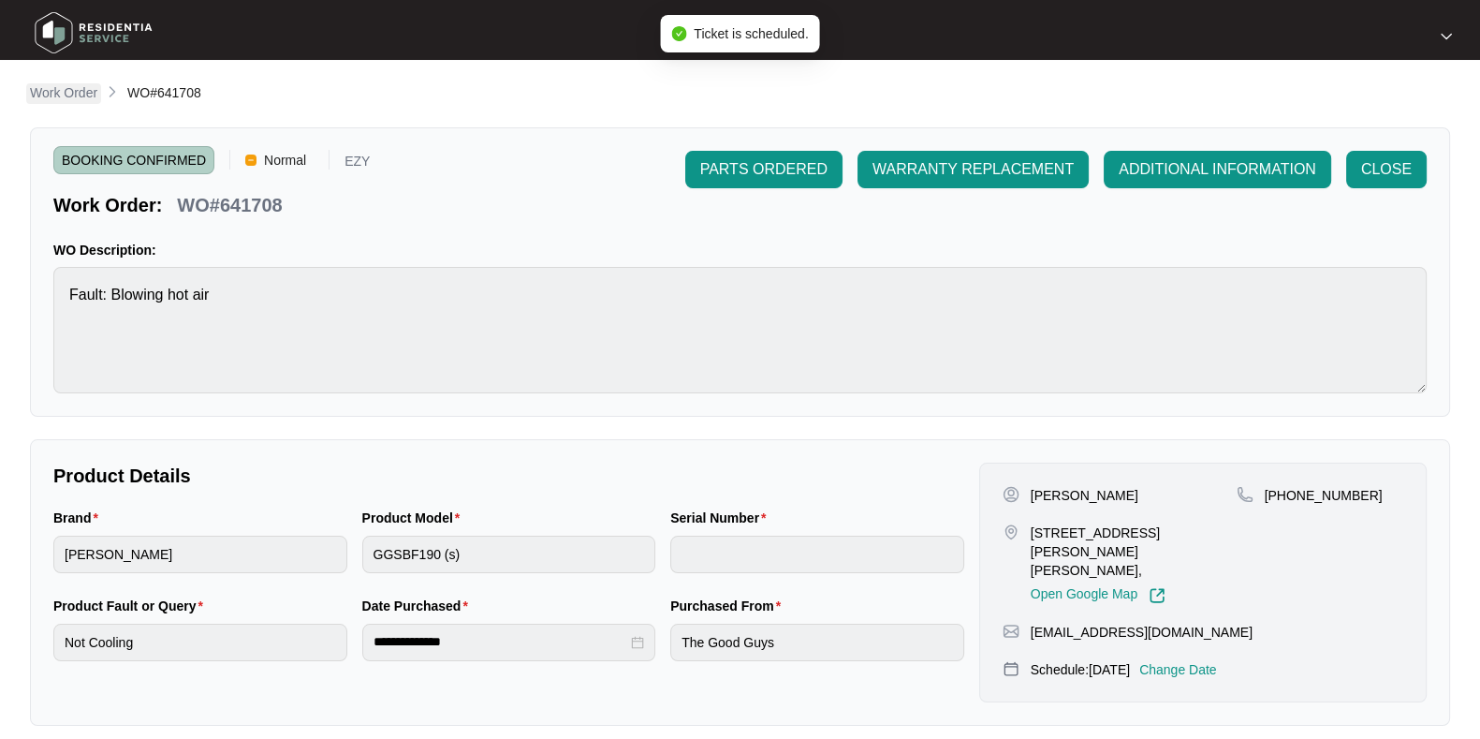
click at [57, 96] on p "Work Order" at bounding box center [63, 92] width 67 height 19
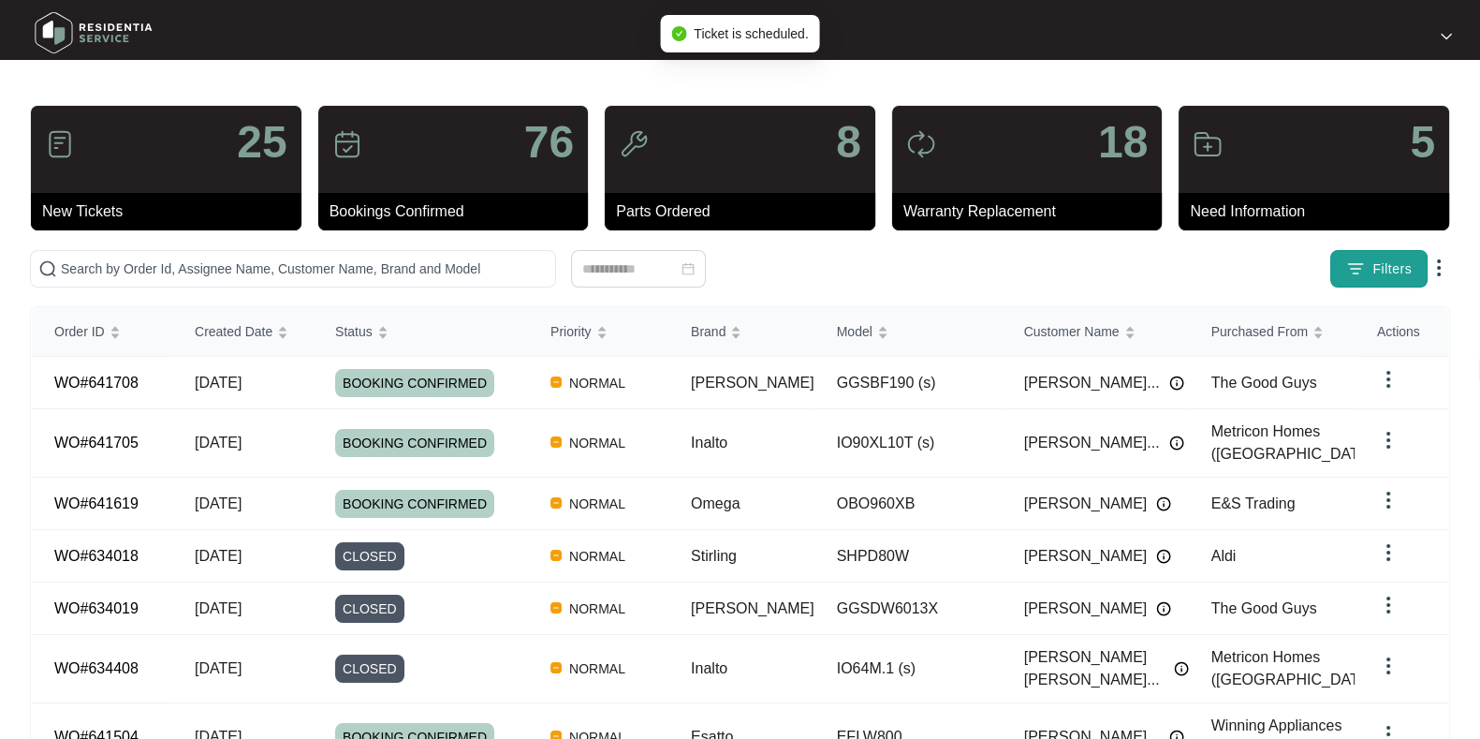
click at [1369, 264] on button "Filters" at bounding box center [1378, 268] width 97 height 37
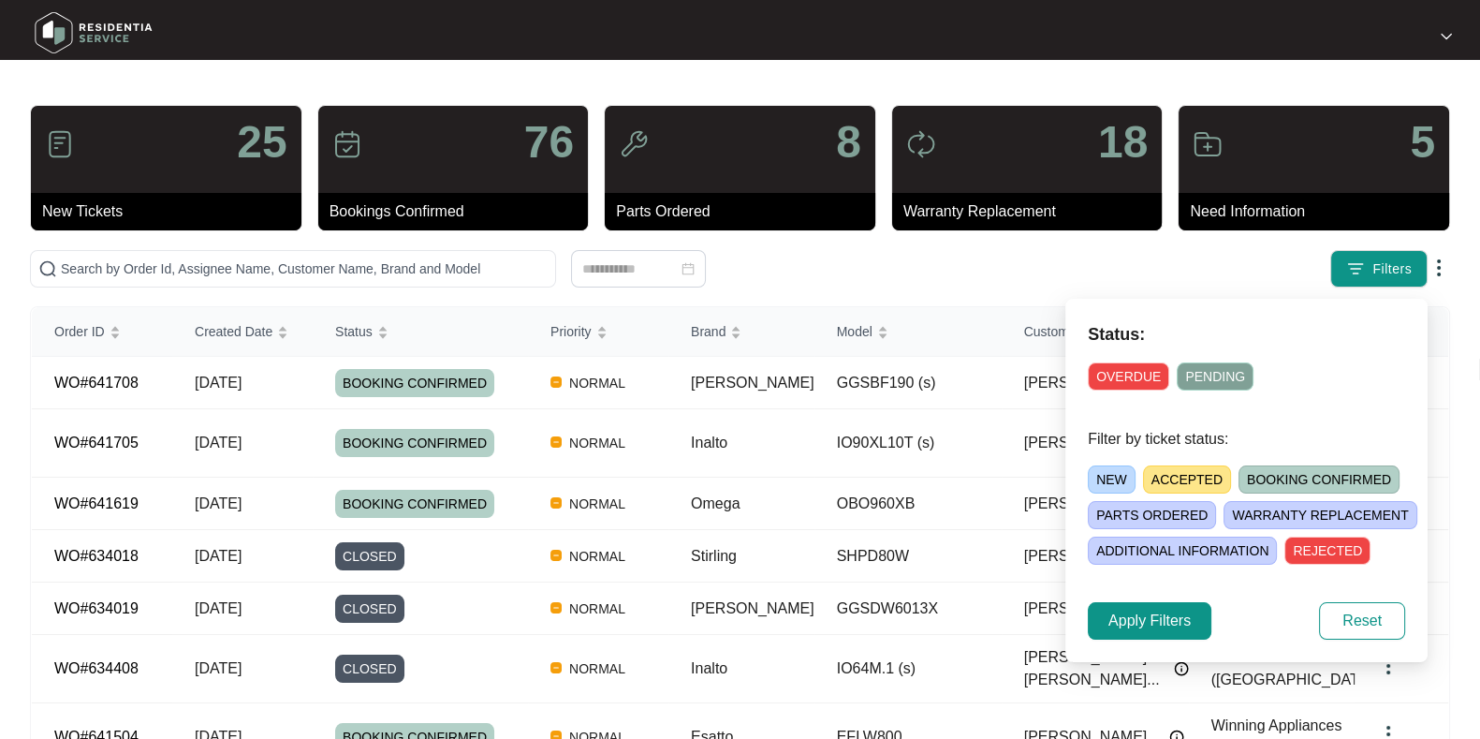
click at [1195, 475] on span "ACCEPTED" at bounding box center [1187, 479] width 88 height 28
click at [1142, 623] on span "Apply Filters" at bounding box center [1149, 620] width 82 height 22
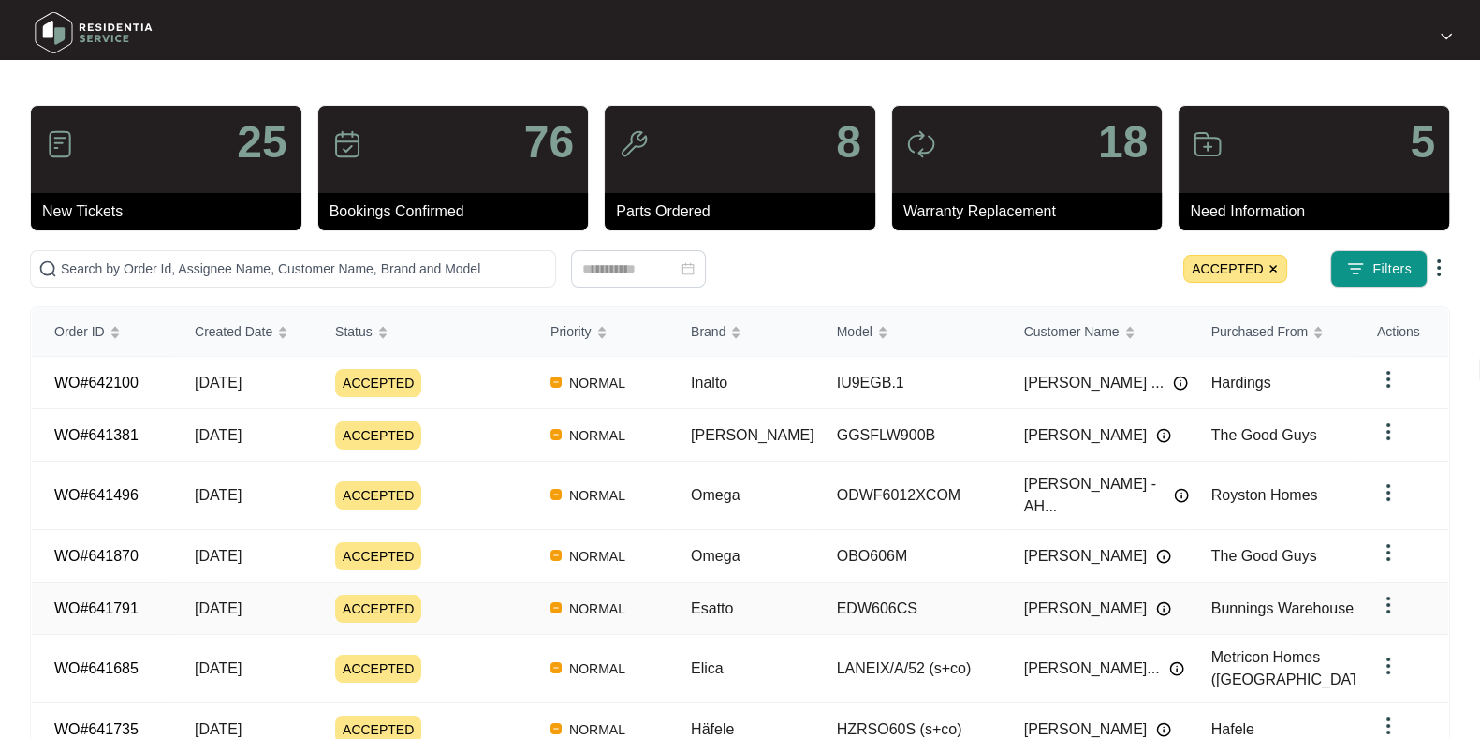
scroll to position [66, 0]
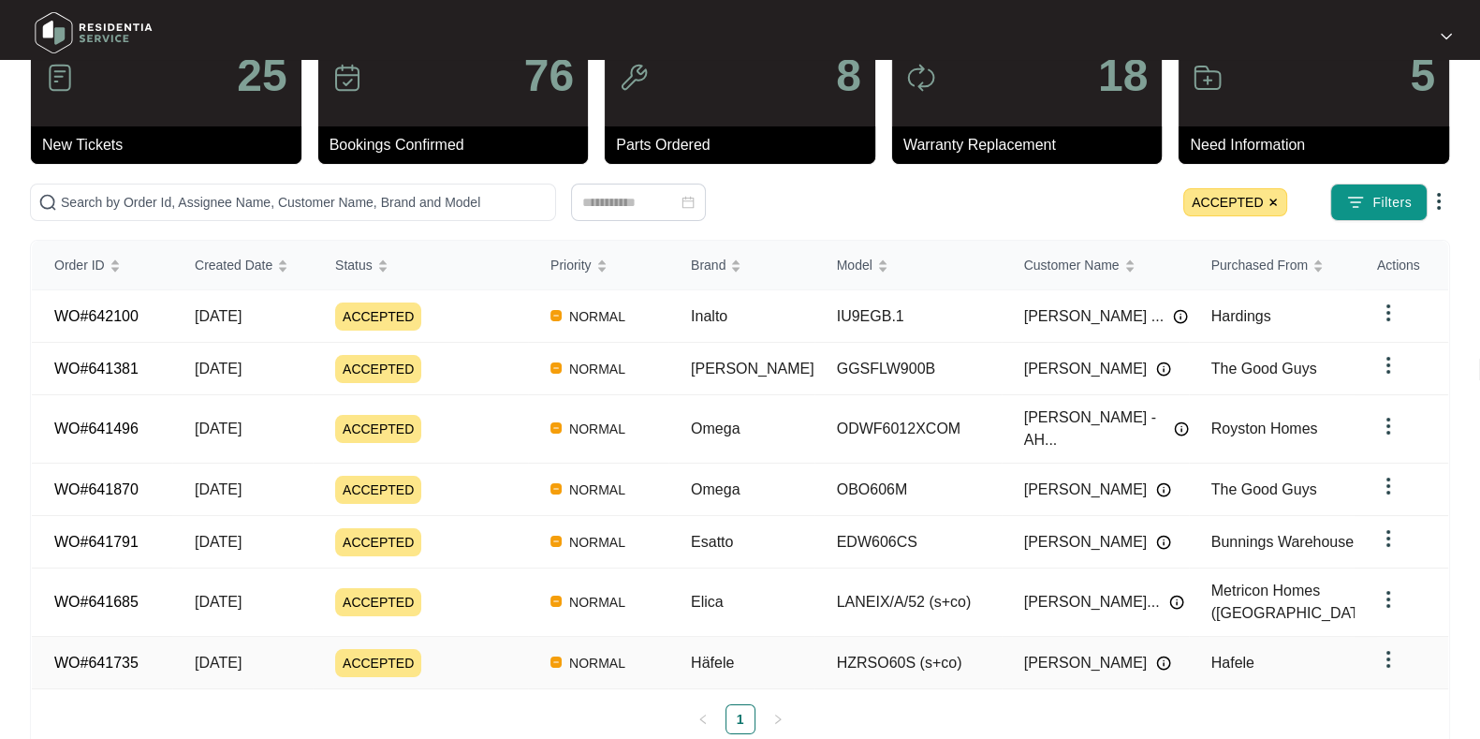
click at [485, 649] on div "ACCEPTED" at bounding box center [431, 663] width 193 height 28
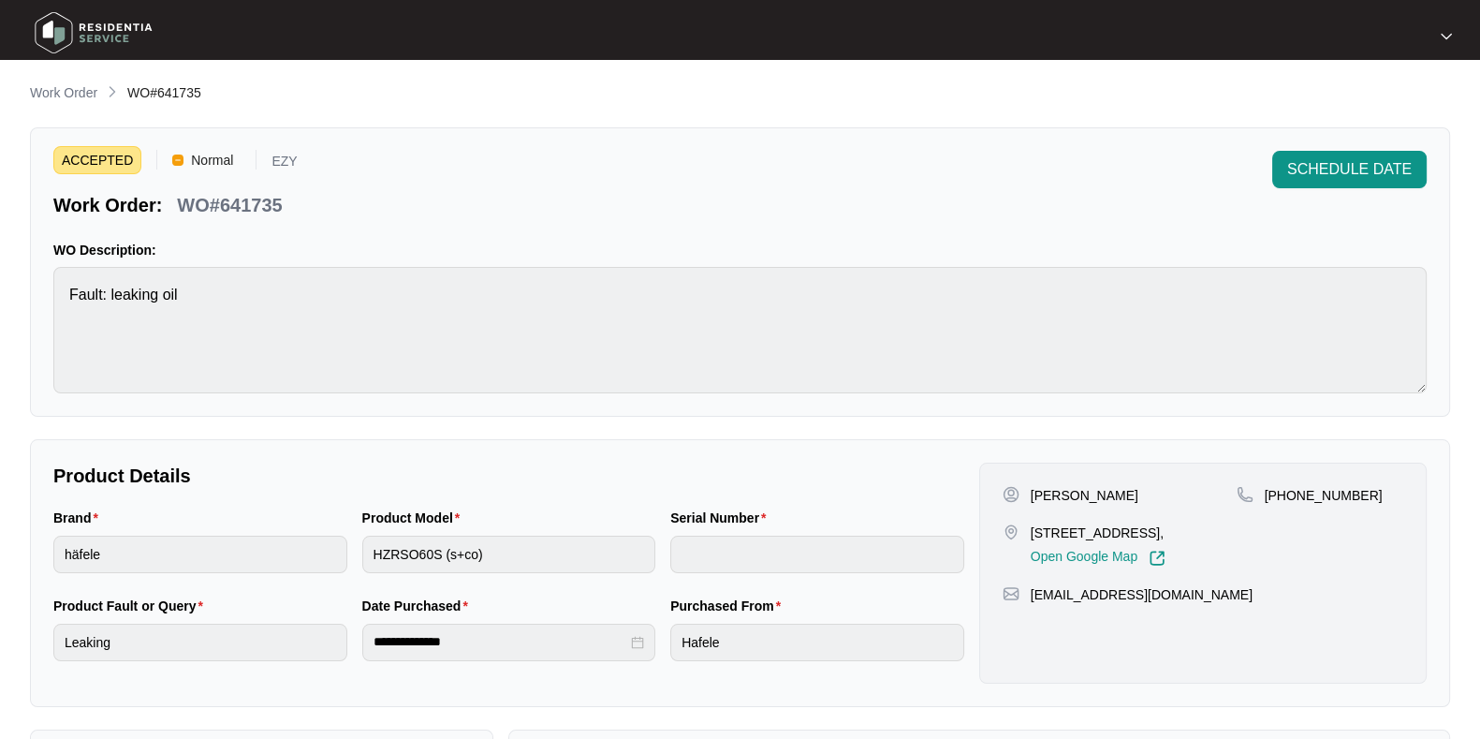
click at [232, 198] on p "WO#641735" at bounding box center [229, 205] width 105 height 26
copy p "641735"
click at [232, 198] on p "WO#641735" at bounding box center [229, 205] width 105 height 26
click at [1326, 187] on button "SCHEDULE DATE" at bounding box center [1349, 169] width 154 height 37
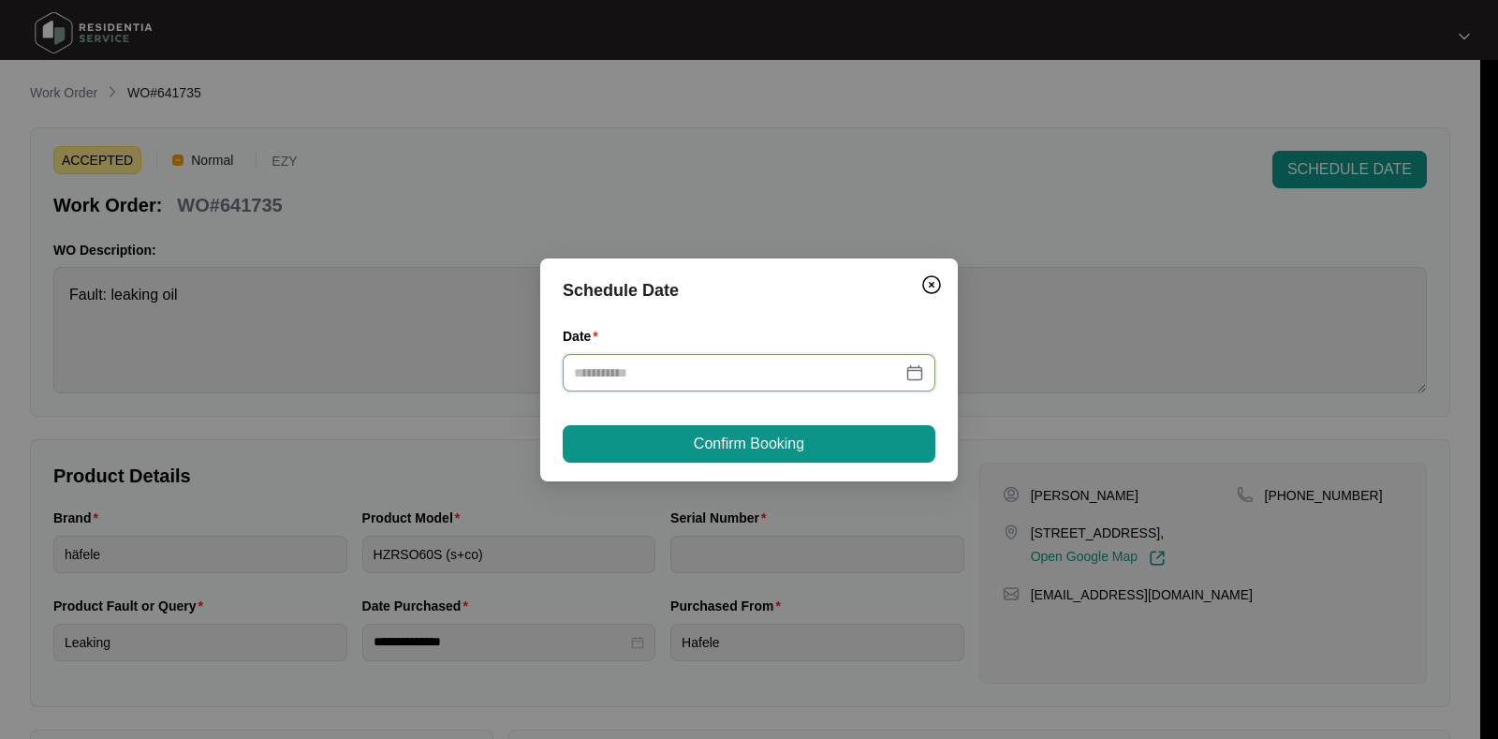
click at [817, 366] on input "Date" at bounding box center [738, 372] width 328 height 21
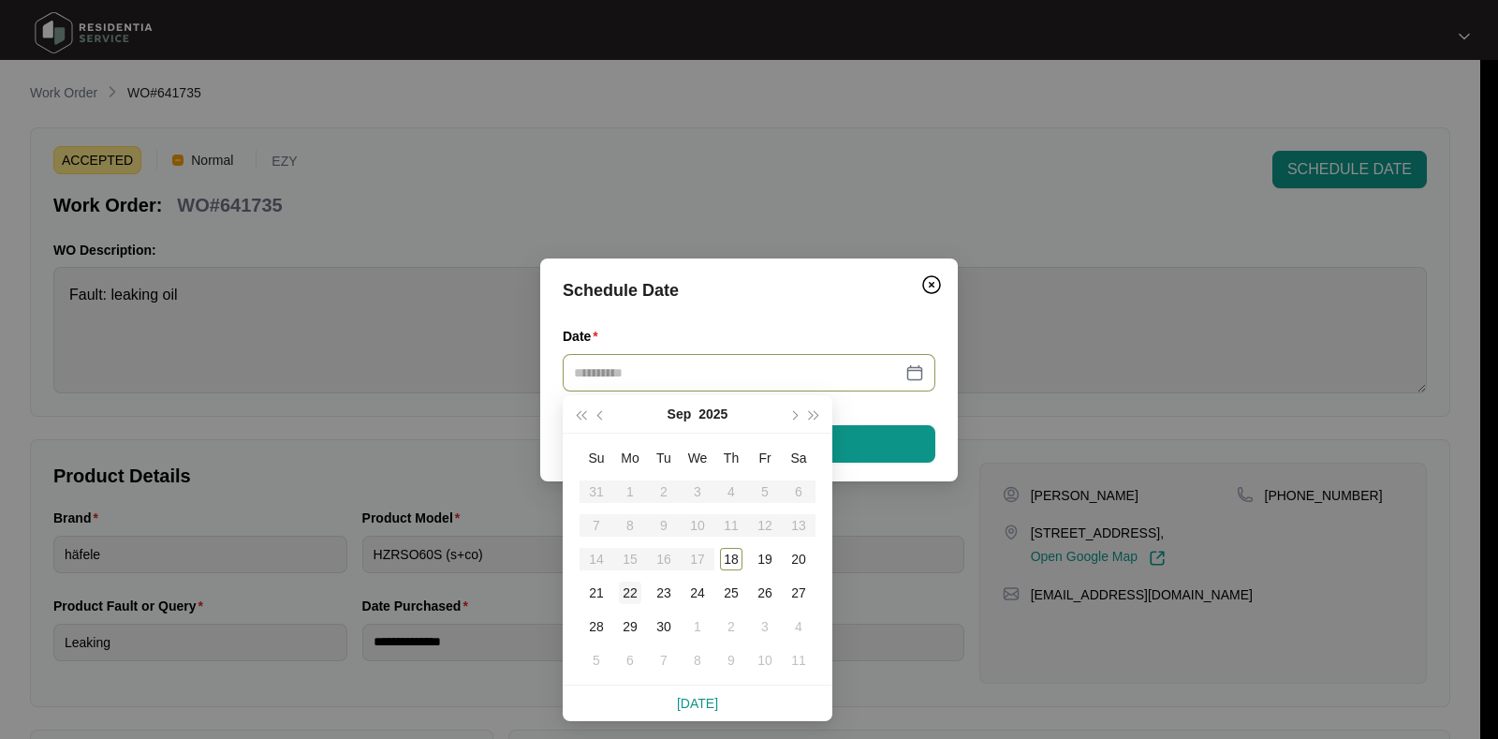
type input "**********"
click at [624, 592] on div "22" at bounding box center [630, 592] width 22 height 22
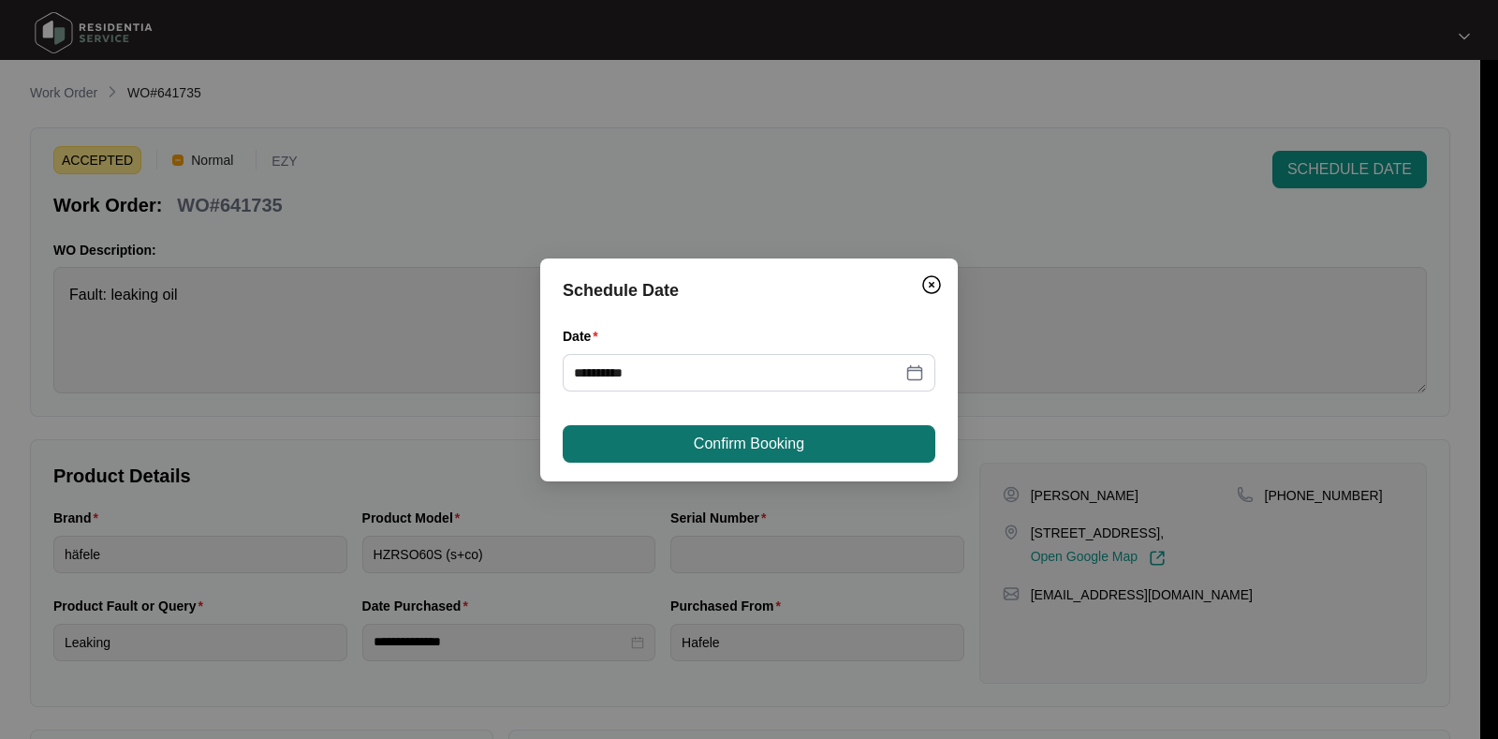
click at [762, 441] on span "Confirm Booking" at bounding box center [749, 443] width 110 height 22
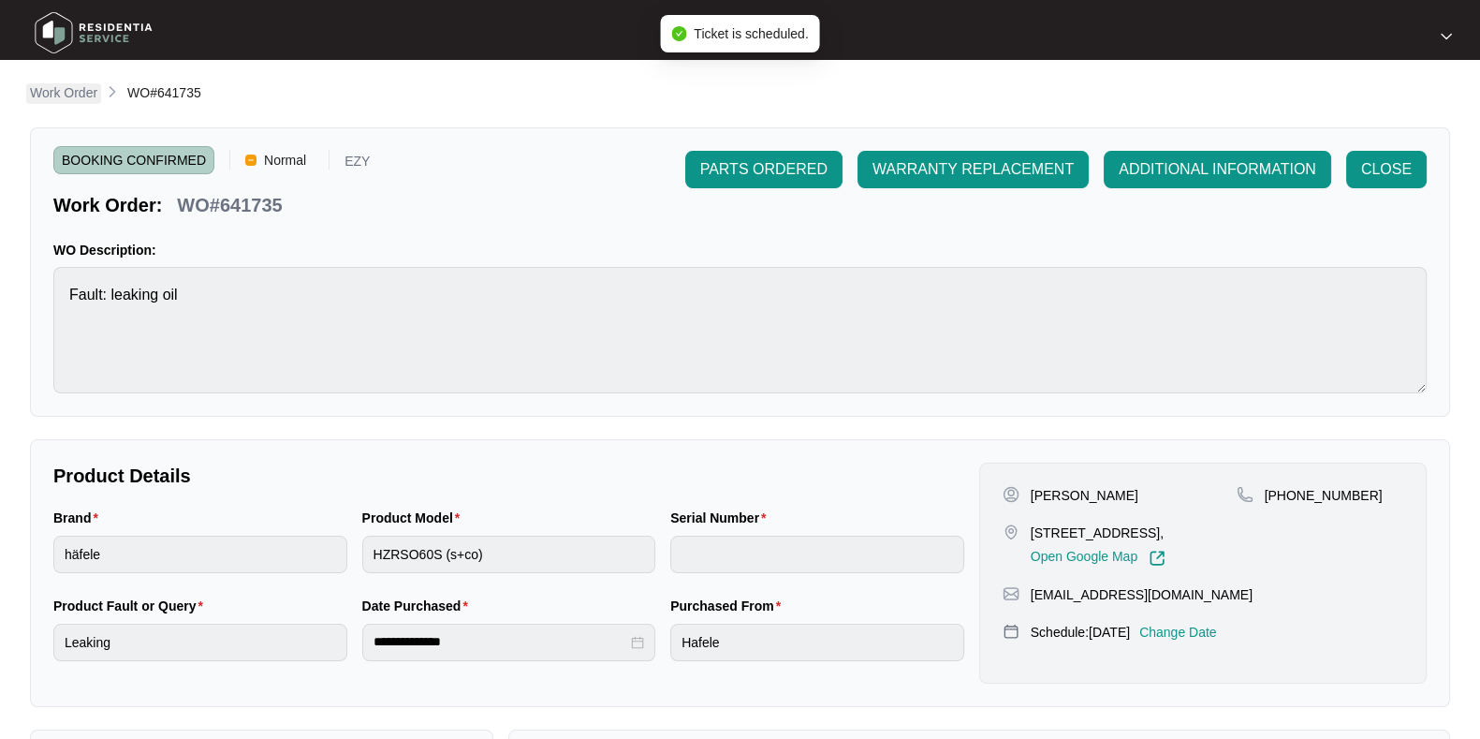
click at [62, 93] on p "Work Order" at bounding box center [63, 92] width 67 height 19
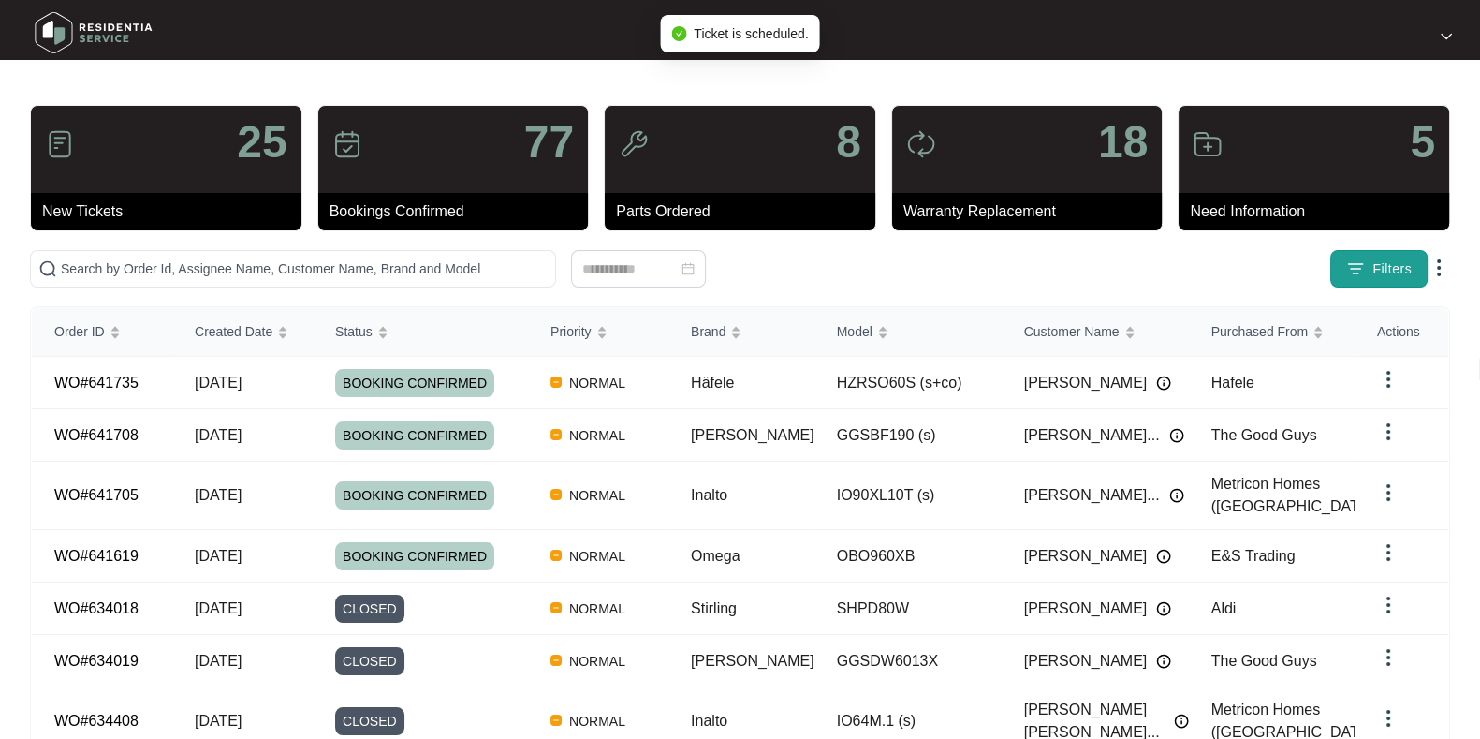
click at [1399, 267] on span "Filters" at bounding box center [1391, 269] width 39 height 20
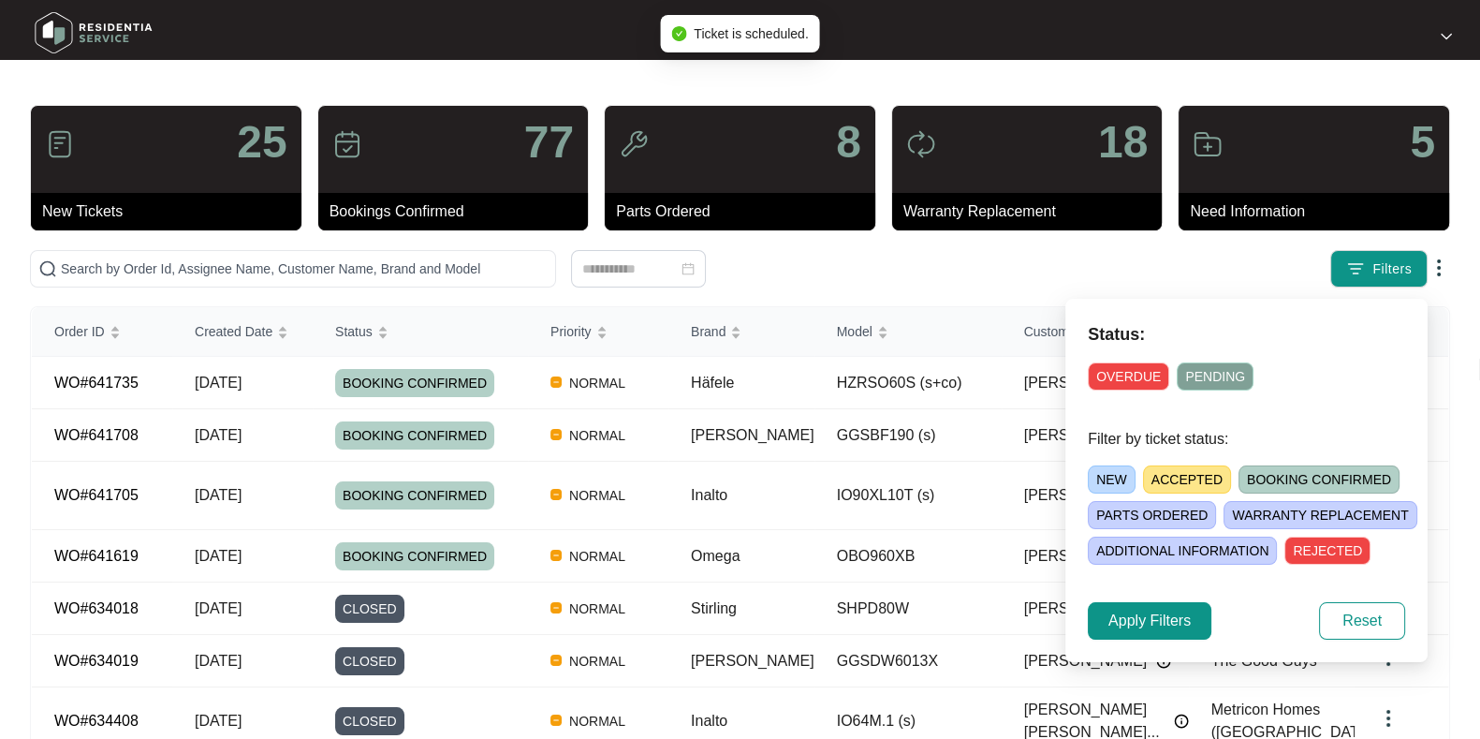
click at [1169, 476] on span "ACCEPTED" at bounding box center [1187, 479] width 88 height 28
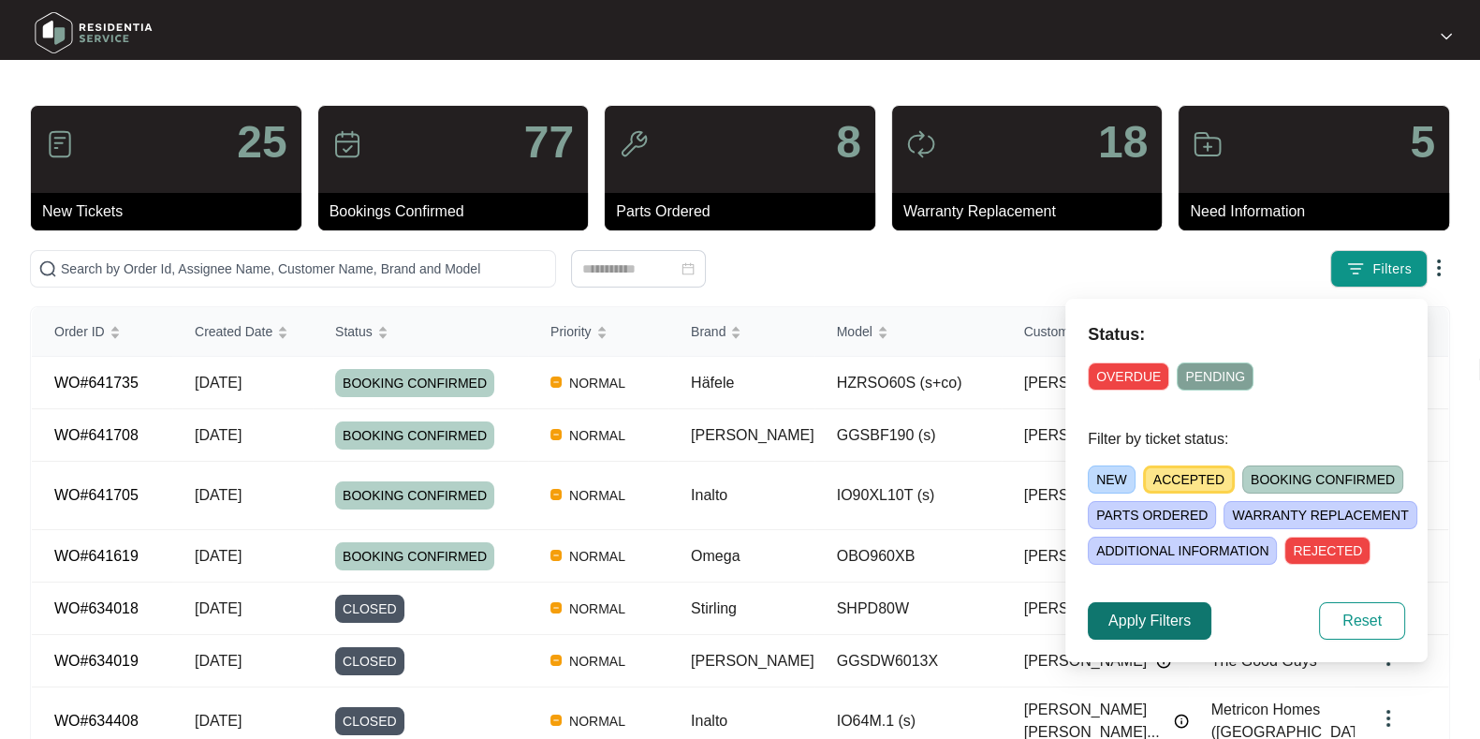
click at [1136, 620] on span "Apply Filters" at bounding box center [1149, 620] width 82 height 22
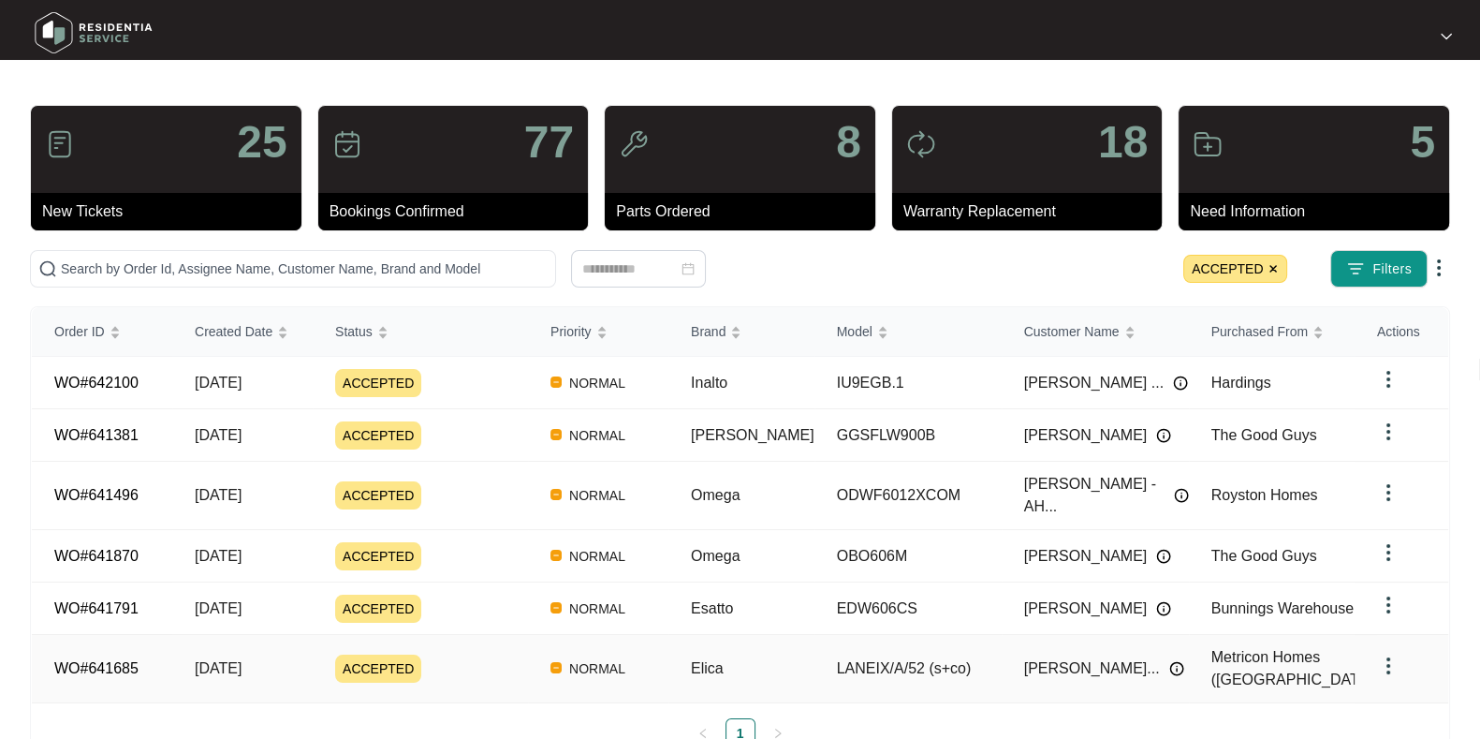
scroll to position [15, 0]
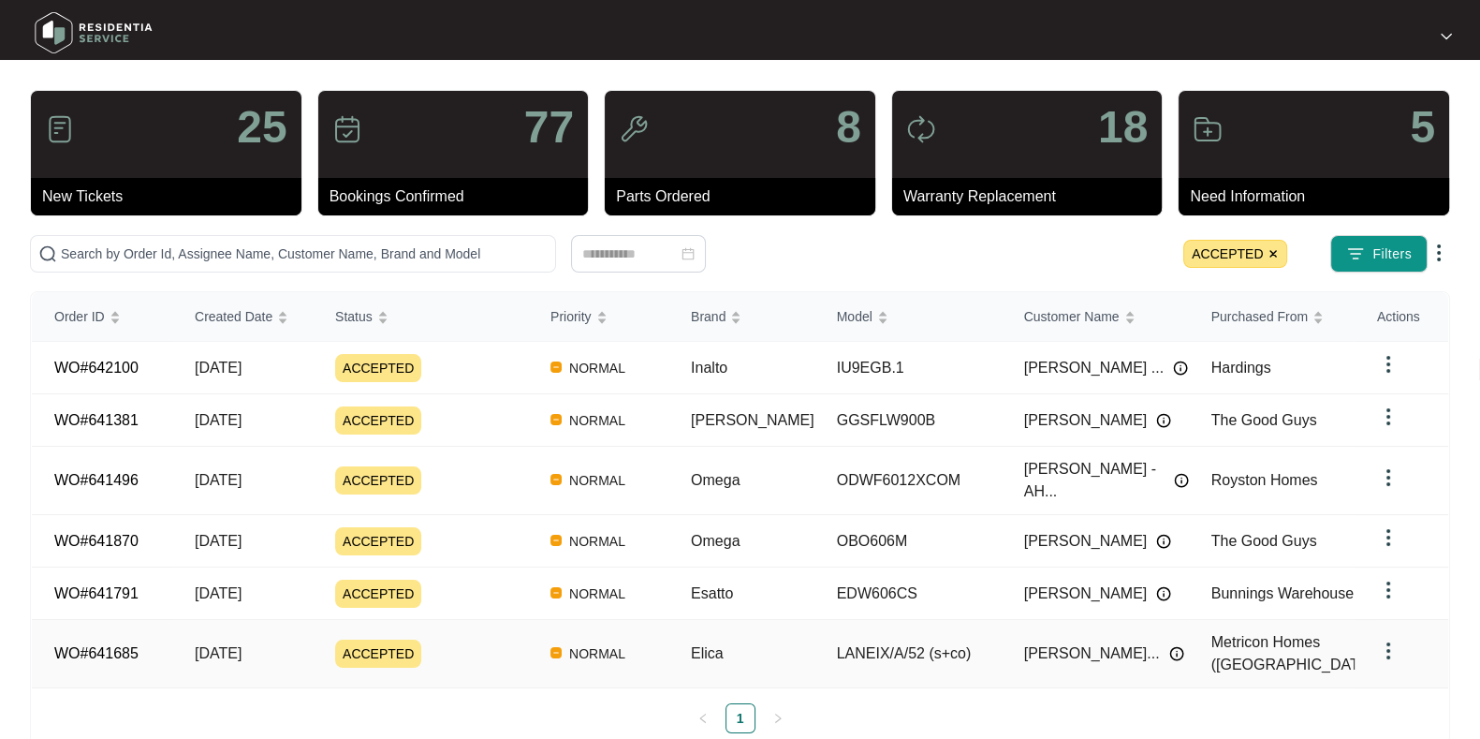
click at [501, 639] on div "ACCEPTED" at bounding box center [431, 653] width 193 height 28
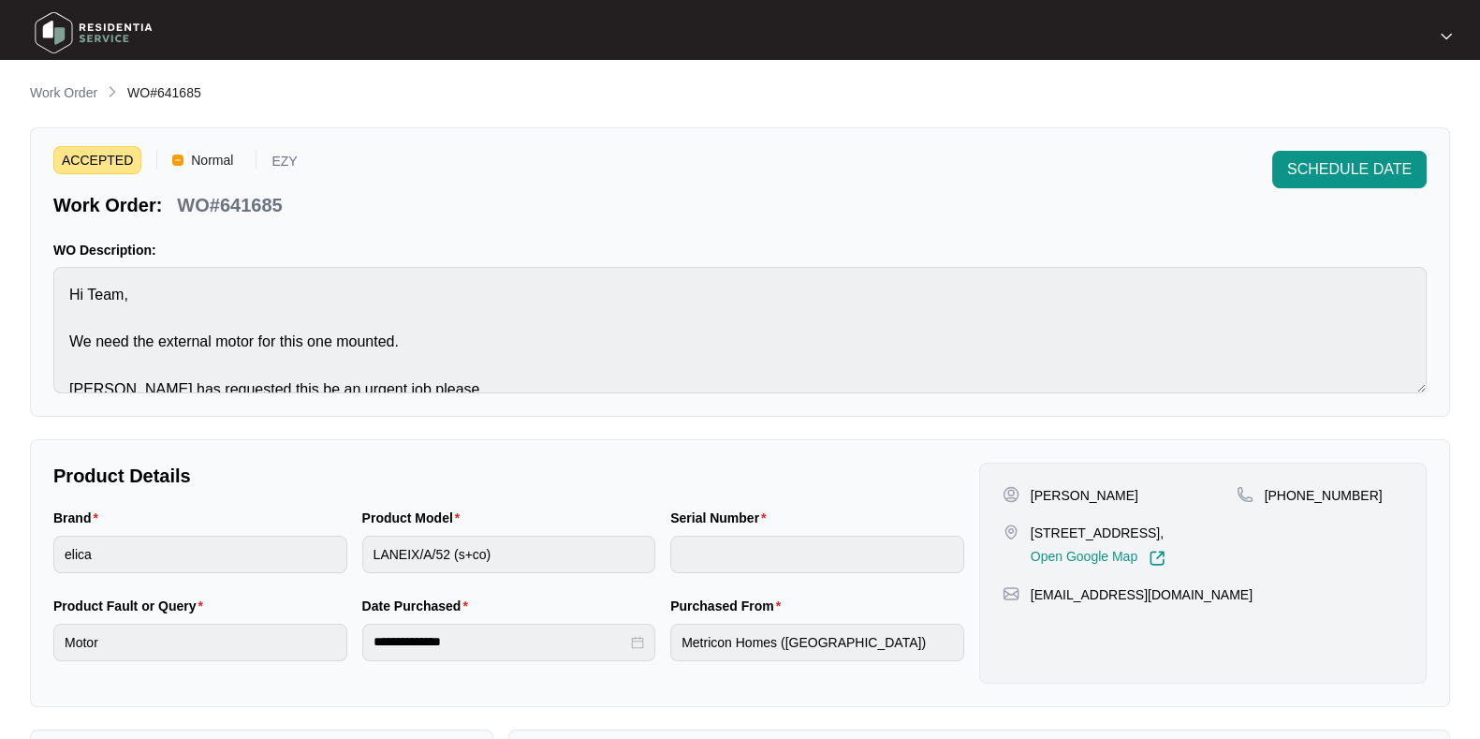
click at [251, 203] on p "WO#641685" at bounding box center [229, 205] width 105 height 26
copy p "641685"
click at [1333, 169] on span "SCHEDULE DATE" at bounding box center [1349, 169] width 125 height 22
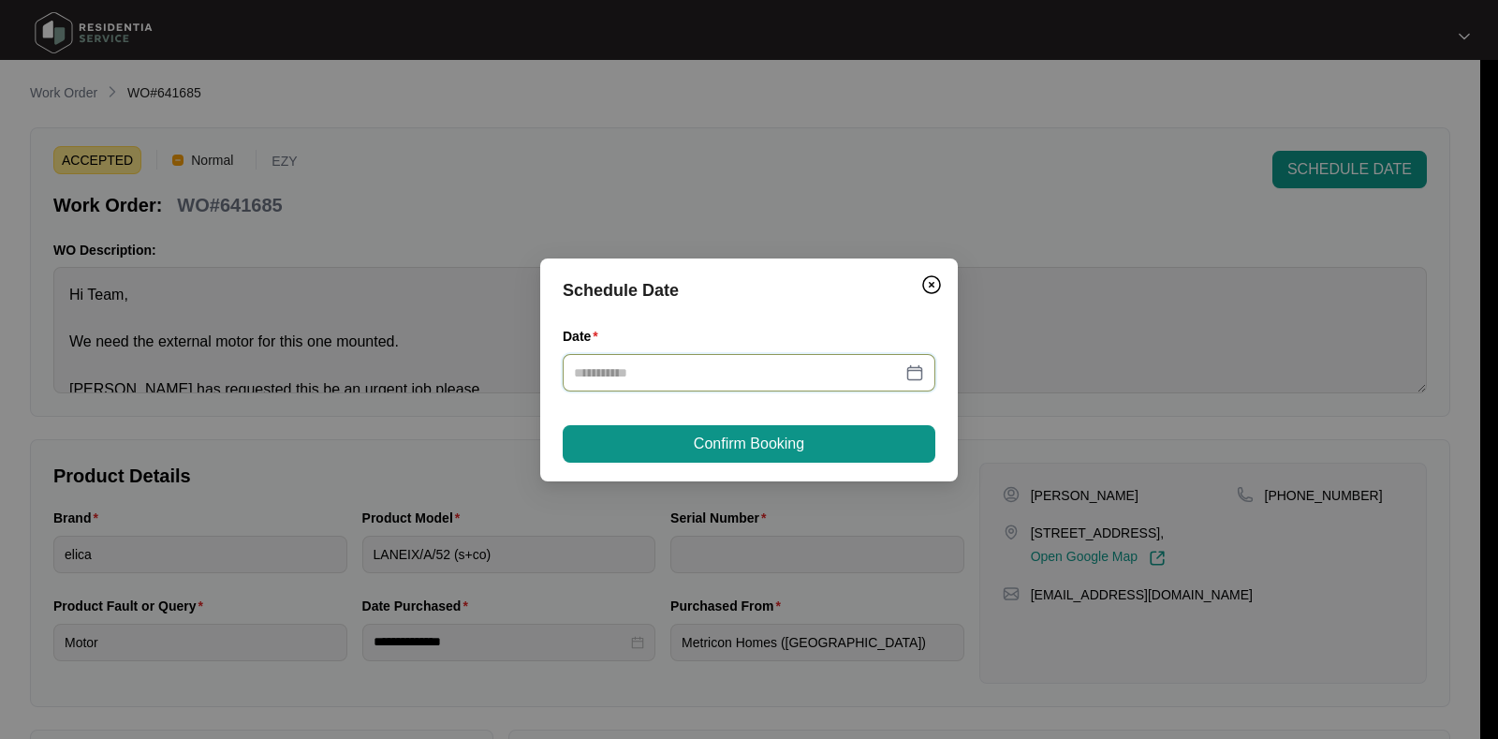
click at [651, 371] on input "Date" at bounding box center [738, 372] width 328 height 21
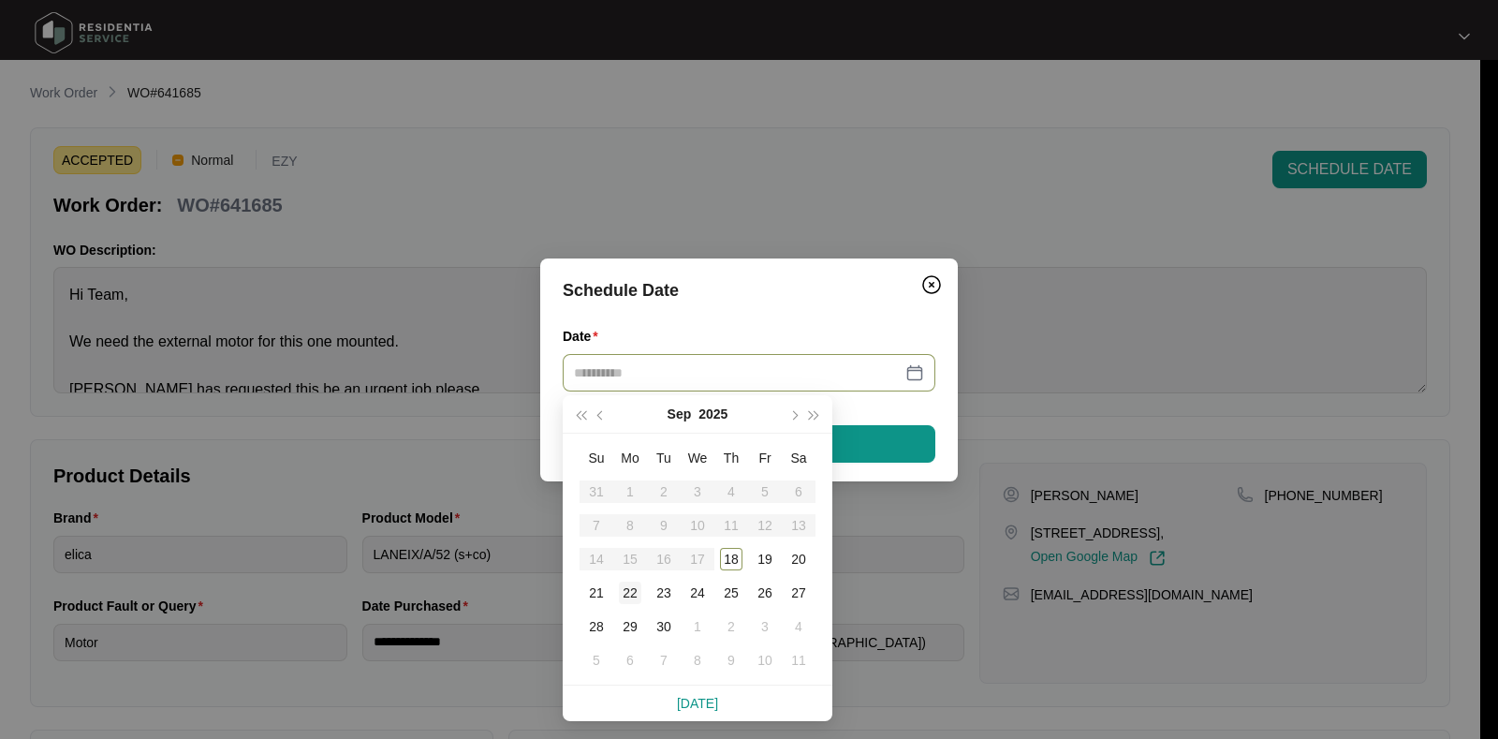
click at [625, 597] on div "22" at bounding box center [630, 592] width 22 height 22
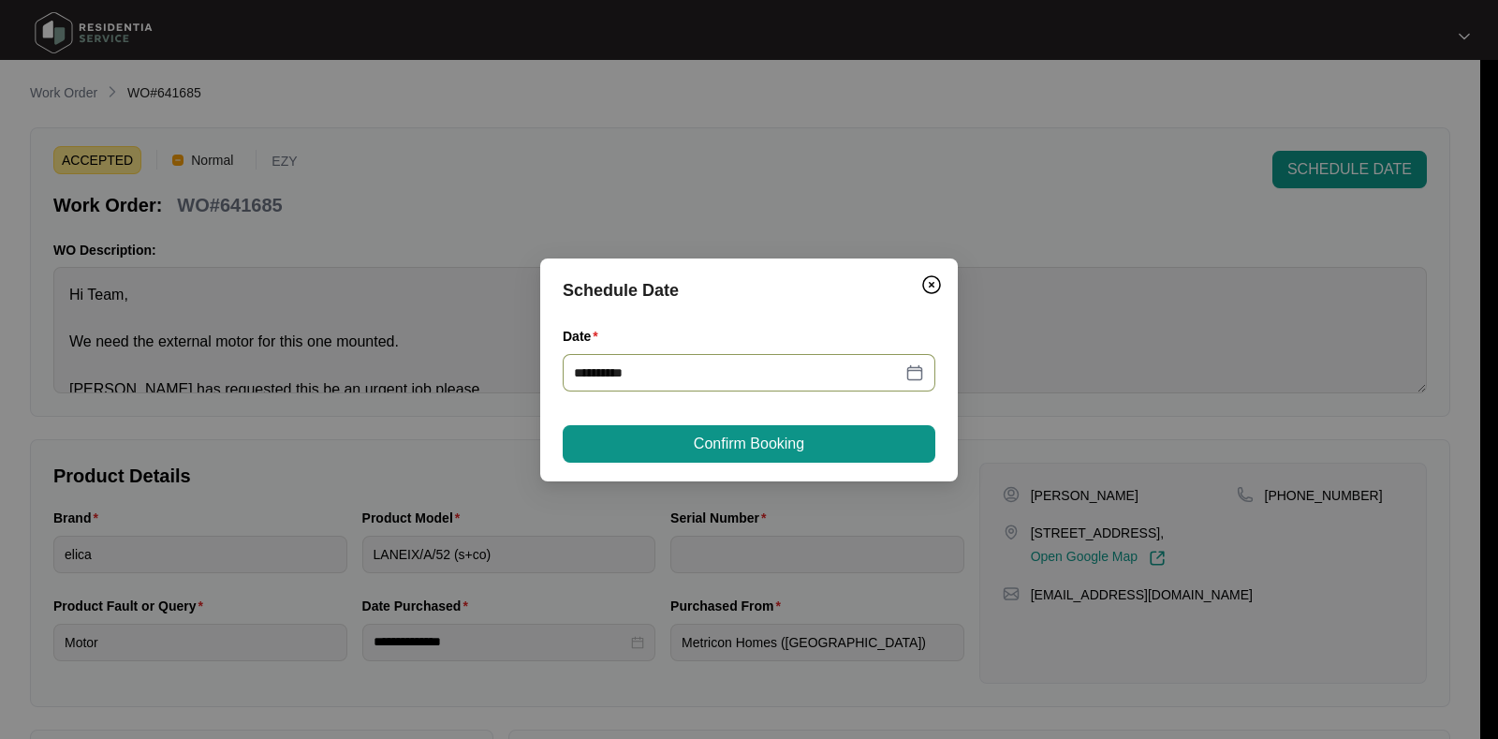
type input "**********"
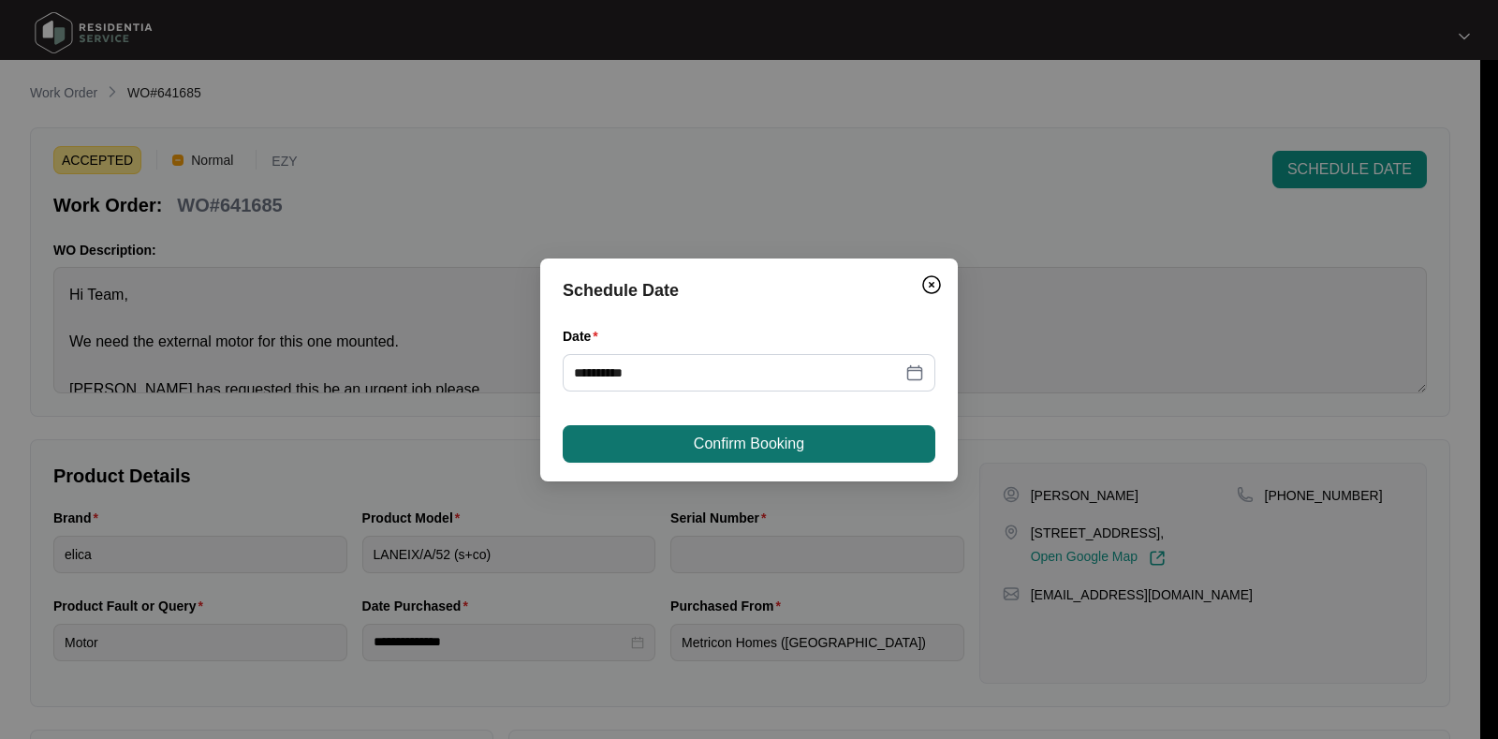
click at [686, 452] on button "Confirm Booking" at bounding box center [749, 443] width 373 height 37
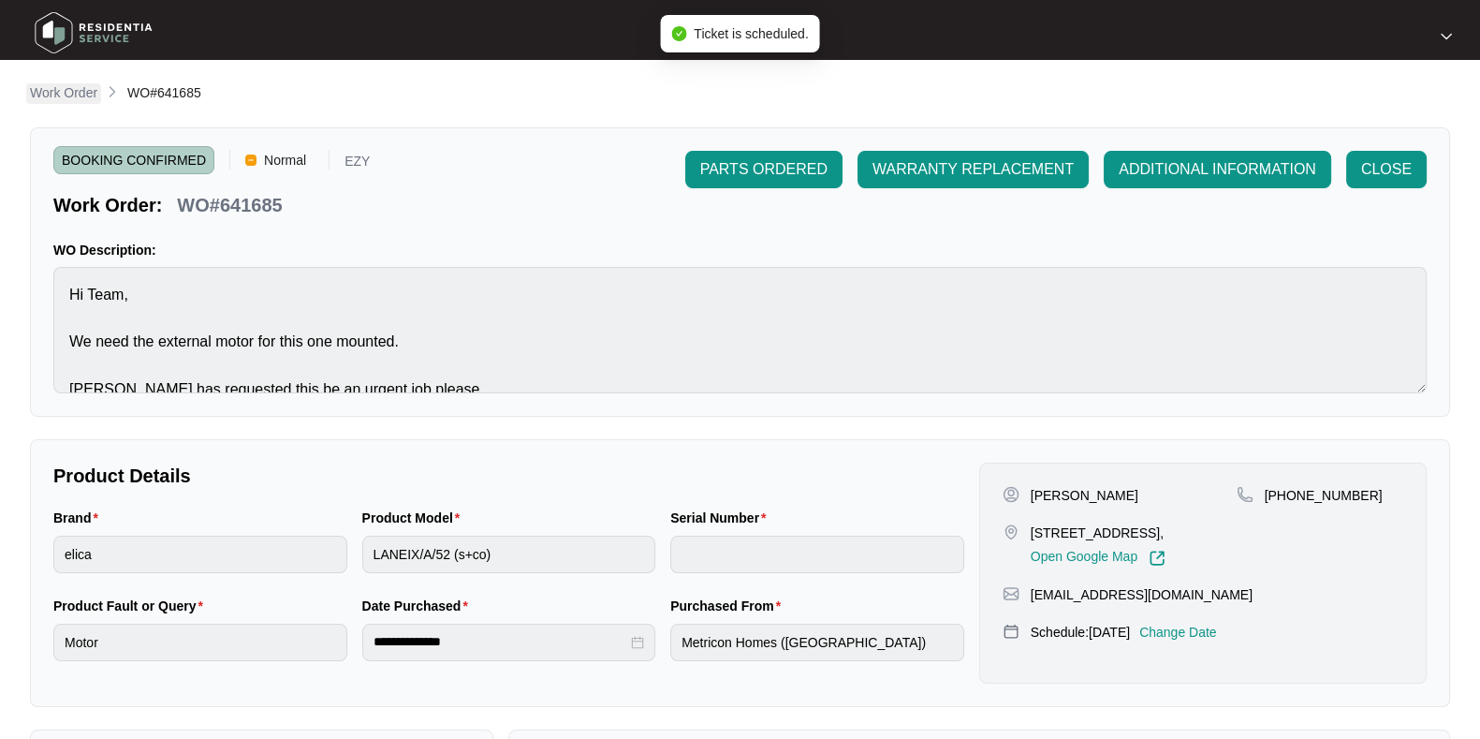
click at [63, 102] on p "Work Order" at bounding box center [63, 92] width 67 height 19
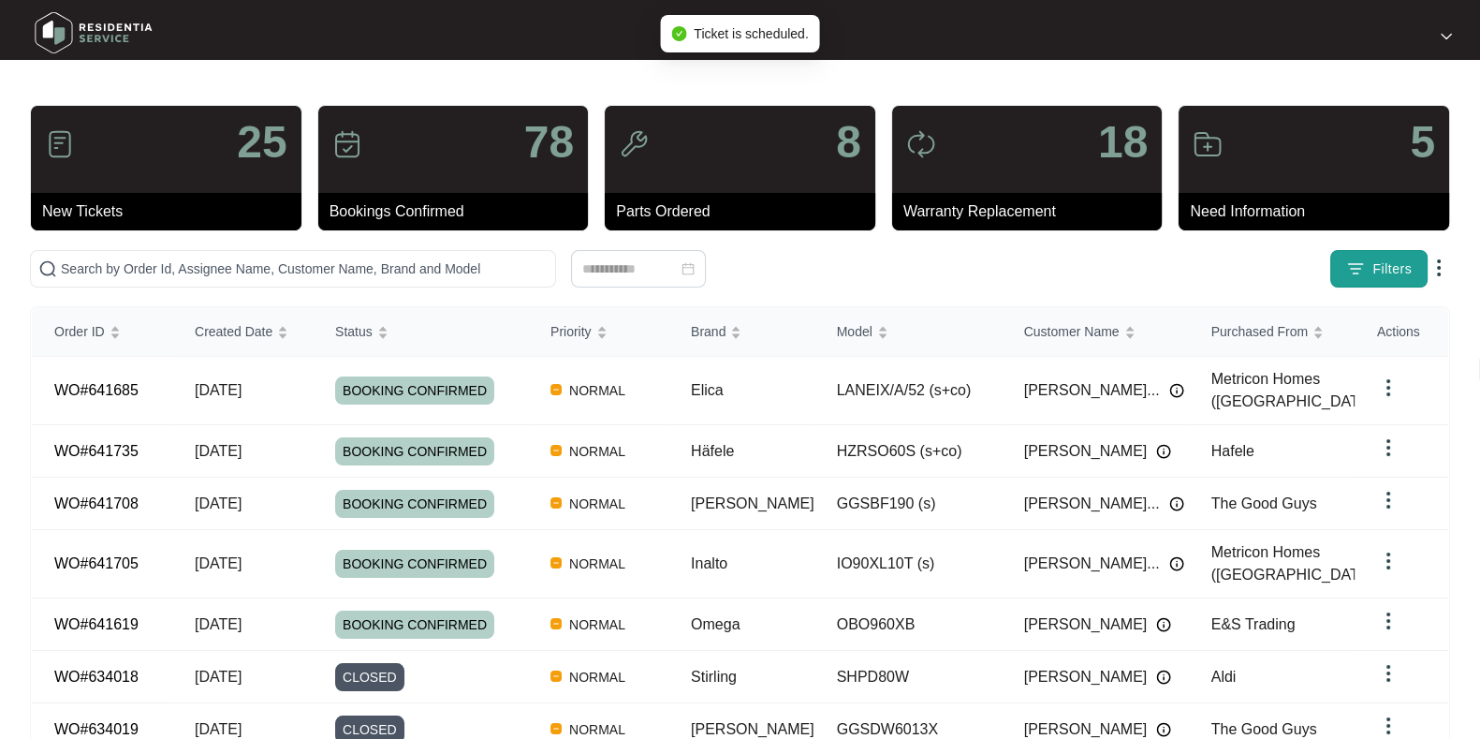
click at [1385, 271] on span "Filters" at bounding box center [1391, 269] width 39 height 20
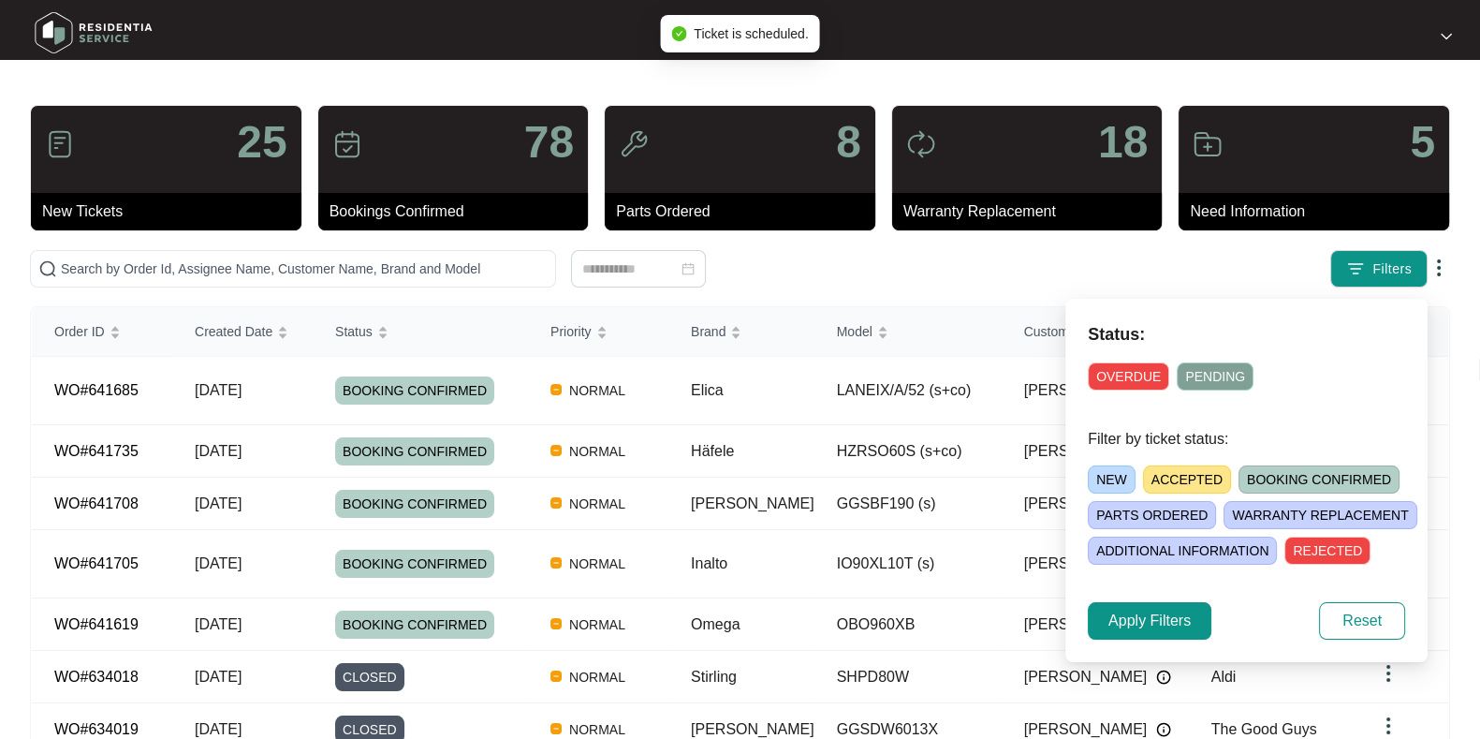
click at [1157, 484] on span "ACCEPTED" at bounding box center [1187, 479] width 88 height 28
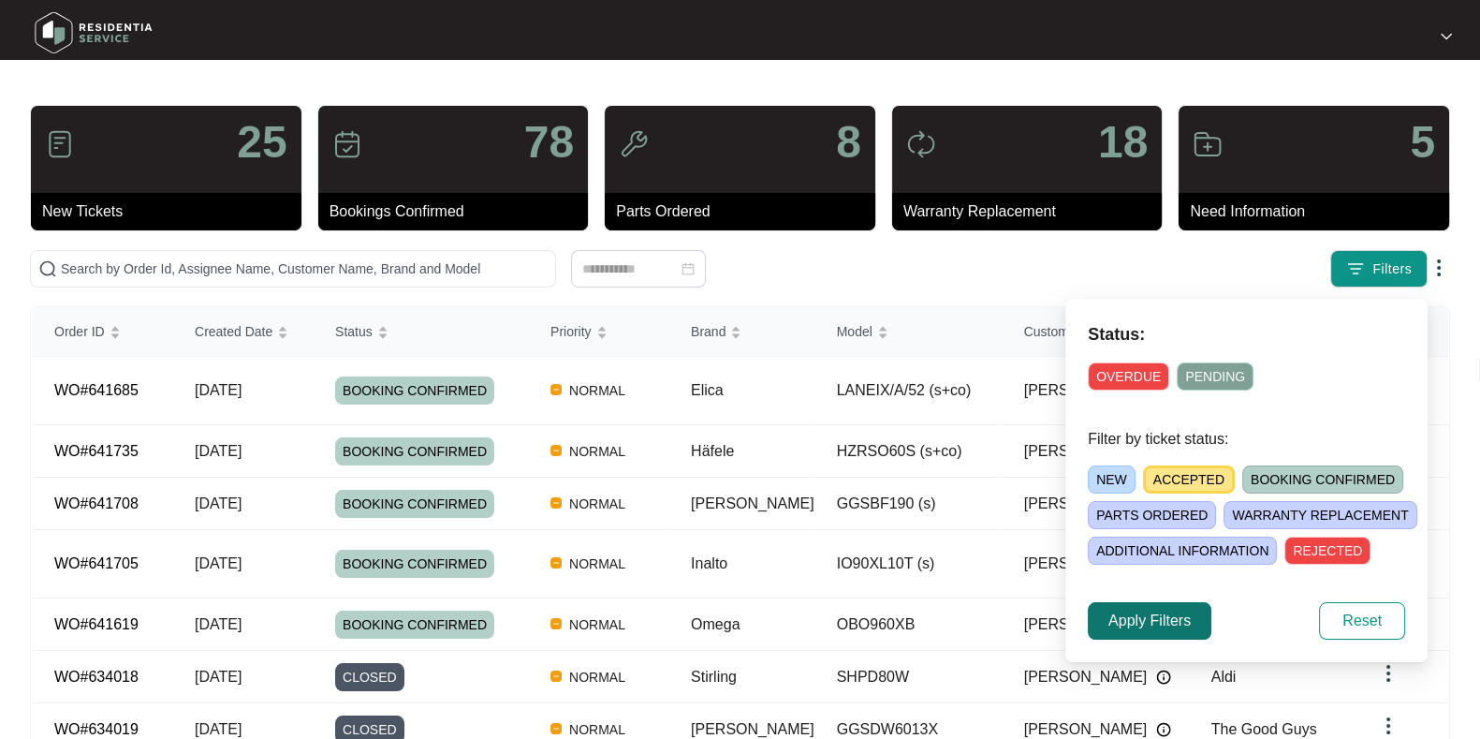
click at [1152, 629] on span "Apply Filters" at bounding box center [1149, 620] width 82 height 22
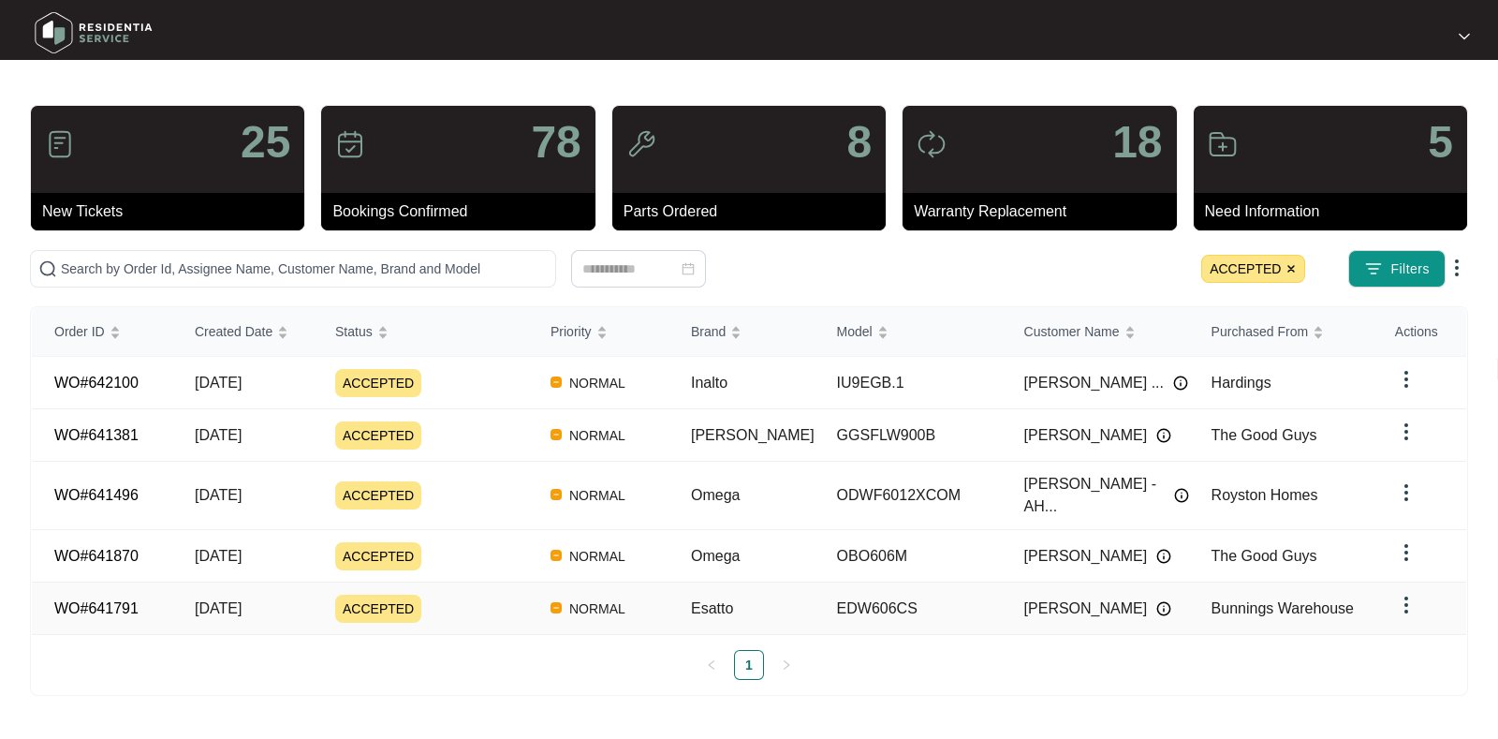
click at [498, 596] on div "ACCEPTED" at bounding box center [431, 608] width 193 height 28
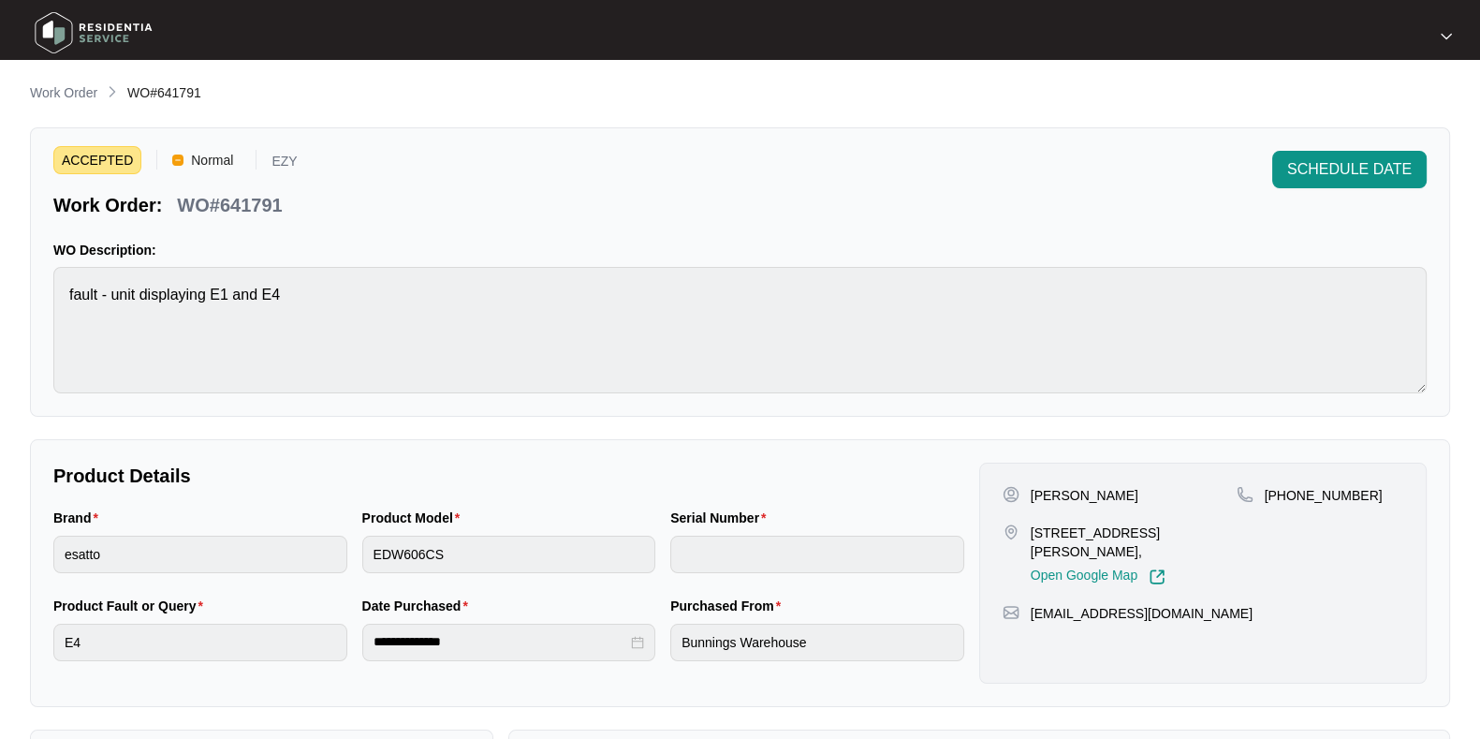
click at [262, 185] on div "WO#641791" at bounding box center [229, 201] width 120 height 33
copy p "641791"
click at [262, 185] on div "WO#641791" at bounding box center [229, 201] width 120 height 33
click at [1290, 162] on span "SCHEDULE DATE" at bounding box center [1349, 169] width 125 height 22
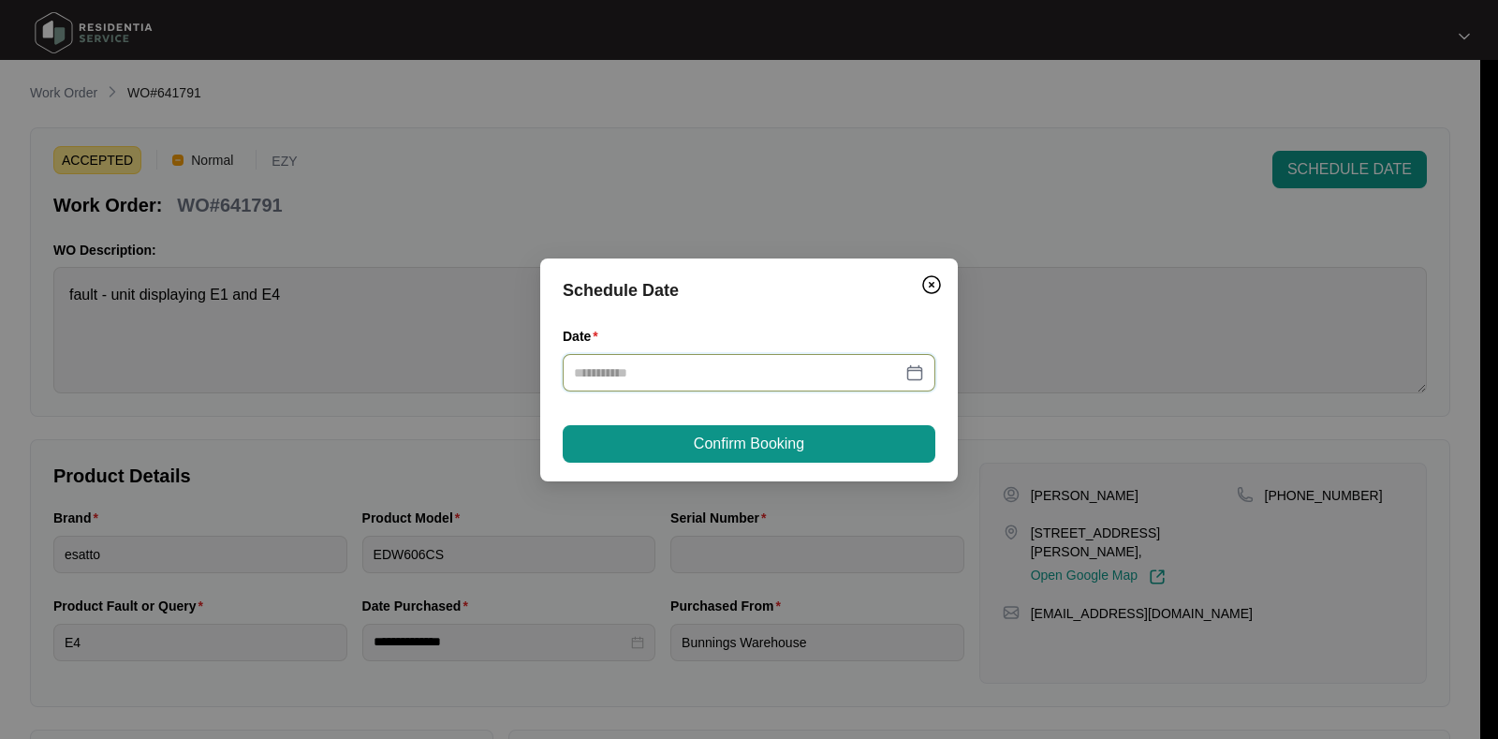
click at [674, 372] on input "Date" at bounding box center [738, 372] width 328 height 21
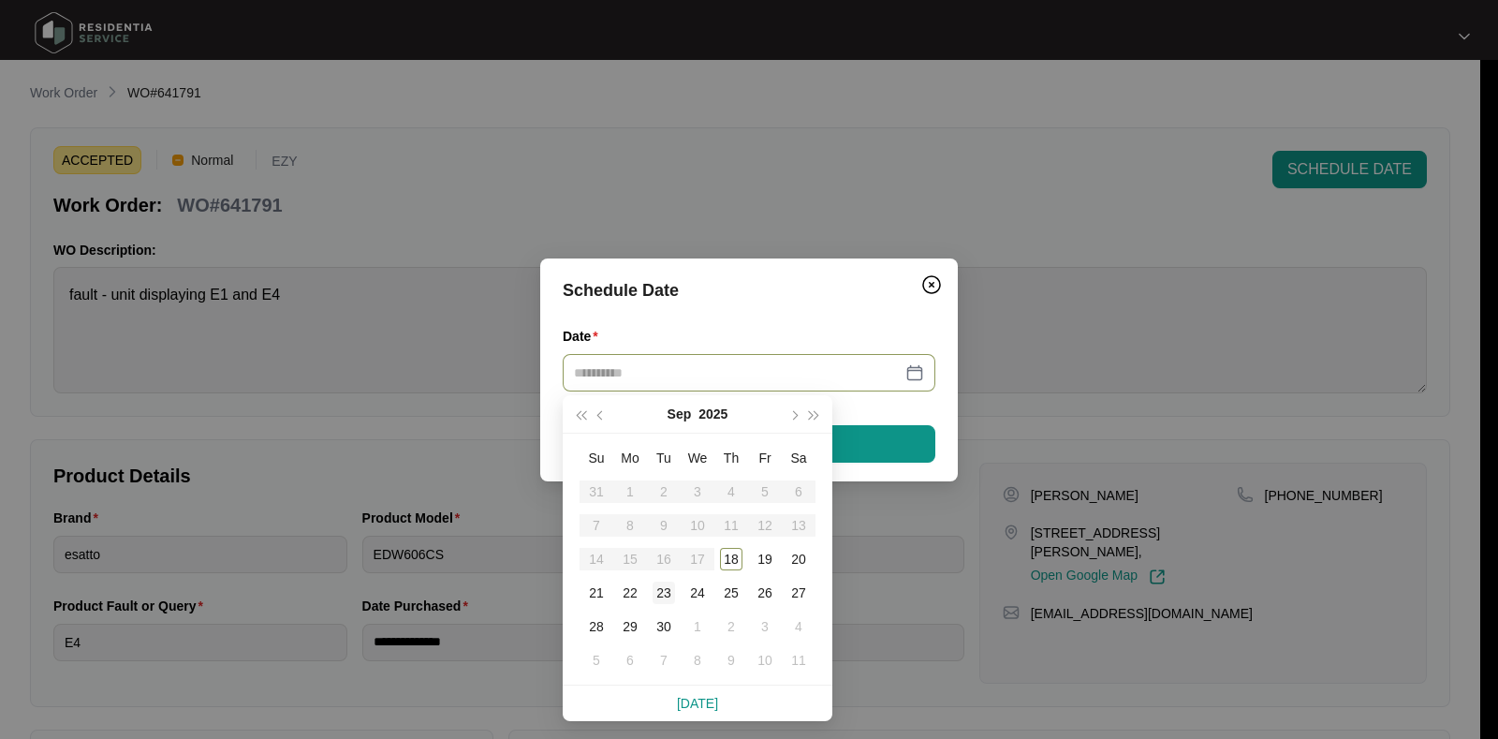
type input "**********"
click at [668, 595] on div "23" at bounding box center [663, 592] width 22 height 22
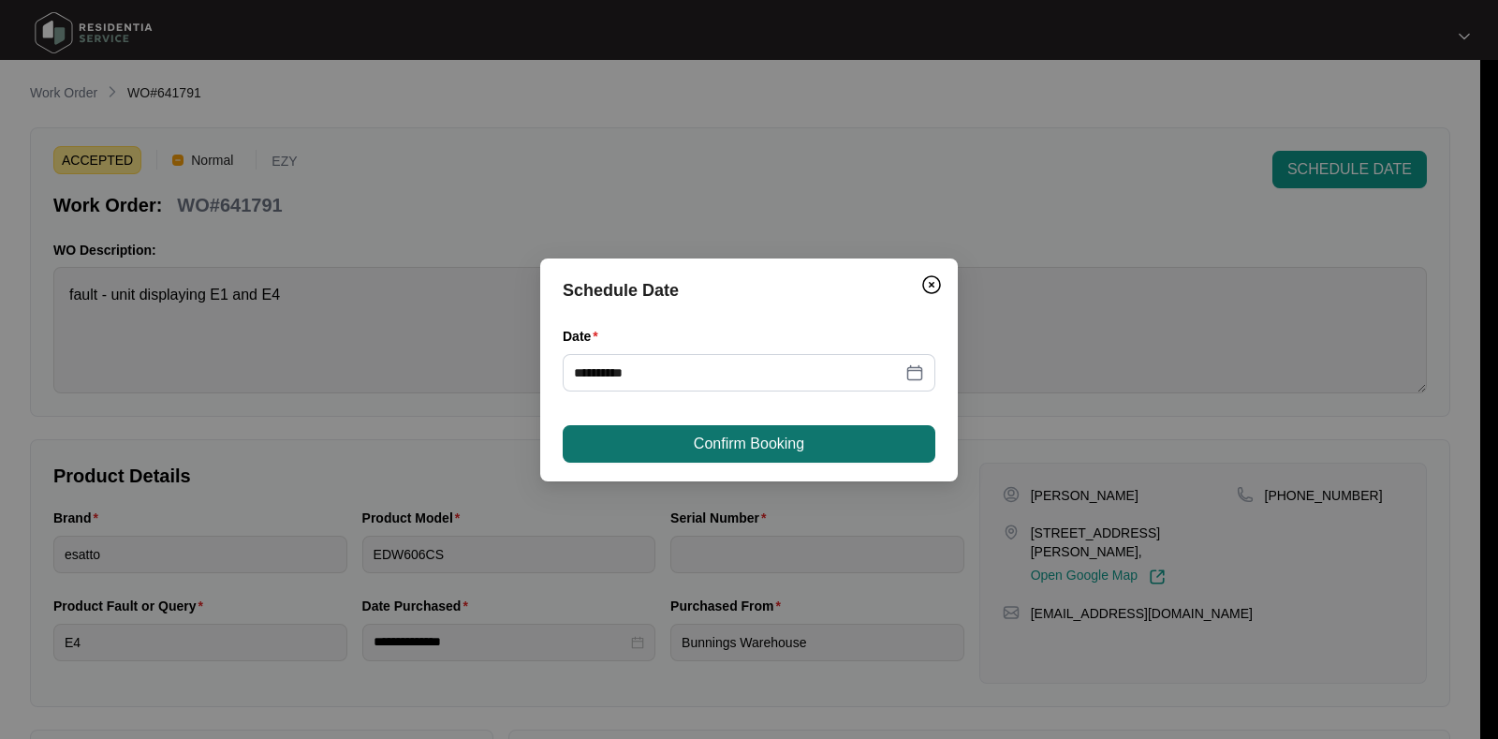
click at [710, 438] on span "Confirm Booking" at bounding box center [749, 443] width 110 height 22
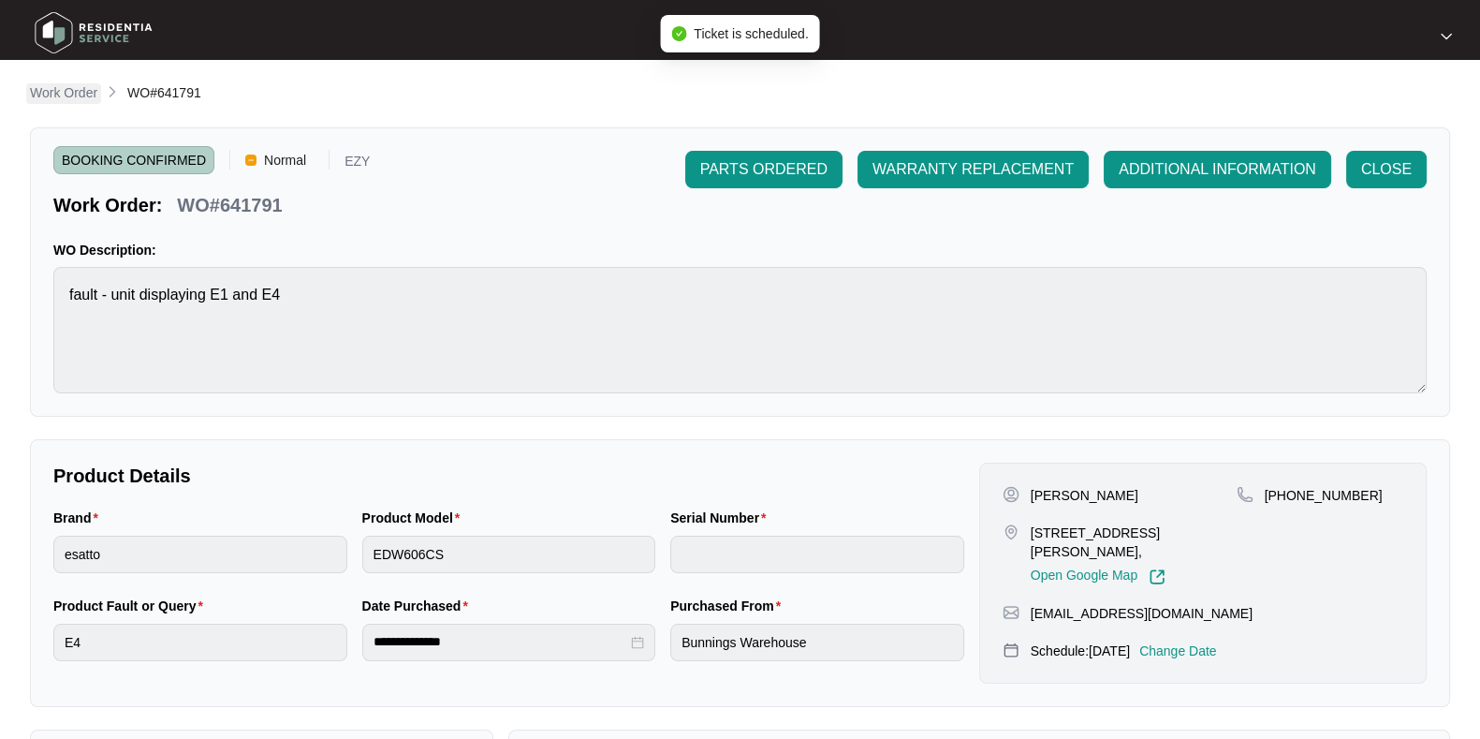
click at [47, 88] on div "**********" at bounding box center [740, 464] width 1420 height 765
click at [66, 87] on p "Work Order" at bounding box center [63, 92] width 67 height 19
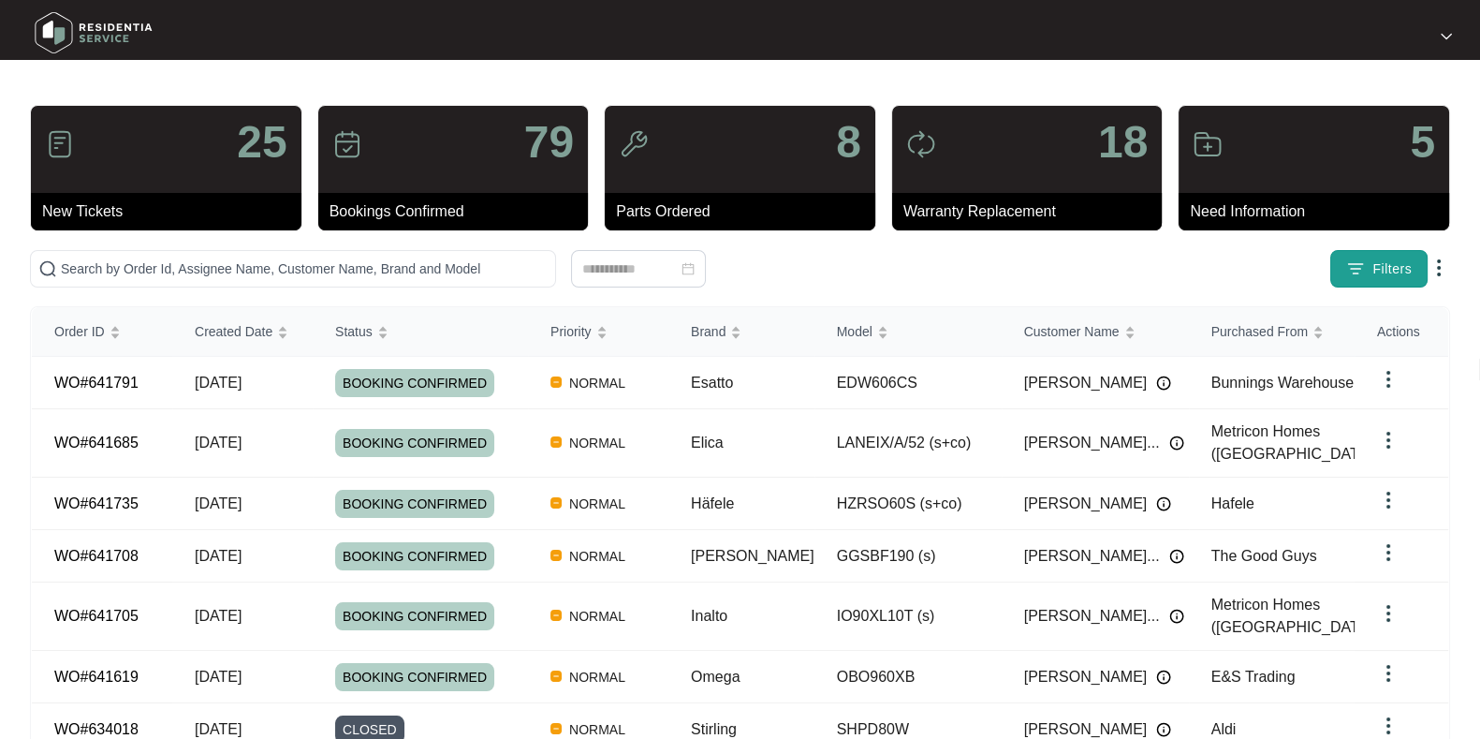
click at [1361, 269] on img "button" at bounding box center [1355, 268] width 19 height 19
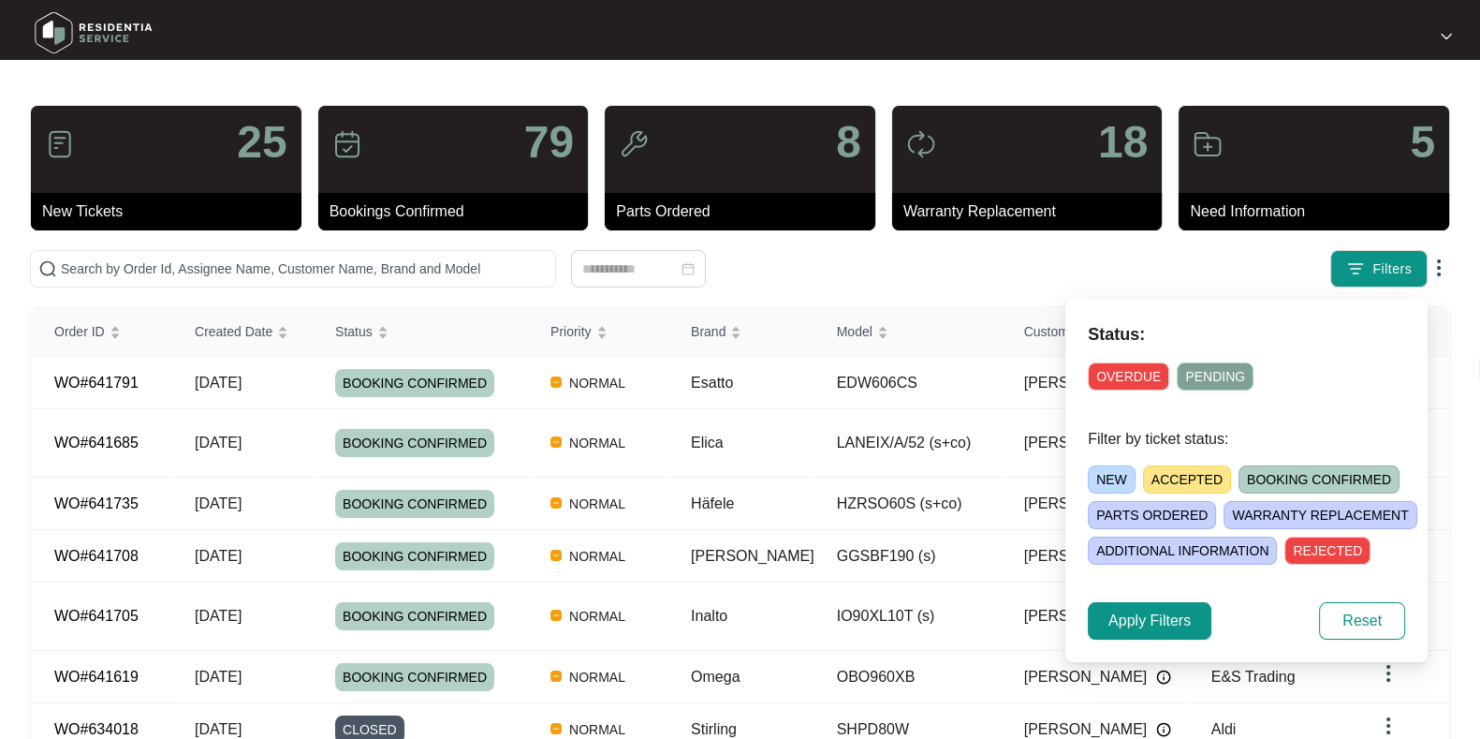
click at [1184, 473] on span "ACCEPTED" at bounding box center [1187, 479] width 88 height 28
click at [1180, 629] on span "Apply Filters" at bounding box center [1149, 620] width 82 height 22
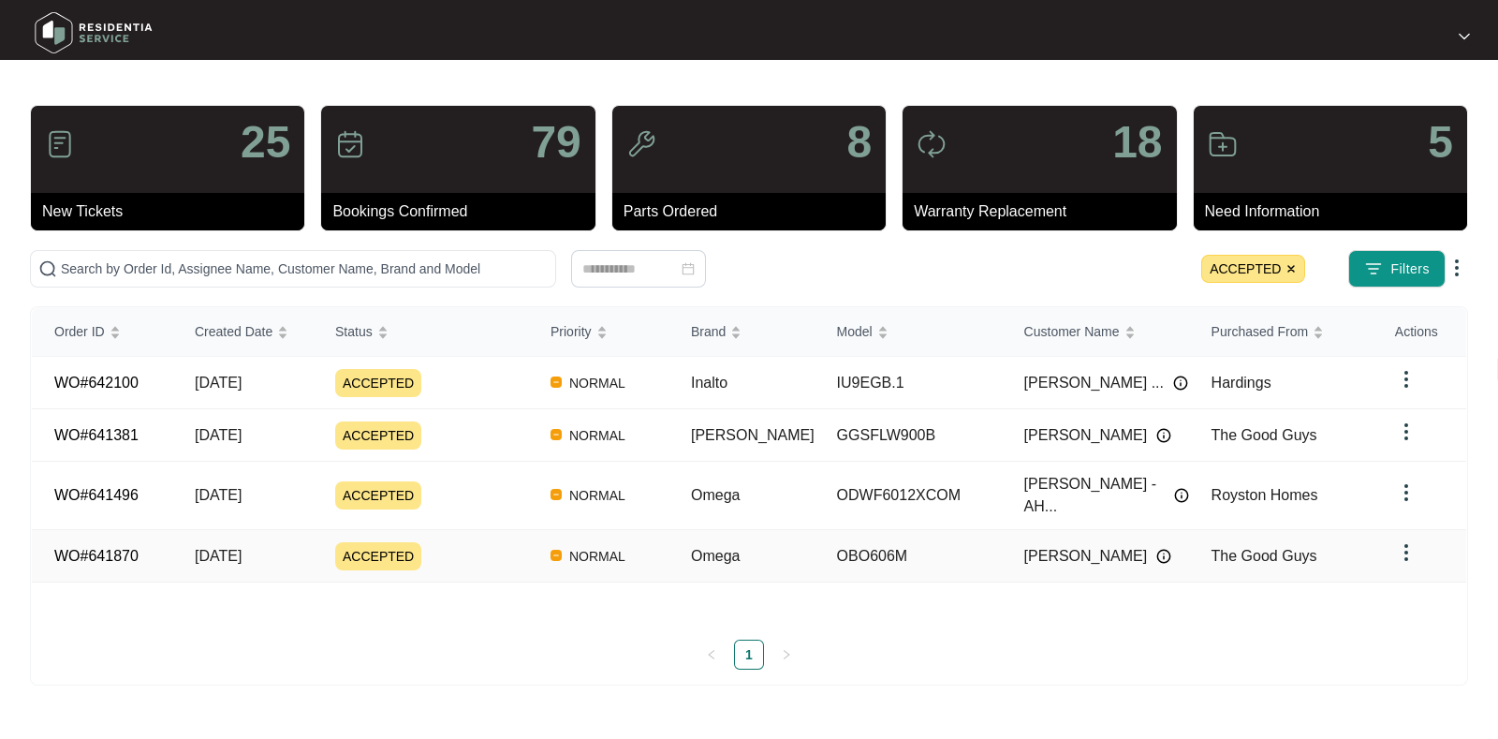
click at [491, 546] on div "ACCEPTED" at bounding box center [431, 556] width 193 height 28
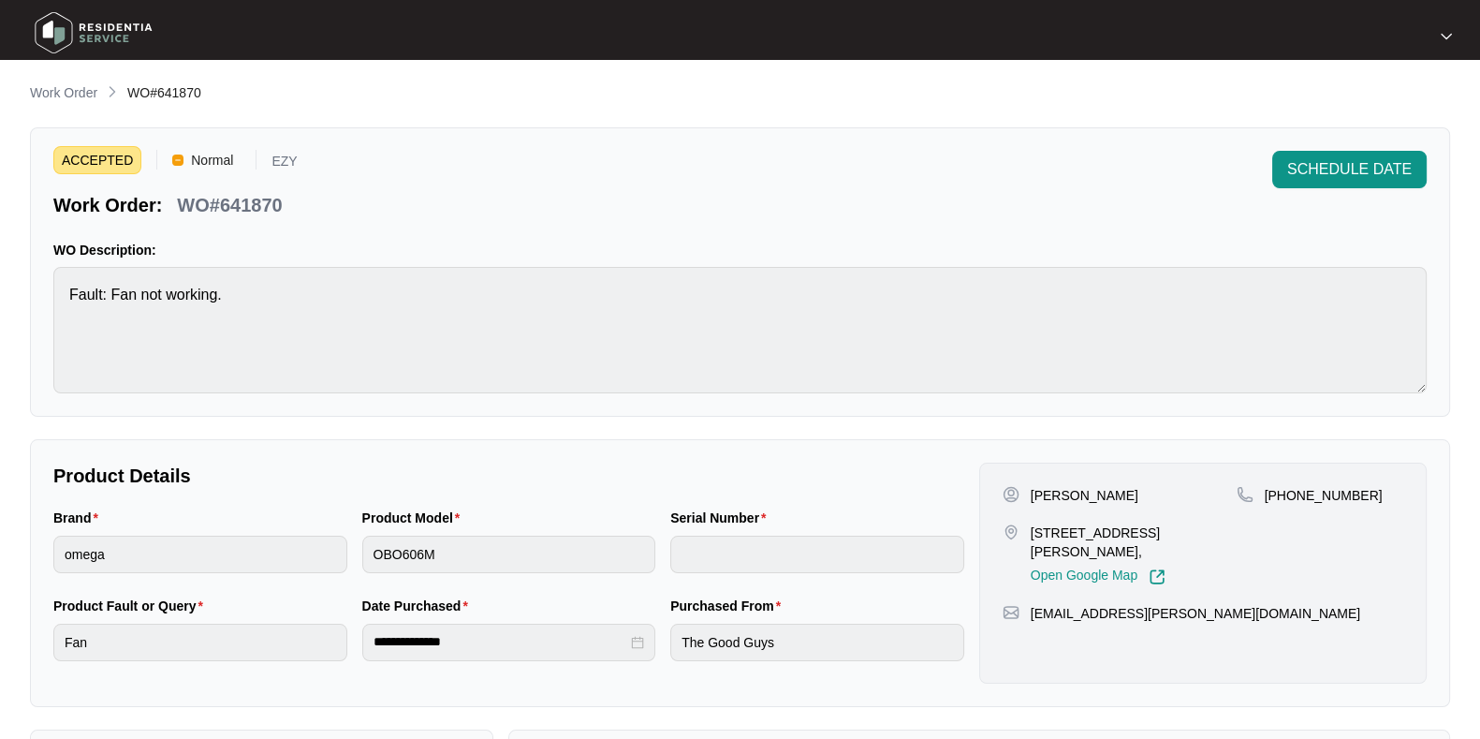
click at [237, 213] on p "WO#641870" at bounding box center [229, 205] width 105 height 26
copy p "641870"
click at [1385, 173] on span "SCHEDULE DATE" at bounding box center [1349, 169] width 125 height 22
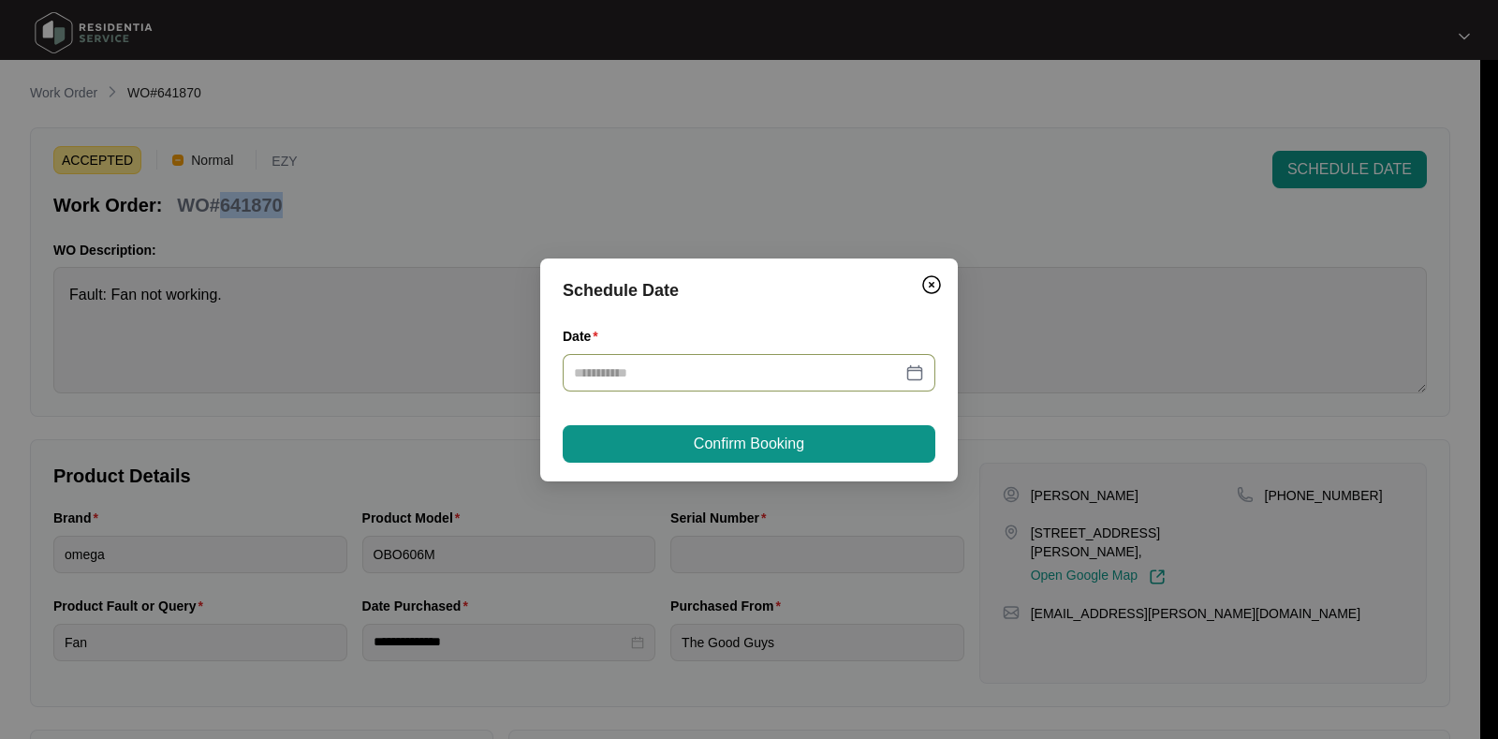
click at [748, 369] on input "Date" at bounding box center [738, 372] width 328 height 21
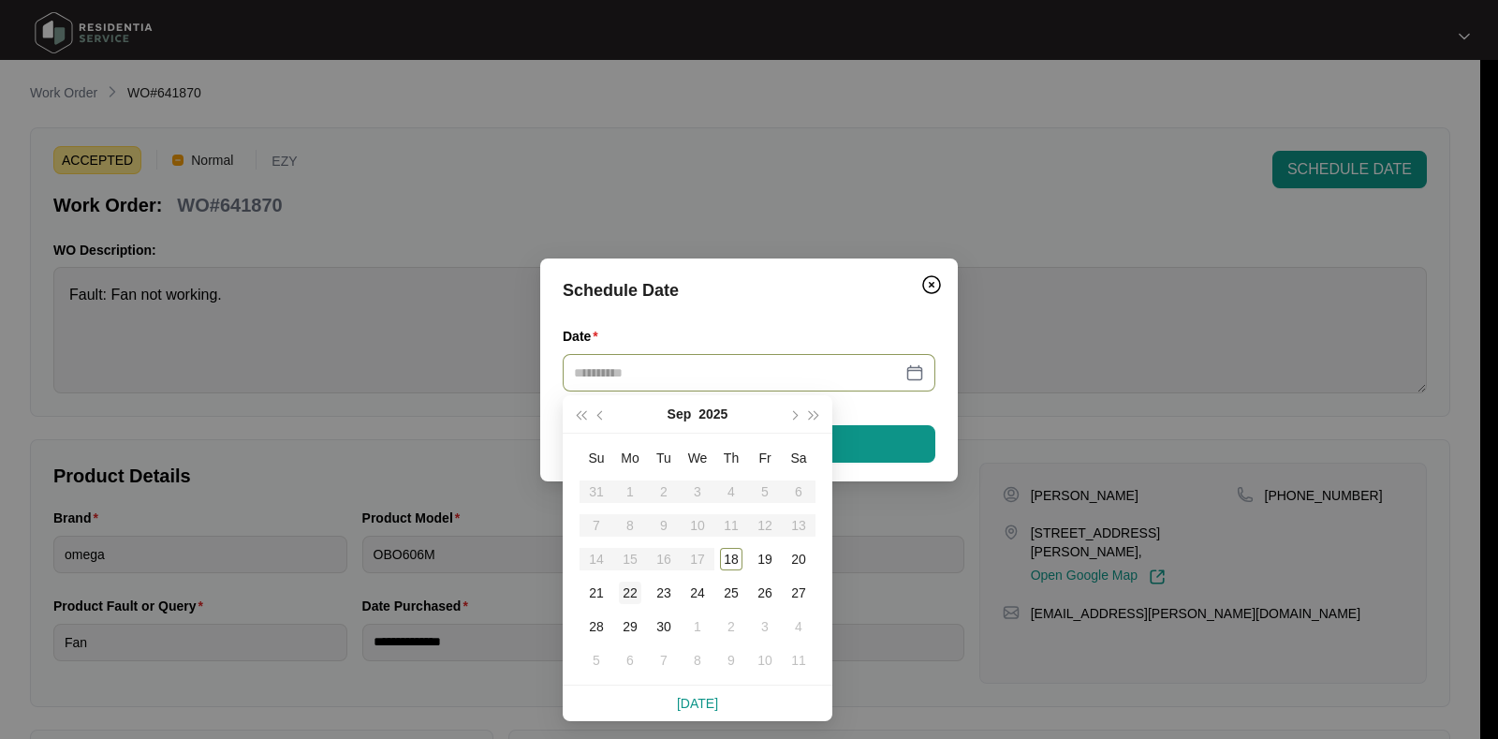
type input "**********"
click at [624, 588] on div "22" at bounding box center [630, 592] width 22 height 22
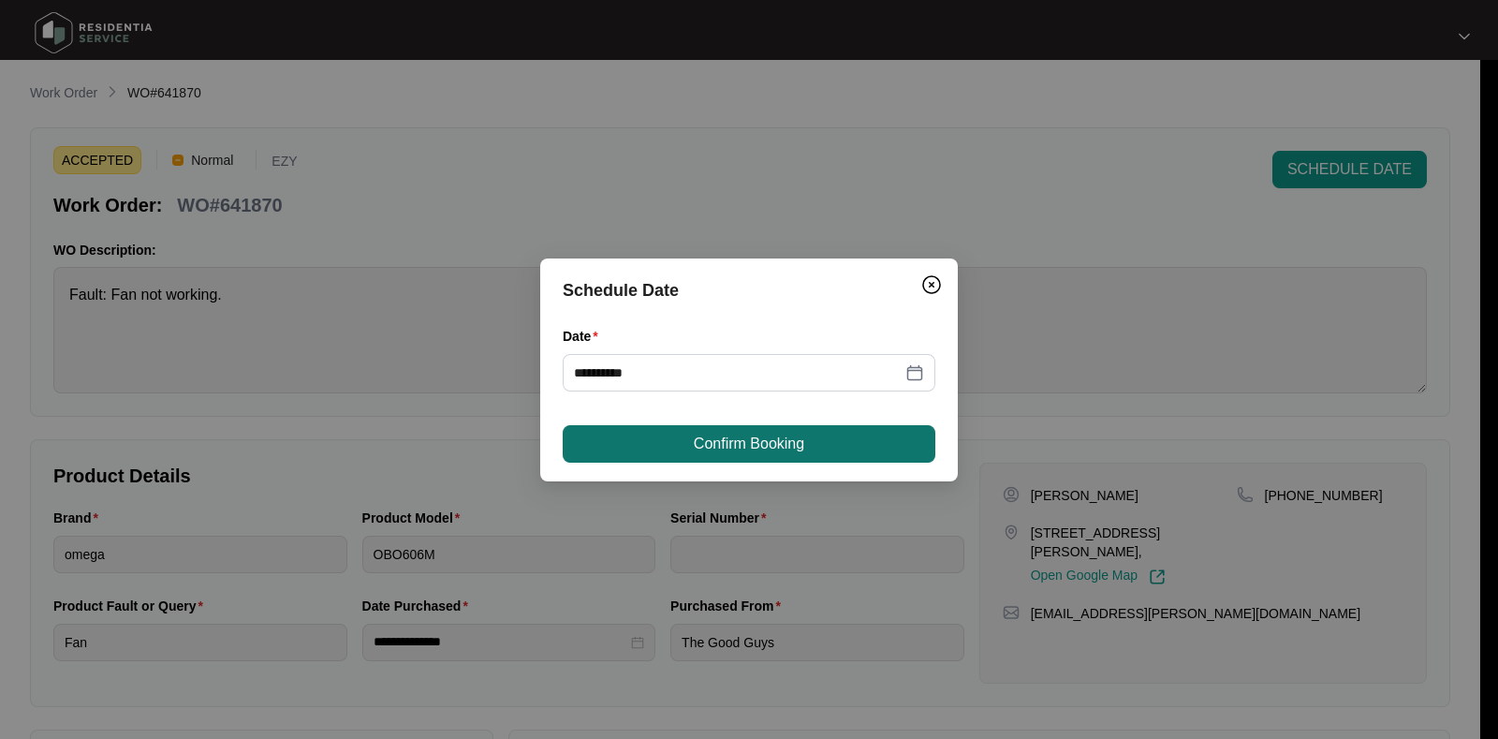
click at [774, 444] on span "Confirm Booking" at bounding box center [749, 443] width 110 height 22
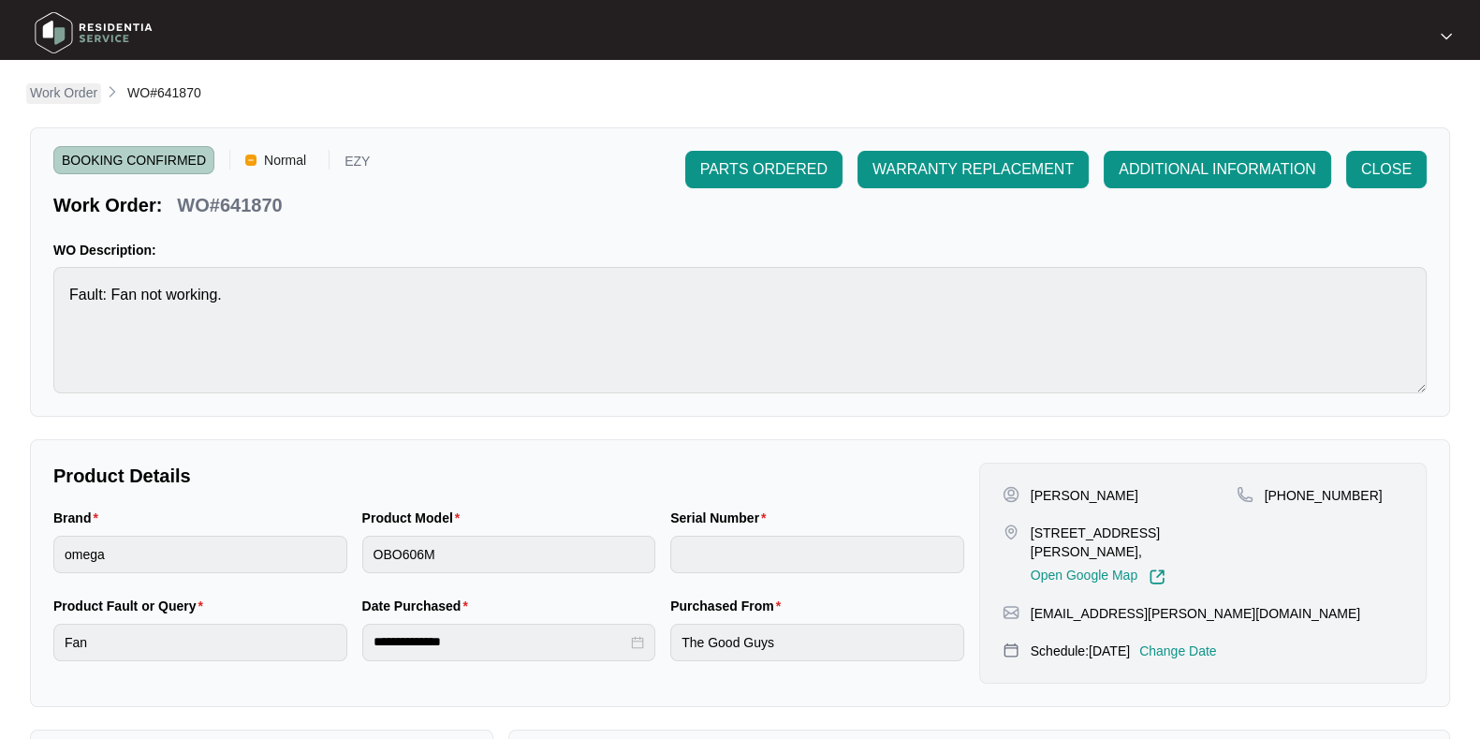
click at [81, 100] on p "Work Order" at bounding box center [63, 92] width 67 height 19
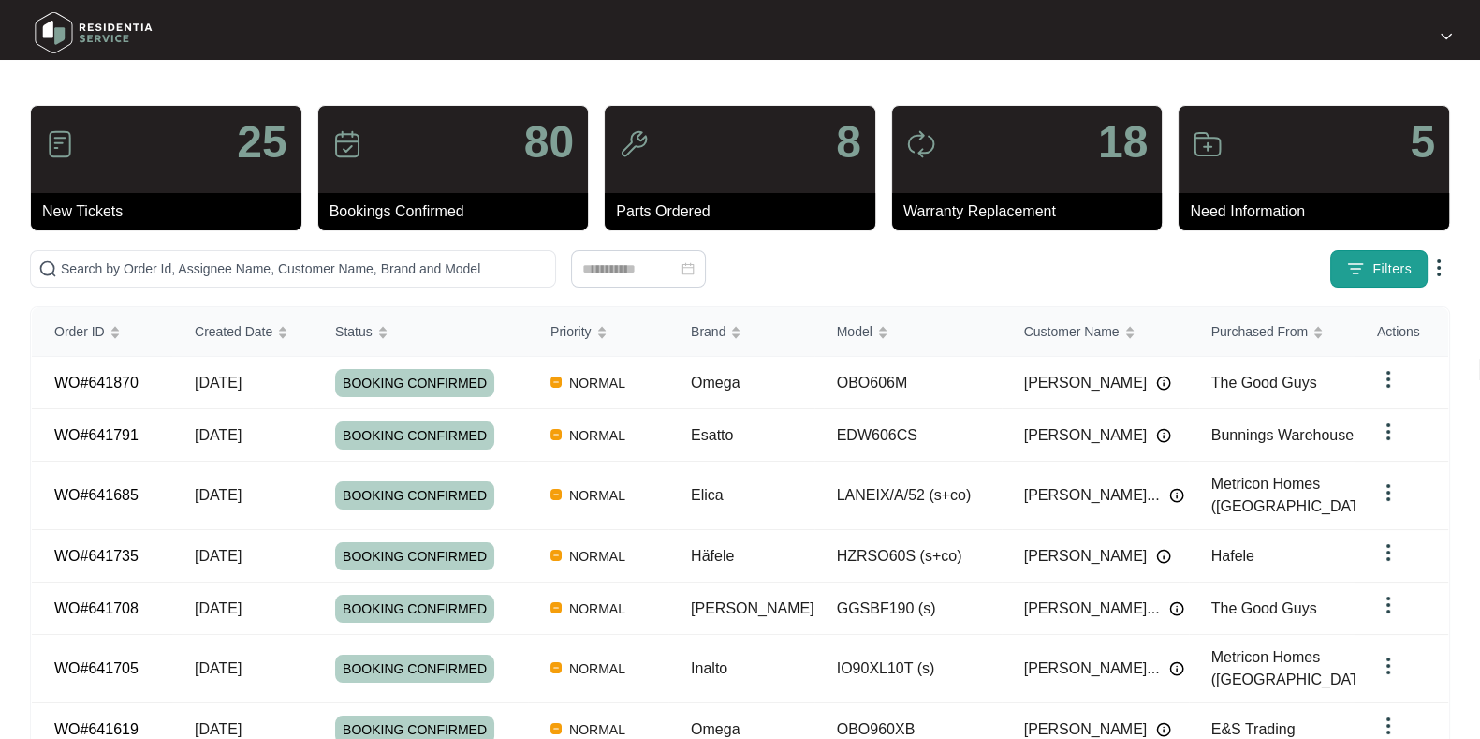
click at [1387, 270] on span "Filters" at bounding box center [1391, 269] width 39 height 20
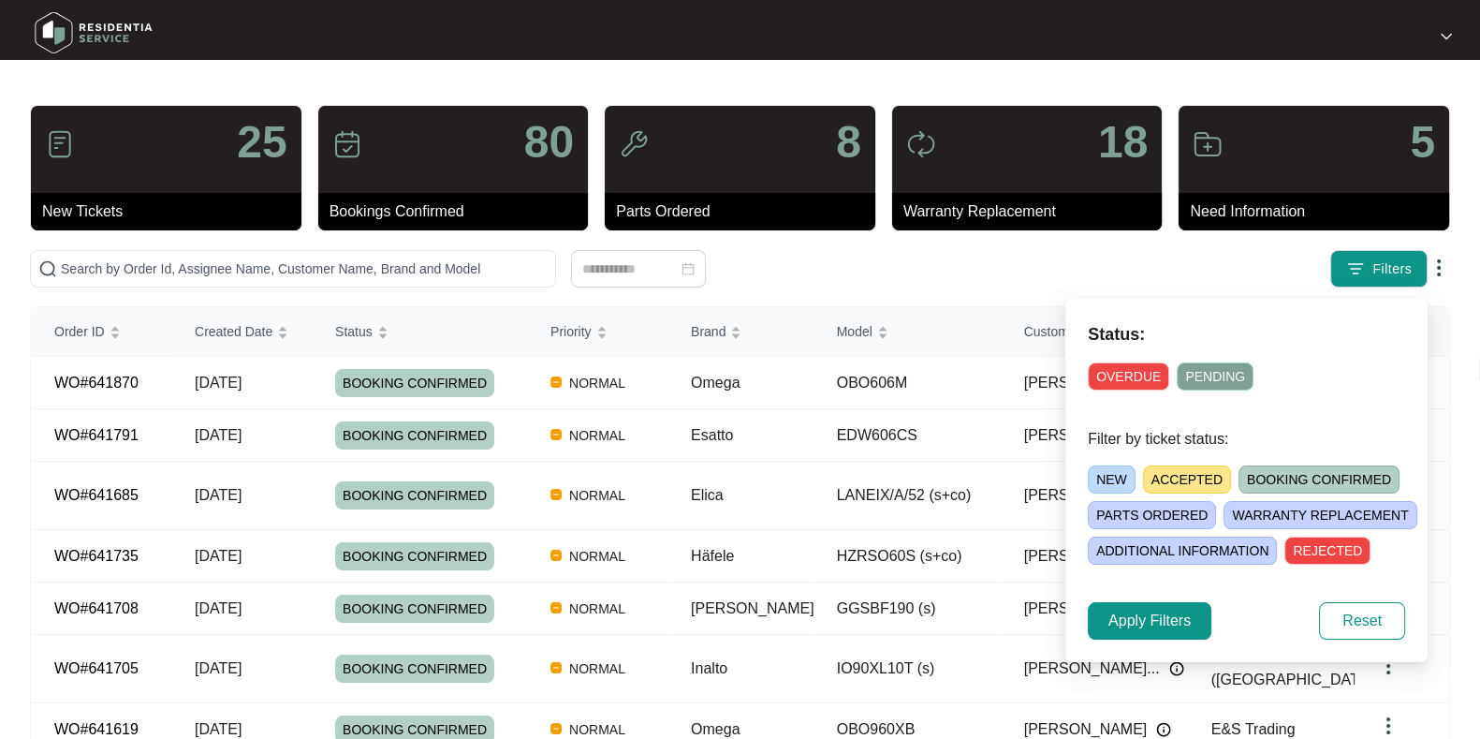
click at [1192, 488] on span "ACCEPTED" at bounding box center [1187, 479] width 88 height 28
click at [1175, 620] on span "Apply Filters" at bounding box center [1149, 620] width 82 height 22
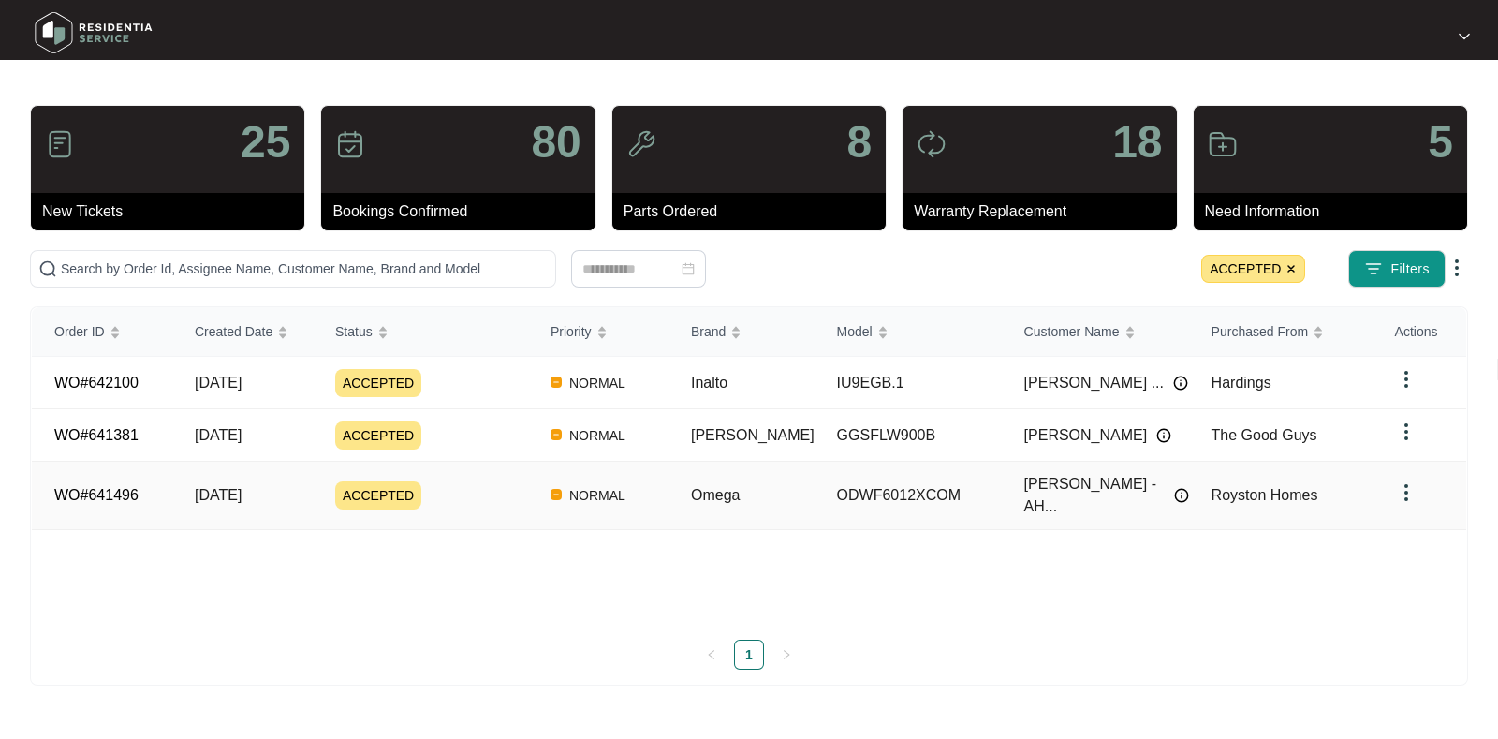
click at [453, 496] on div "ACCEPTED" at bounding box center [431, 495] width 193 height 28
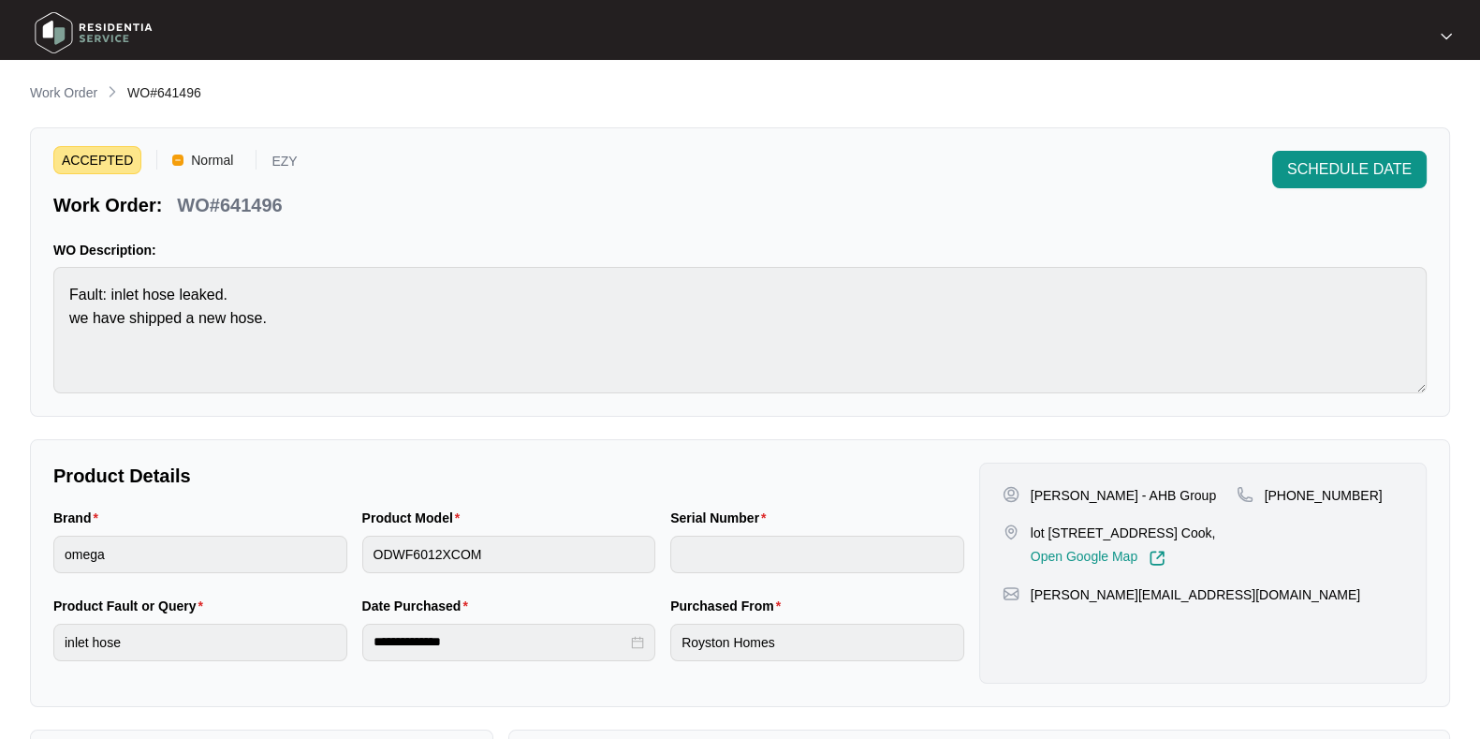
click at [247, 199] on p "WO#641496" at bounding box center [229, 205] width 105 height 26
click at [84, 99] on p "Work Order" at bounding box center [63, 92] width 67 height 19
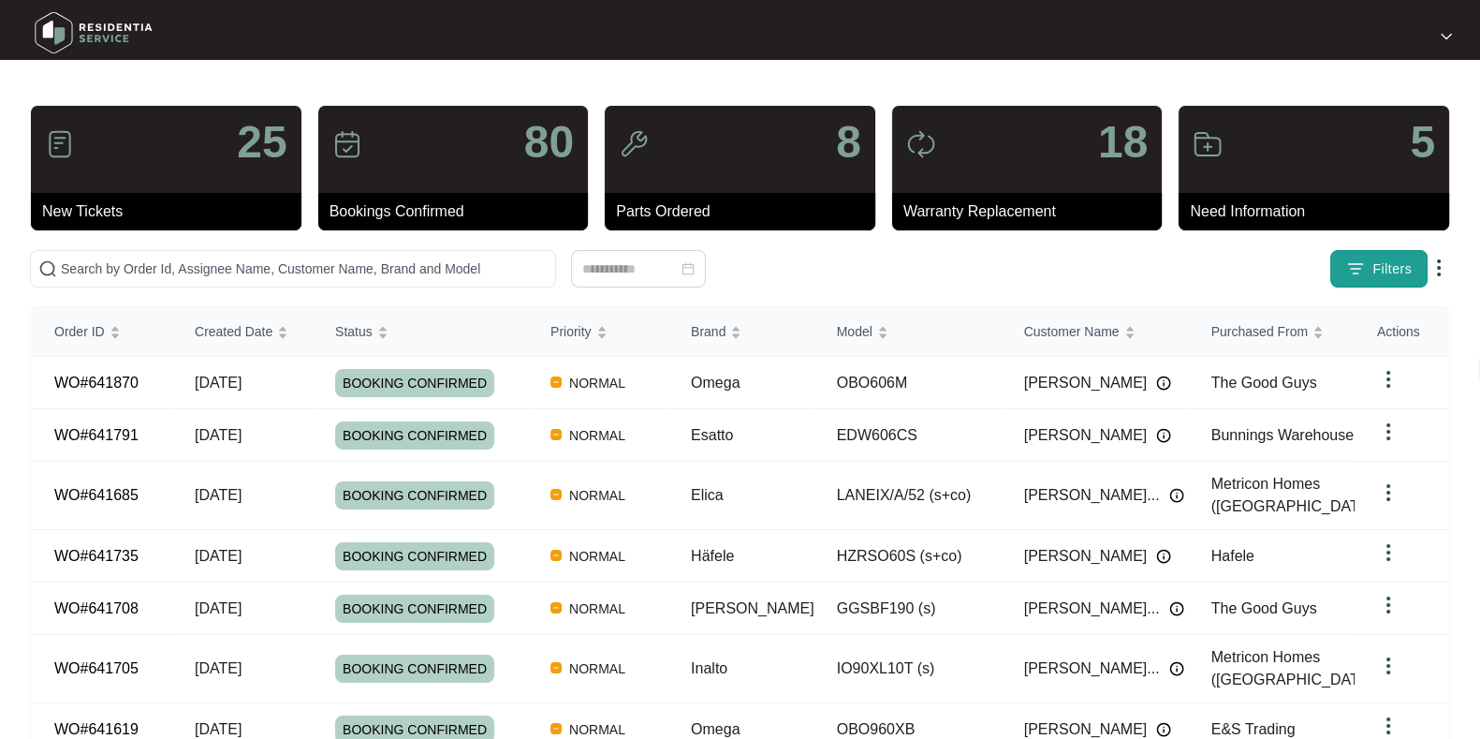
click at [1362, 273] on img "button" at bounding box center [1355, 268] width 19 height 19
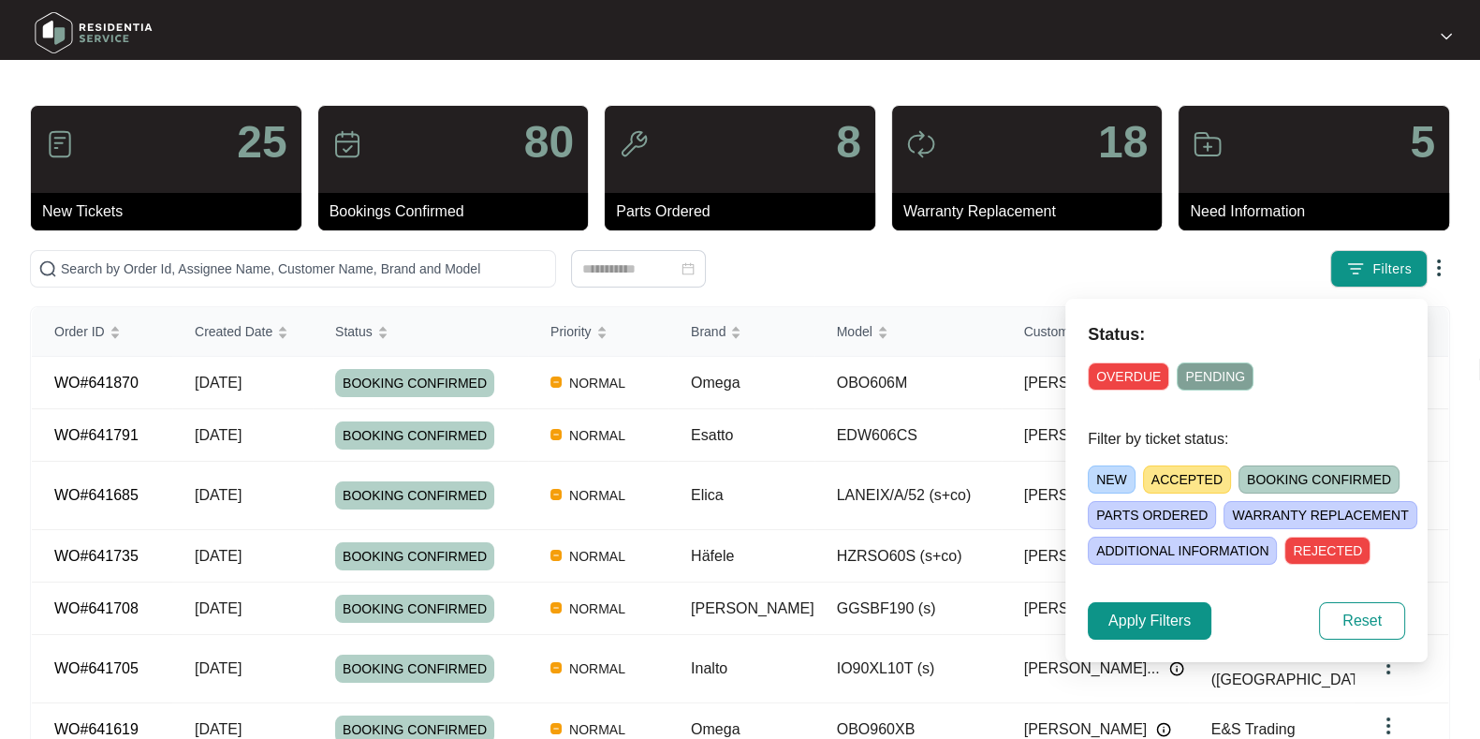
click at [1156, 477] on span "ACCEPTED" at bounding box center [1187, 479] width 88 height 28
click at [1120, 615] on span "Apply Filters" at bounding box center [1149, 620] width 82 height 22
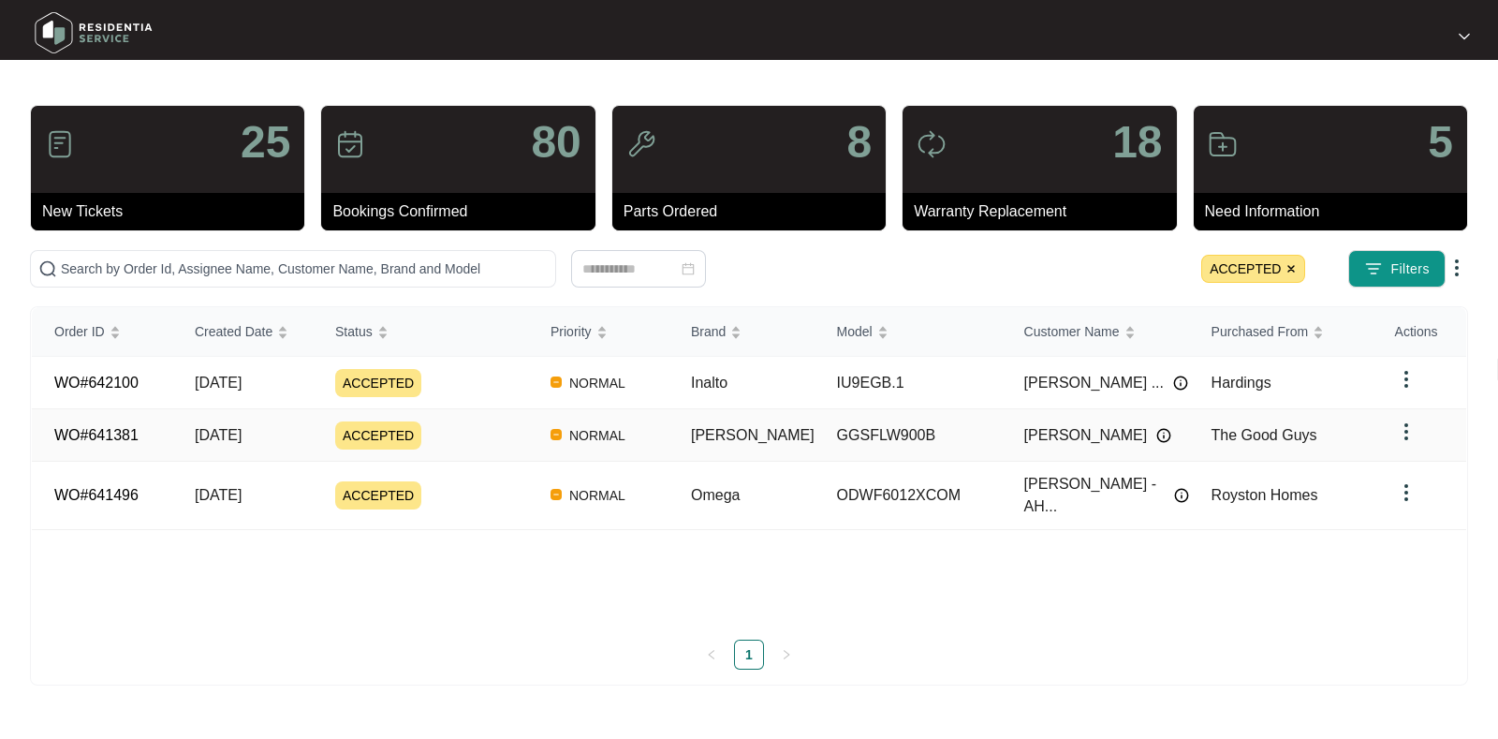
click at [473, 440] on div "ACCEPTED" at bounding box center [431, 435] width 193 height 28
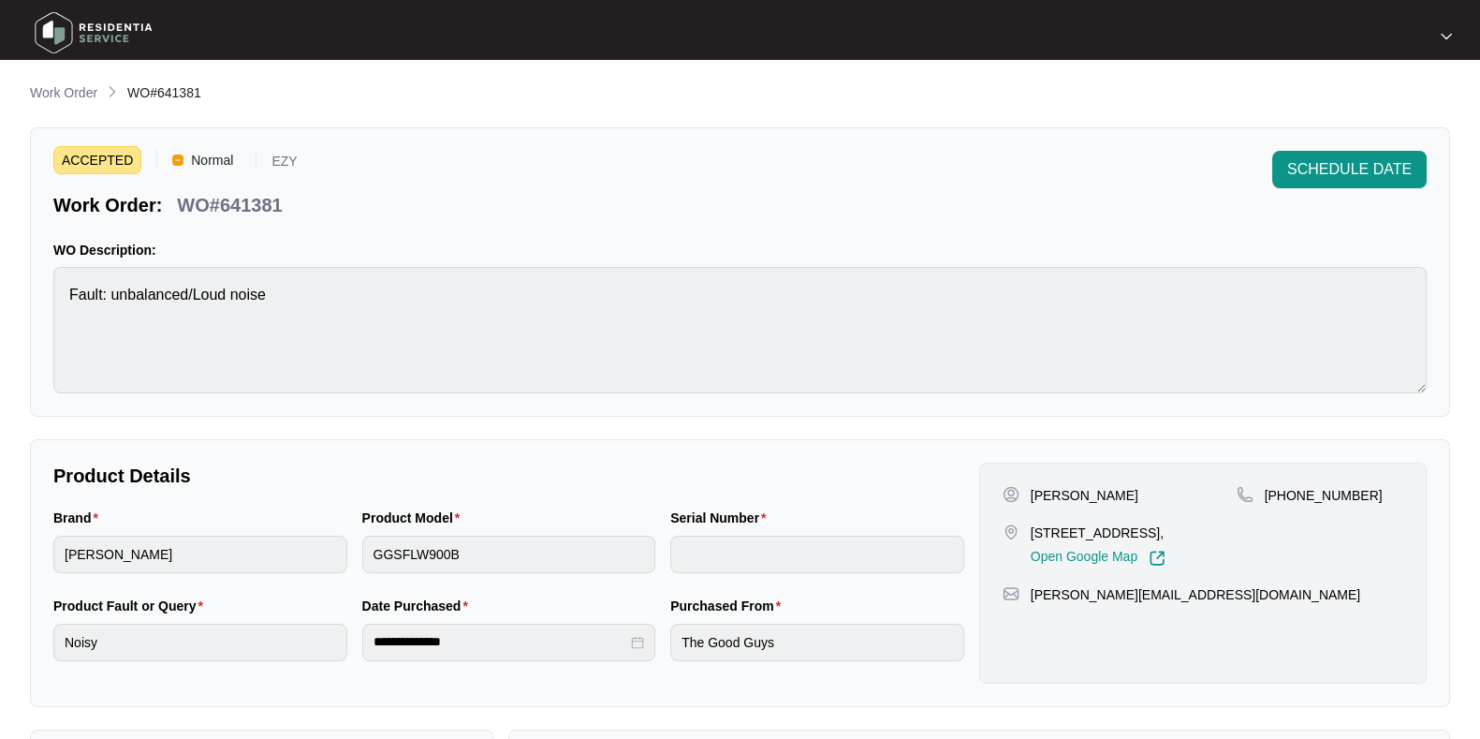
click at [252, 192] on p "WO#641381" at bounding box center [229, 205] width 105 height 26
click at [1358, 171] on span "SCHEDULE DATE" at bounding box center [1349, 169] width 125 height 22
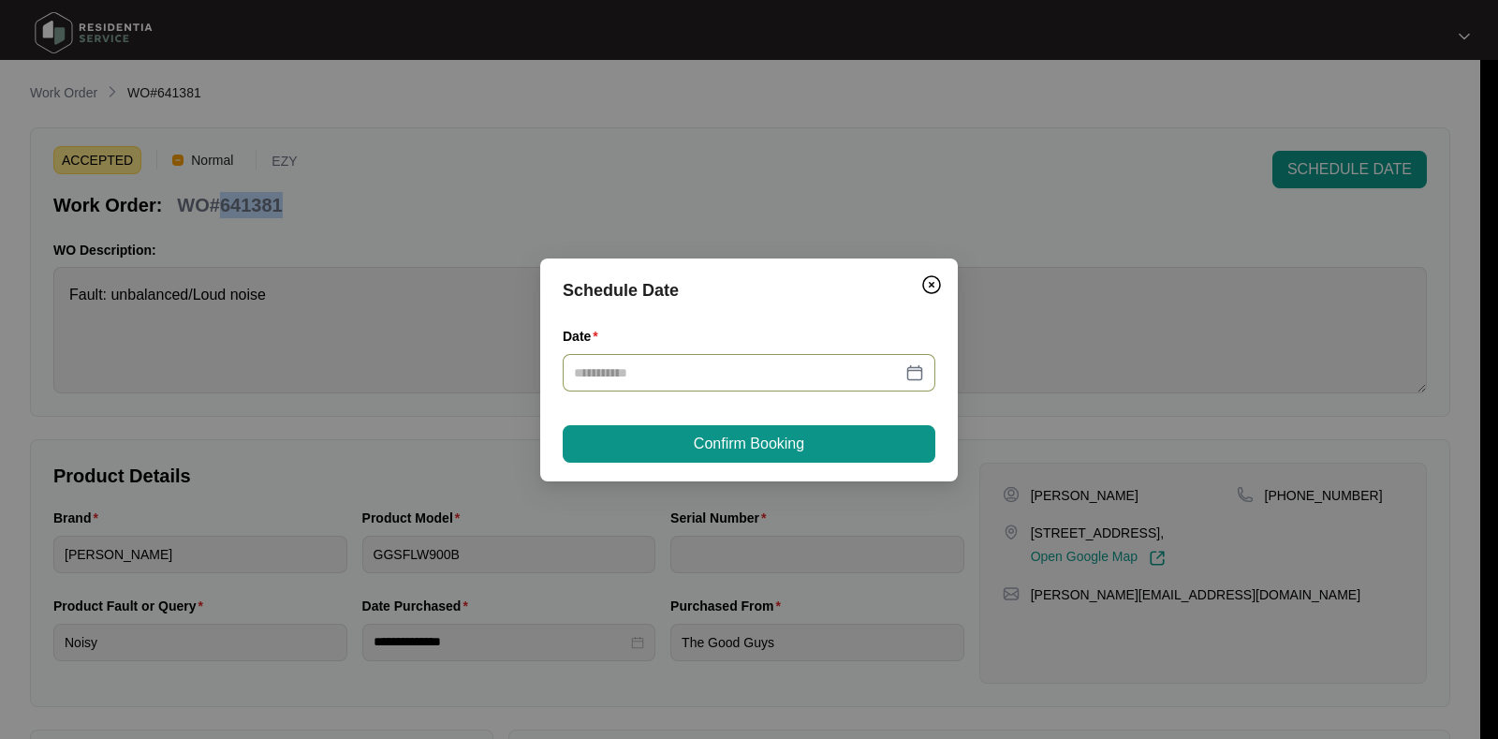
click at [799, 358] on div at bounding box center [749, 372] width 373 height 37
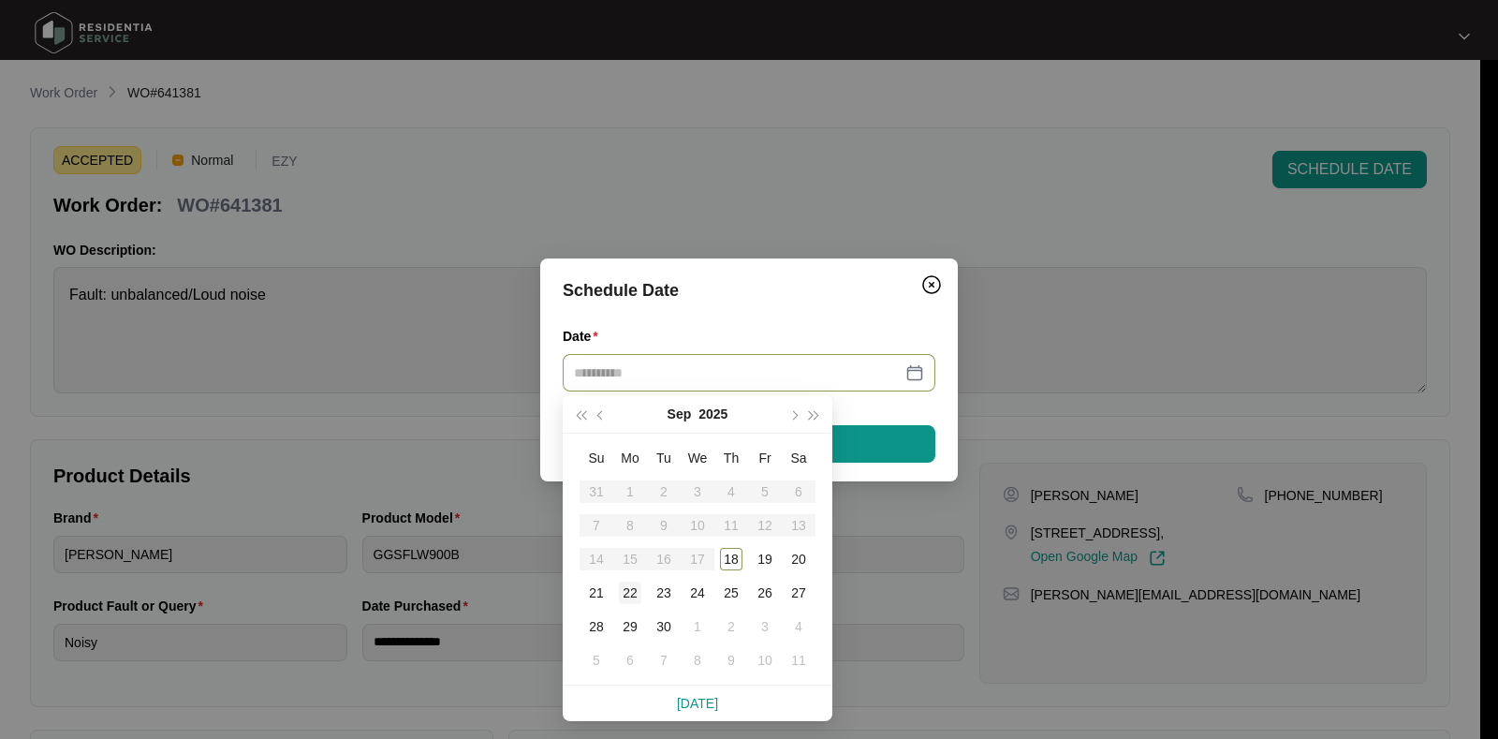
type input "**********"
click at [623, 590] on div "22" at bounding box center [630, 592] width 22 height 22
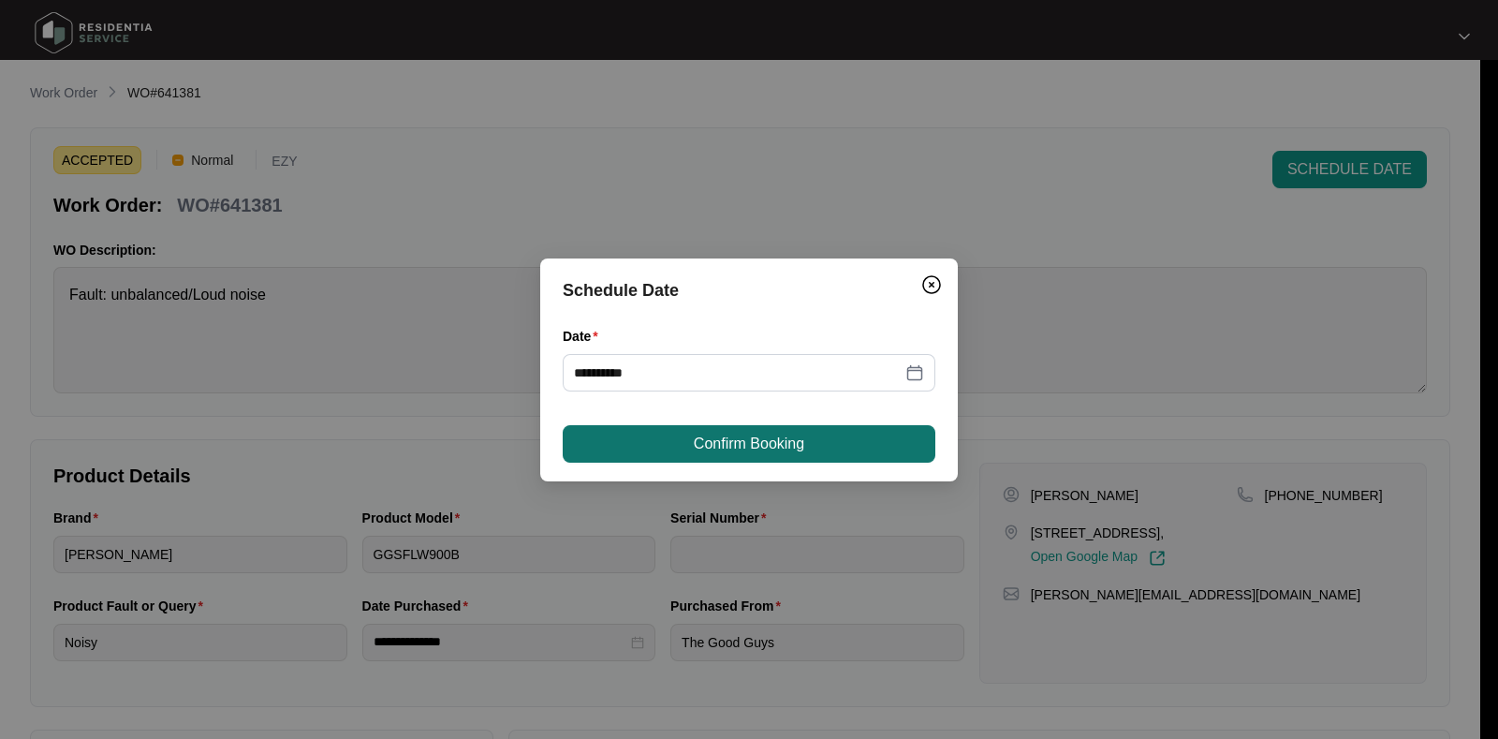
click at [771, 451] on span "Confirm Booking" at bounding box center [749, 443] width 110 height 22
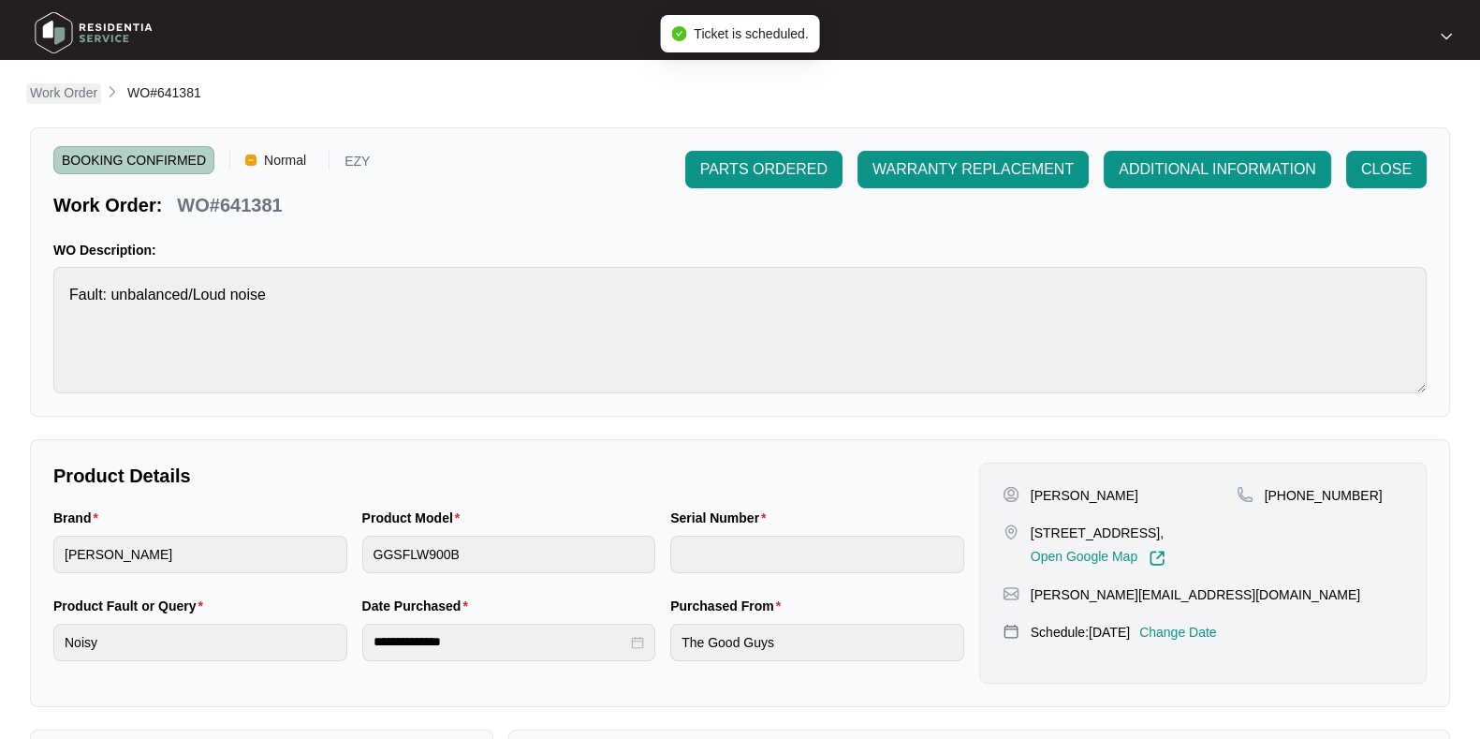
click at [53, 93] on p "Work Order" at bounding box center [63, 92] width 67 height 19
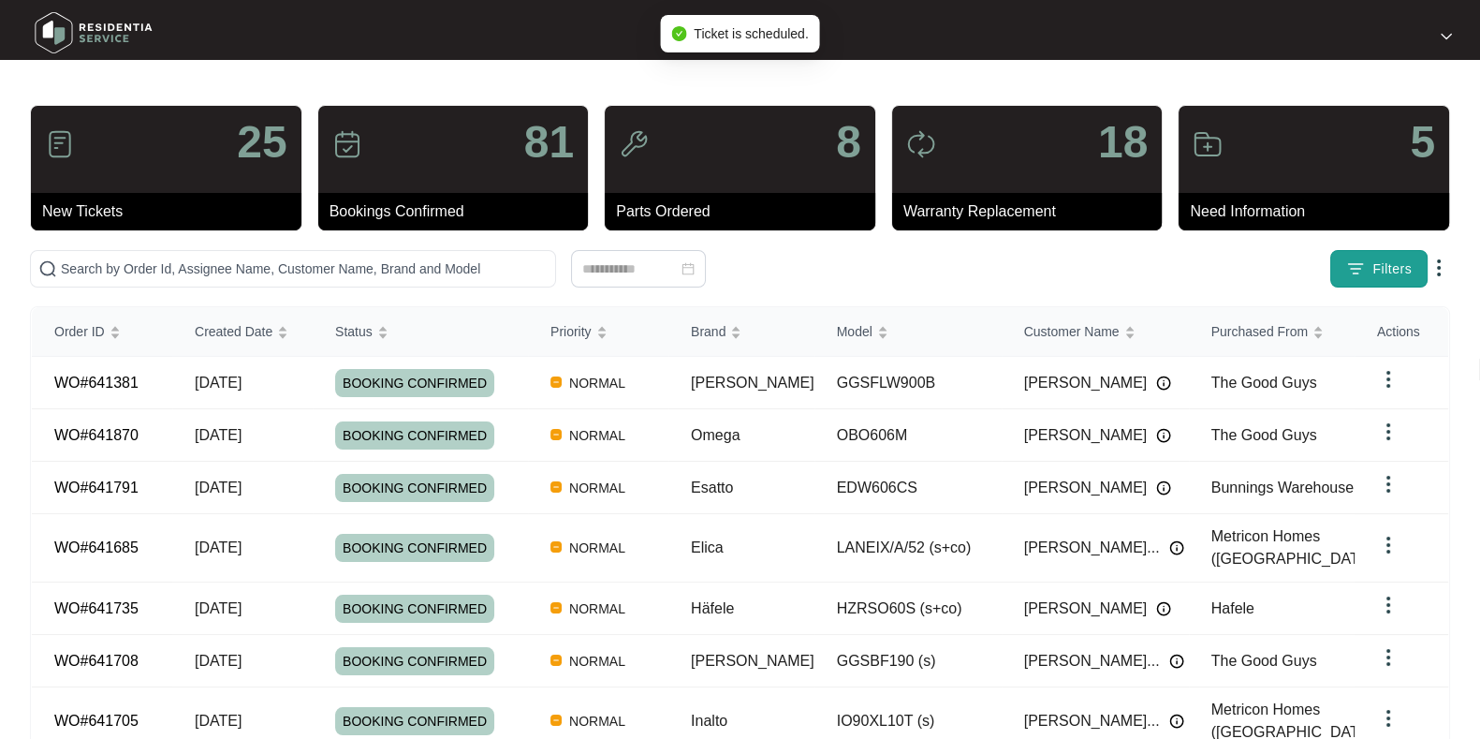
click at [1411, 261] on span "Filters" at bounding box center [1391, 269] width 39 height 20
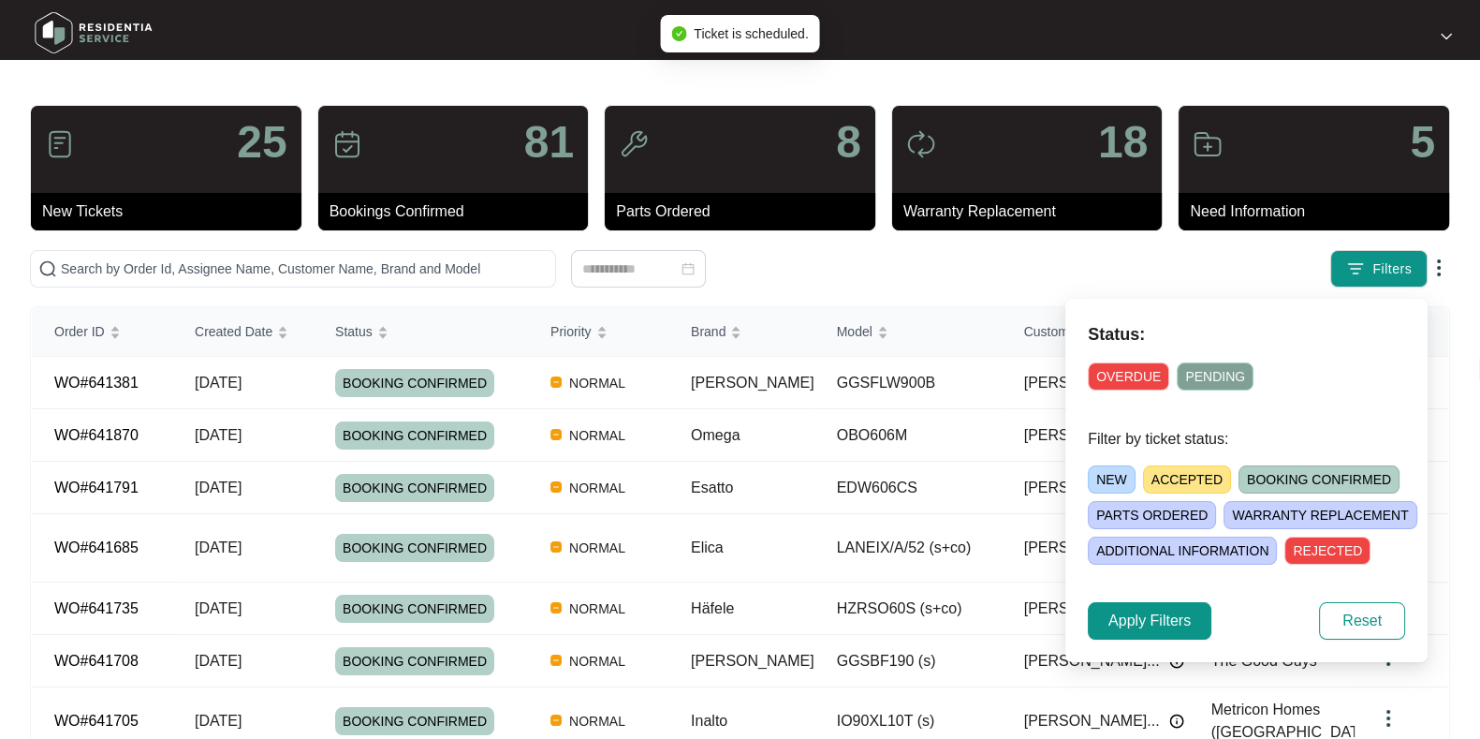
click at [1189, 473] on span "ACCEPTED" at bounding box center [1187, 479] width 88 height 28
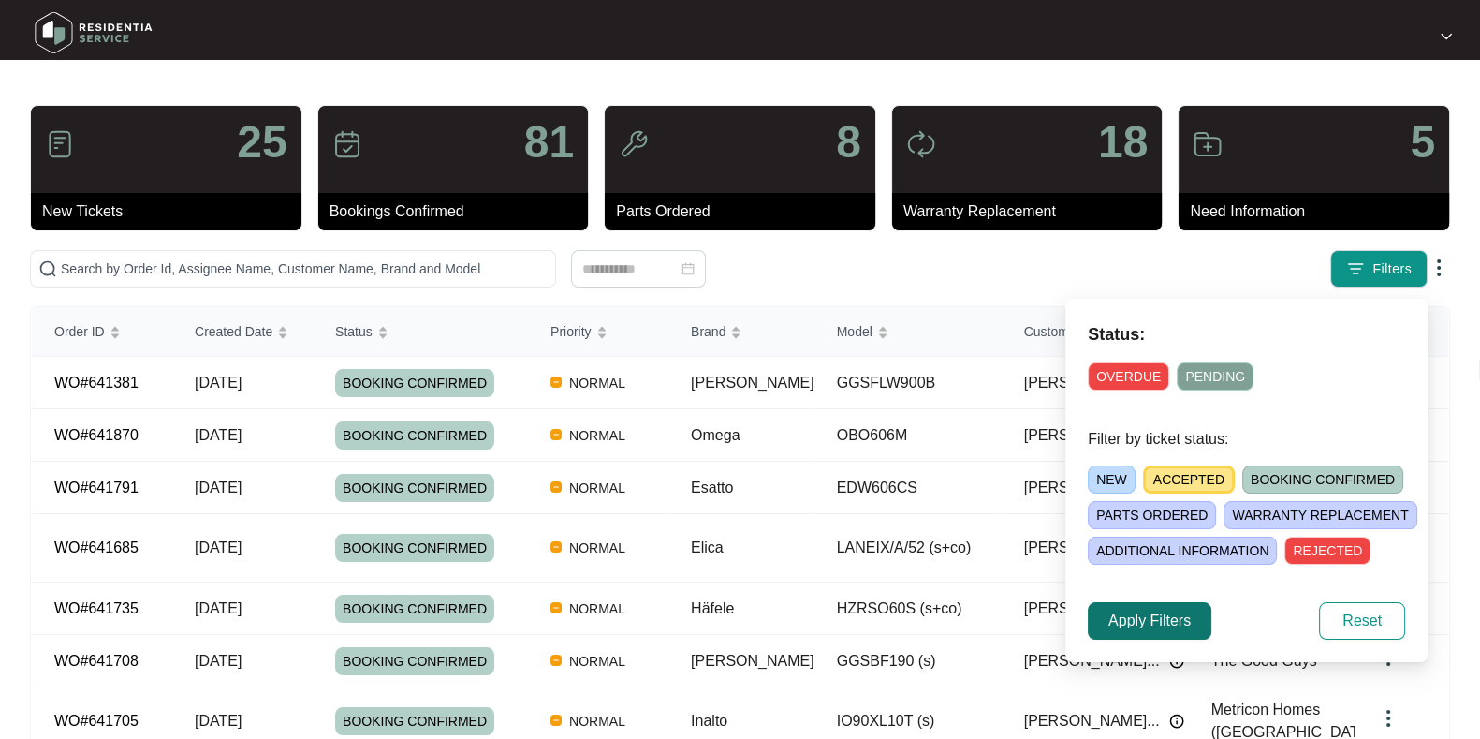
click at [1112, 621] on span "Apply Filters" at bounding box center [1149, 620] width 82 height 22
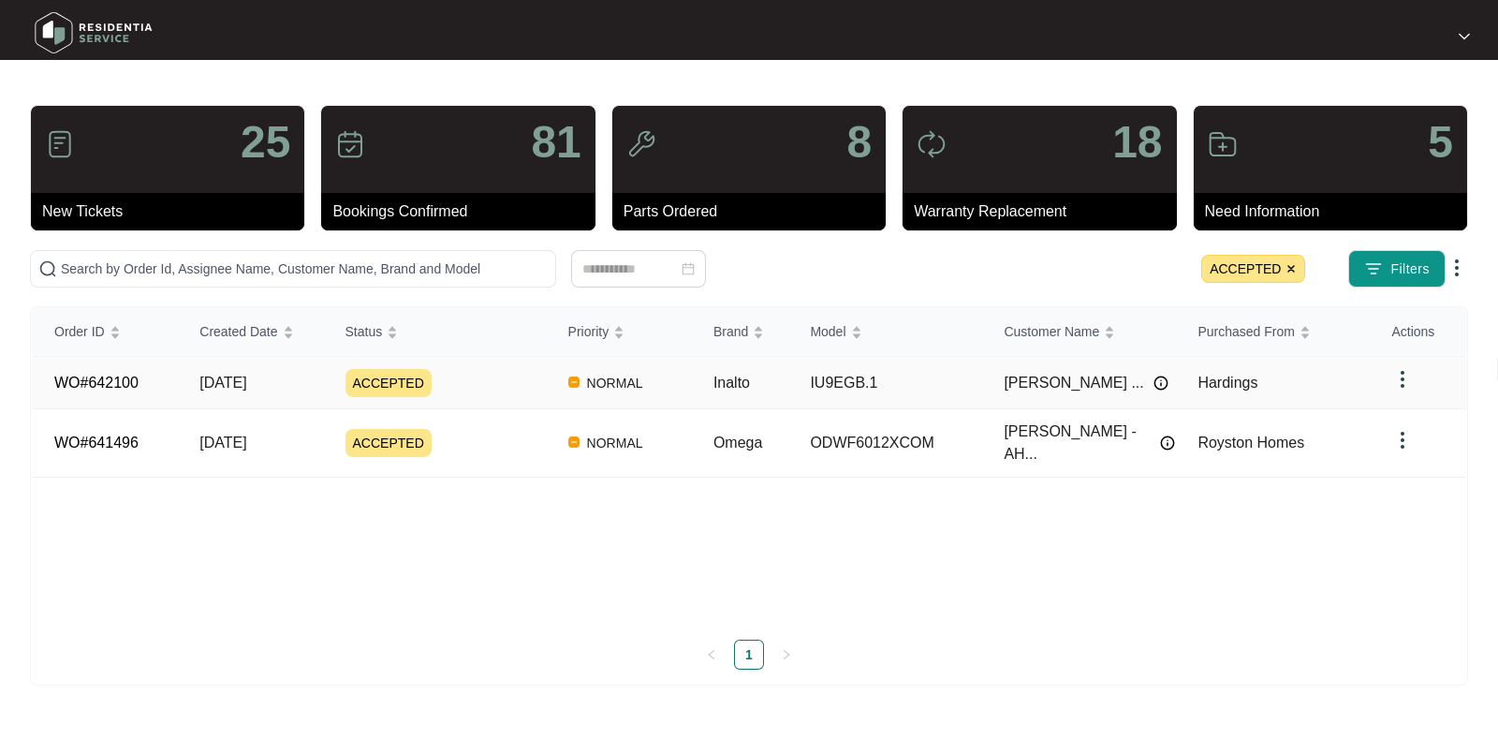
click at [463, 374] on div "ACCEPTED" at bounding box center [445, 383] width 200 height 28
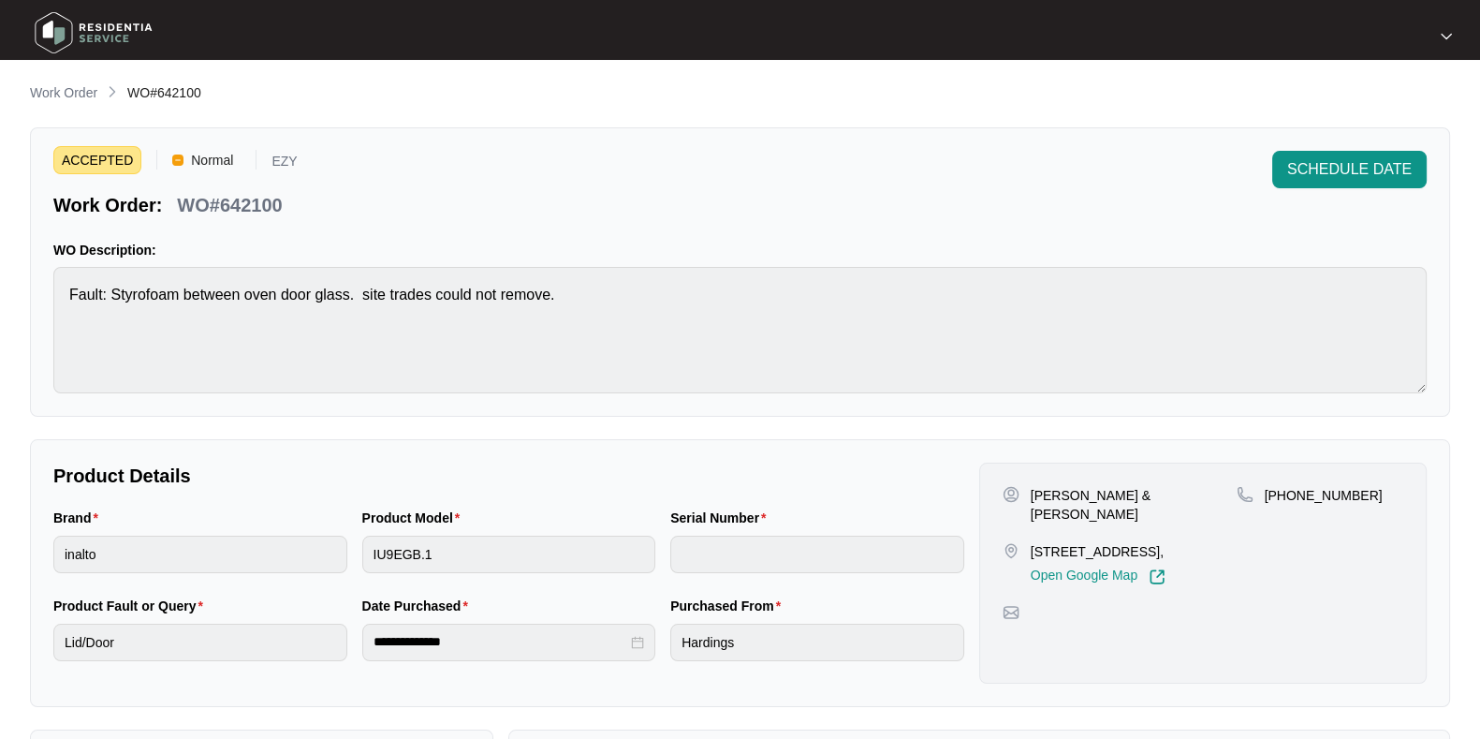
click at [276, 212] on p "WO#642100" at bounding box center [229, 205] width 105 height 26
click at [1348, 179] on span "SCHEDULE DATE" at bounding box center [1349, 169] width 125 height 22
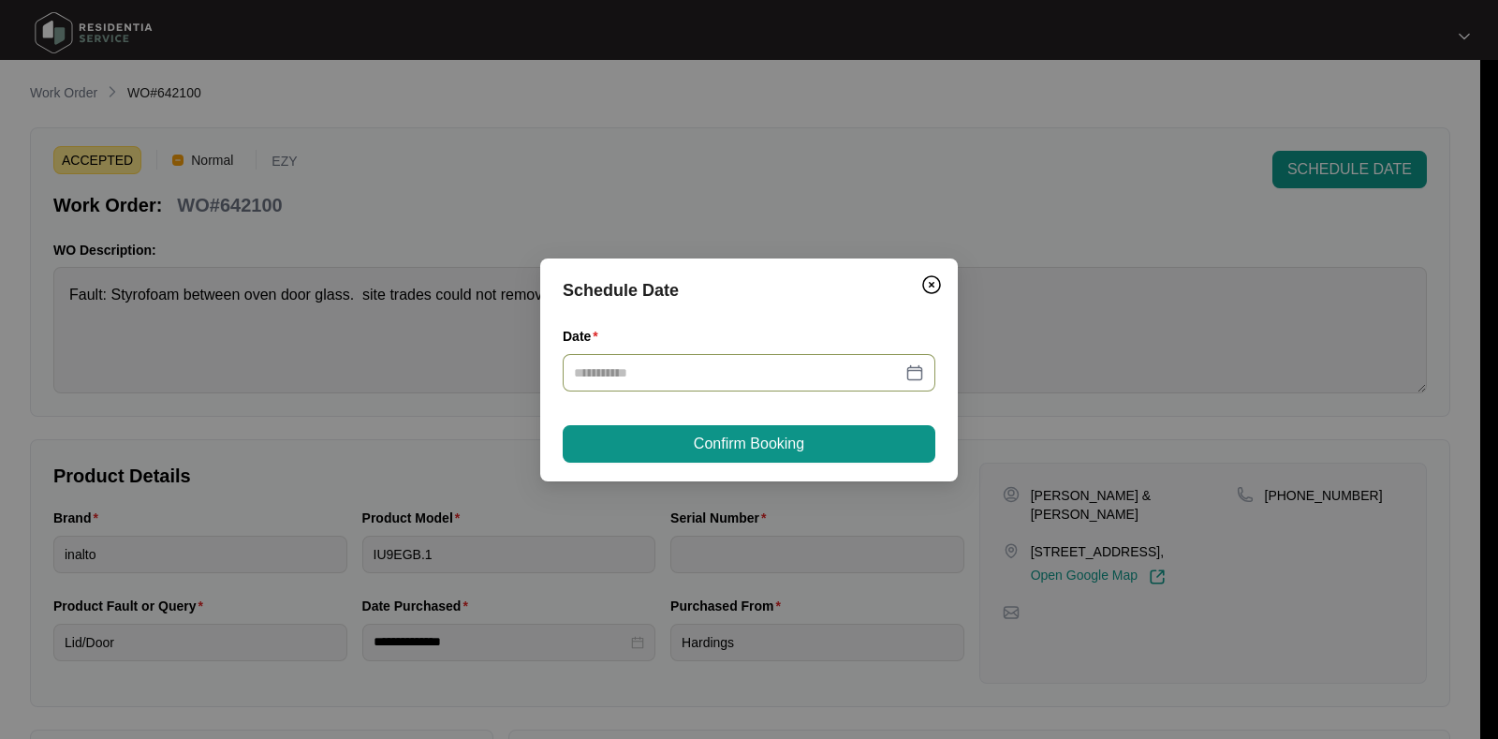
click at [739, 382] on div at bounding box center [749, 372] width 373 height 37
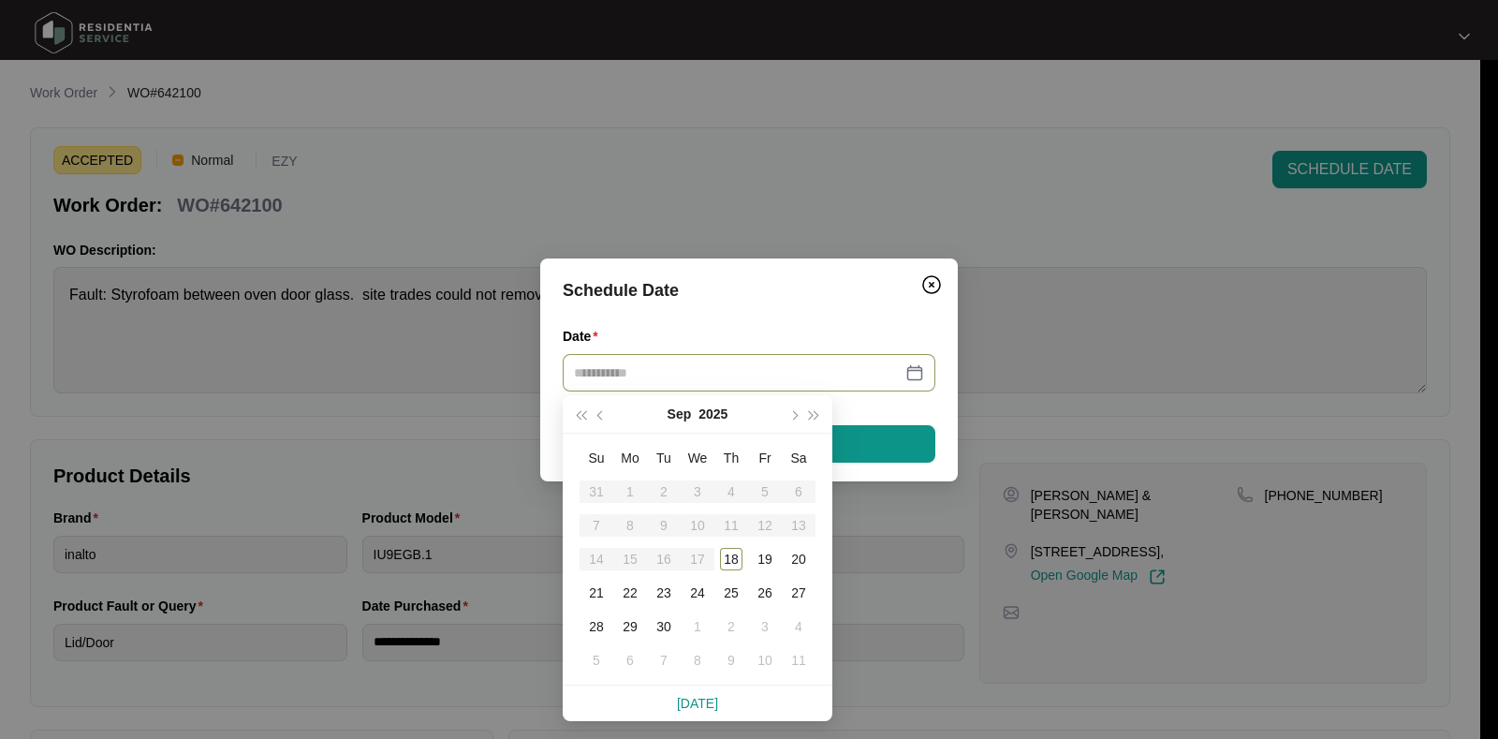
type input "**********"
click at [628, 593] on div "22" at bounding box center [630, 592] width 22 height 22
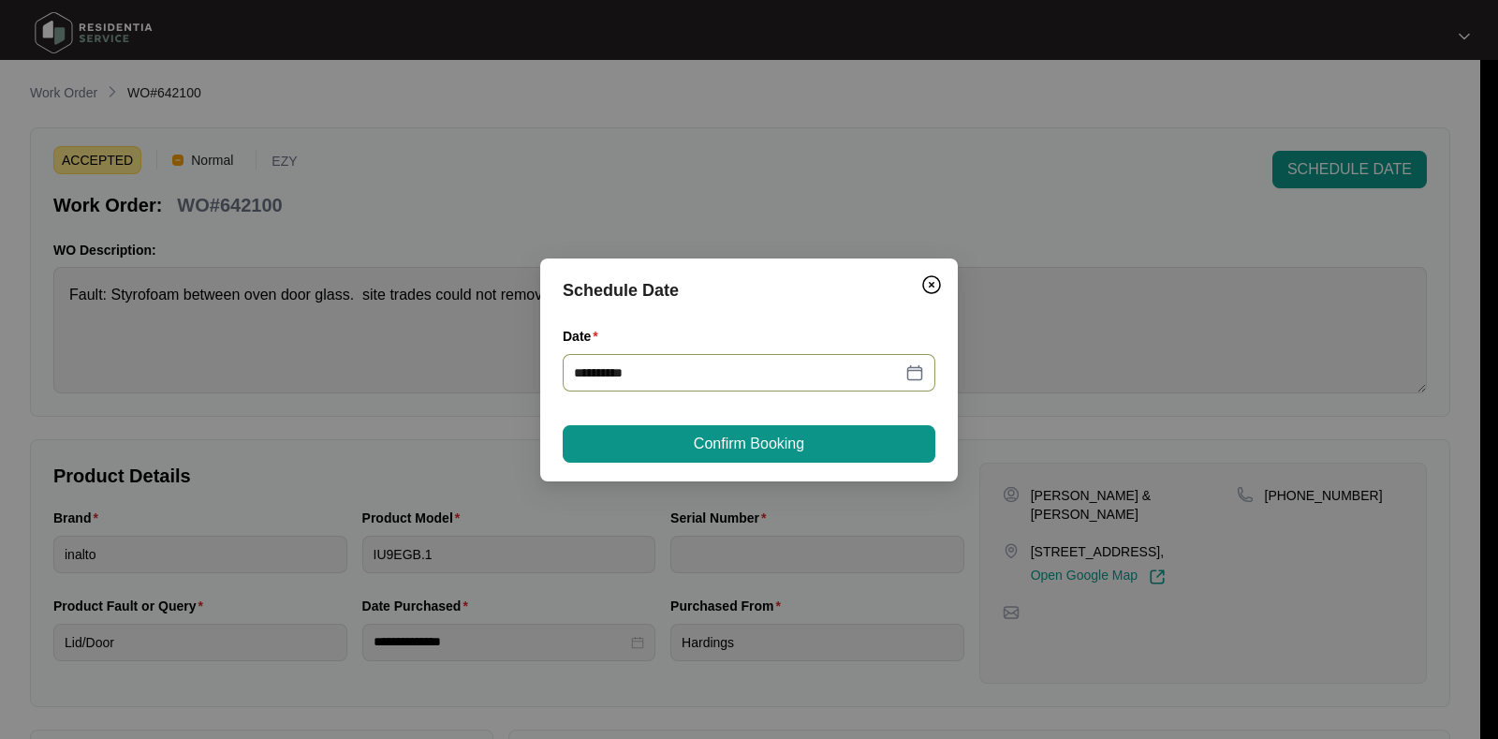
type input "**********"
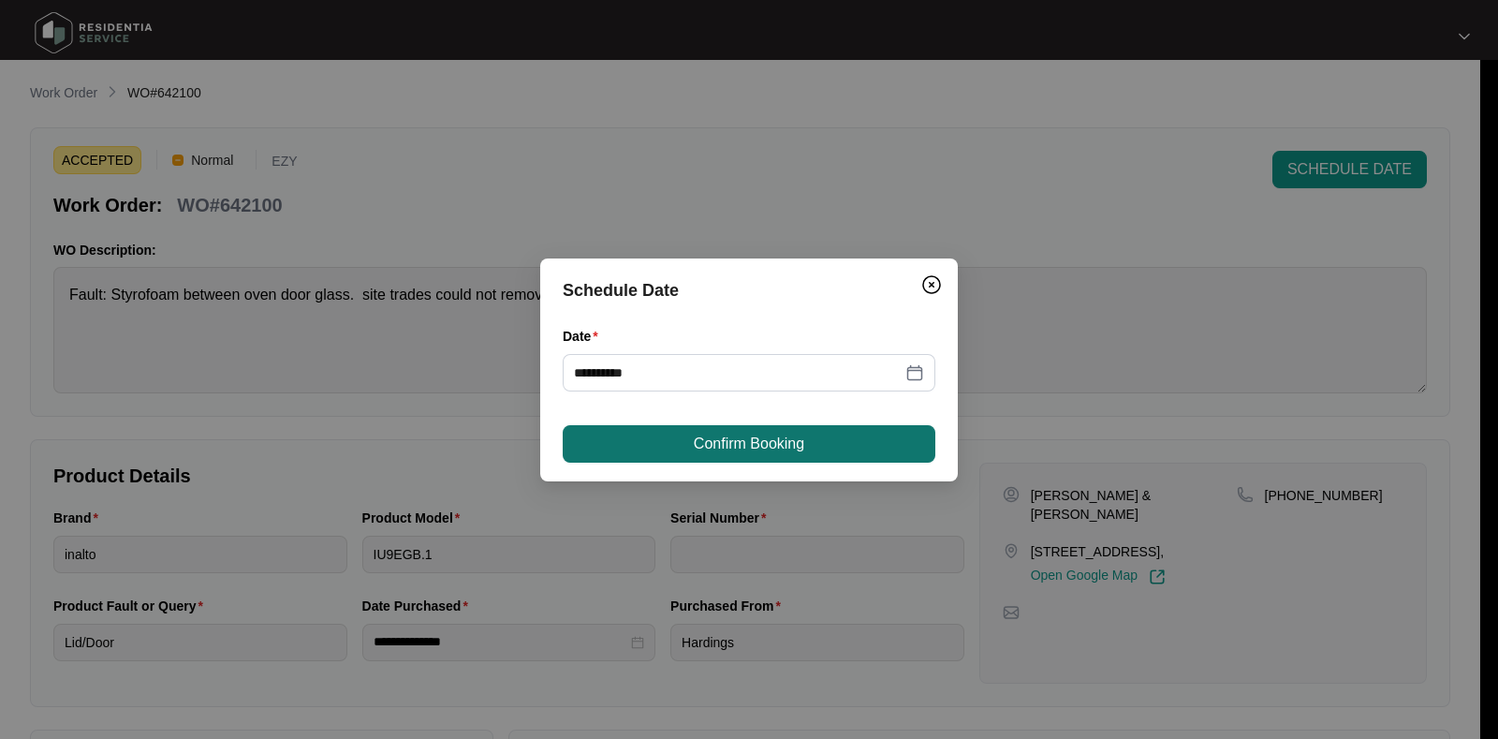
click at [779, 451] on span "Confirm Booking" at bounding box center [749, 443] width 110 height 22
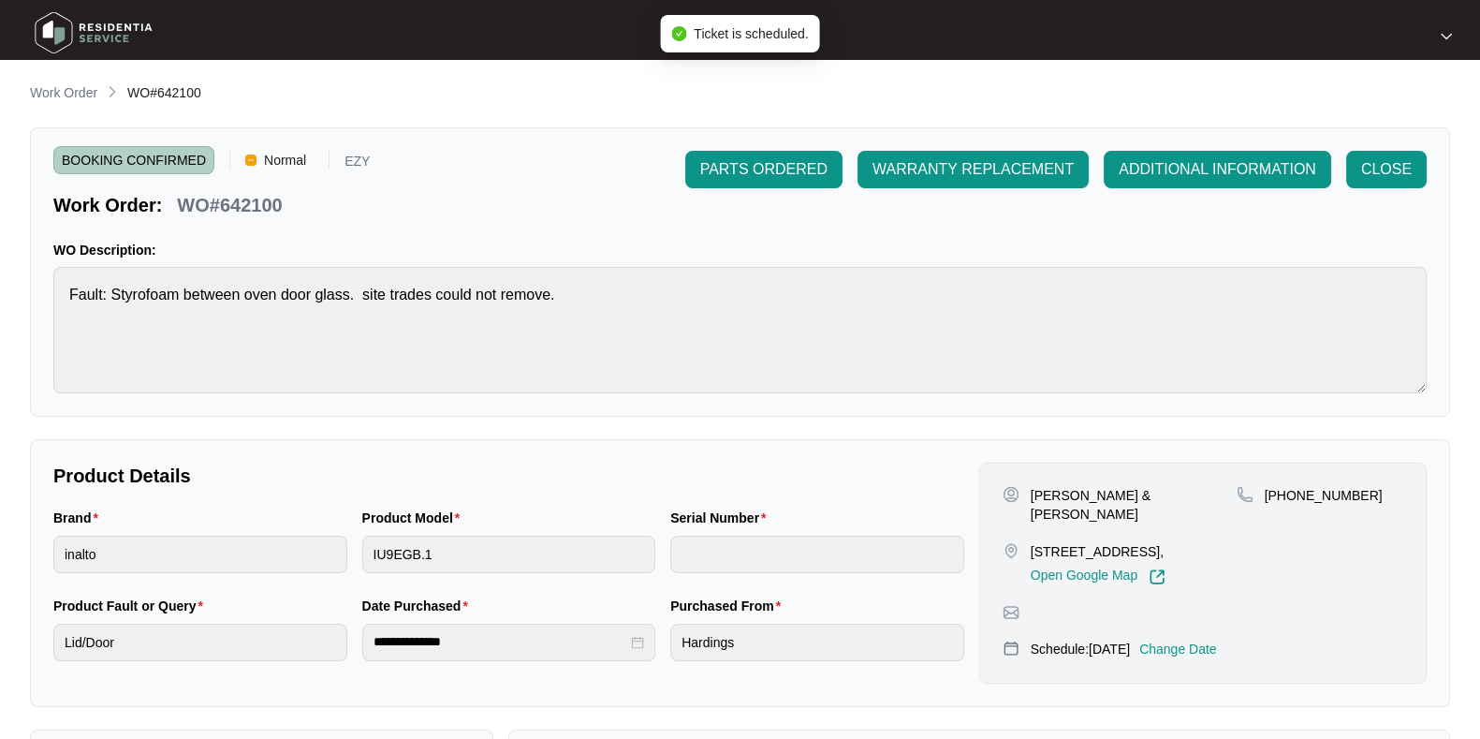
click at [80, 107] on div "**********" at bounding box center [740, 552] width 1420 height 941
click at [75, 102] on p "Work Order" at bounding box center [63, 92] width 67 height 19
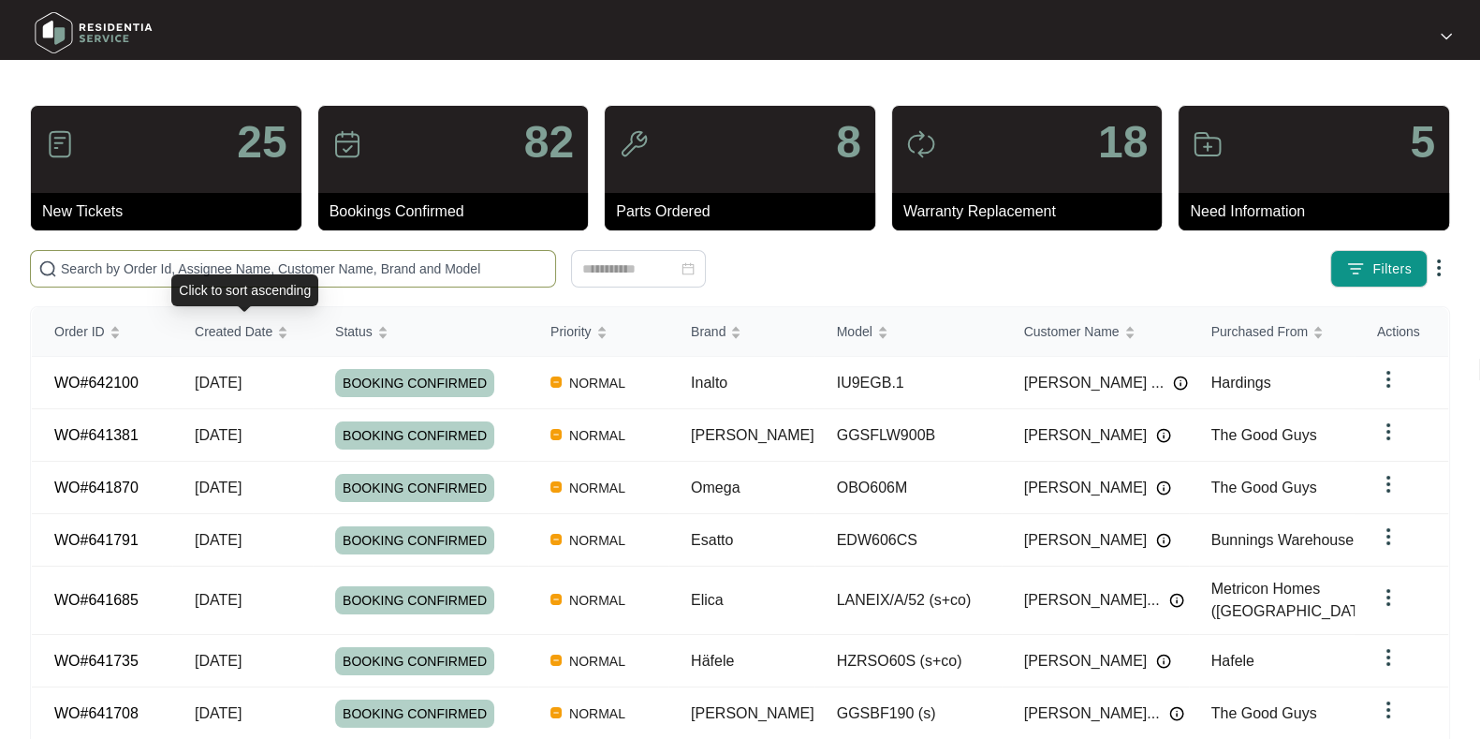
click at [243, 254] on span at bounding box center [293, 268] width 526 height 37
paste input "641367"
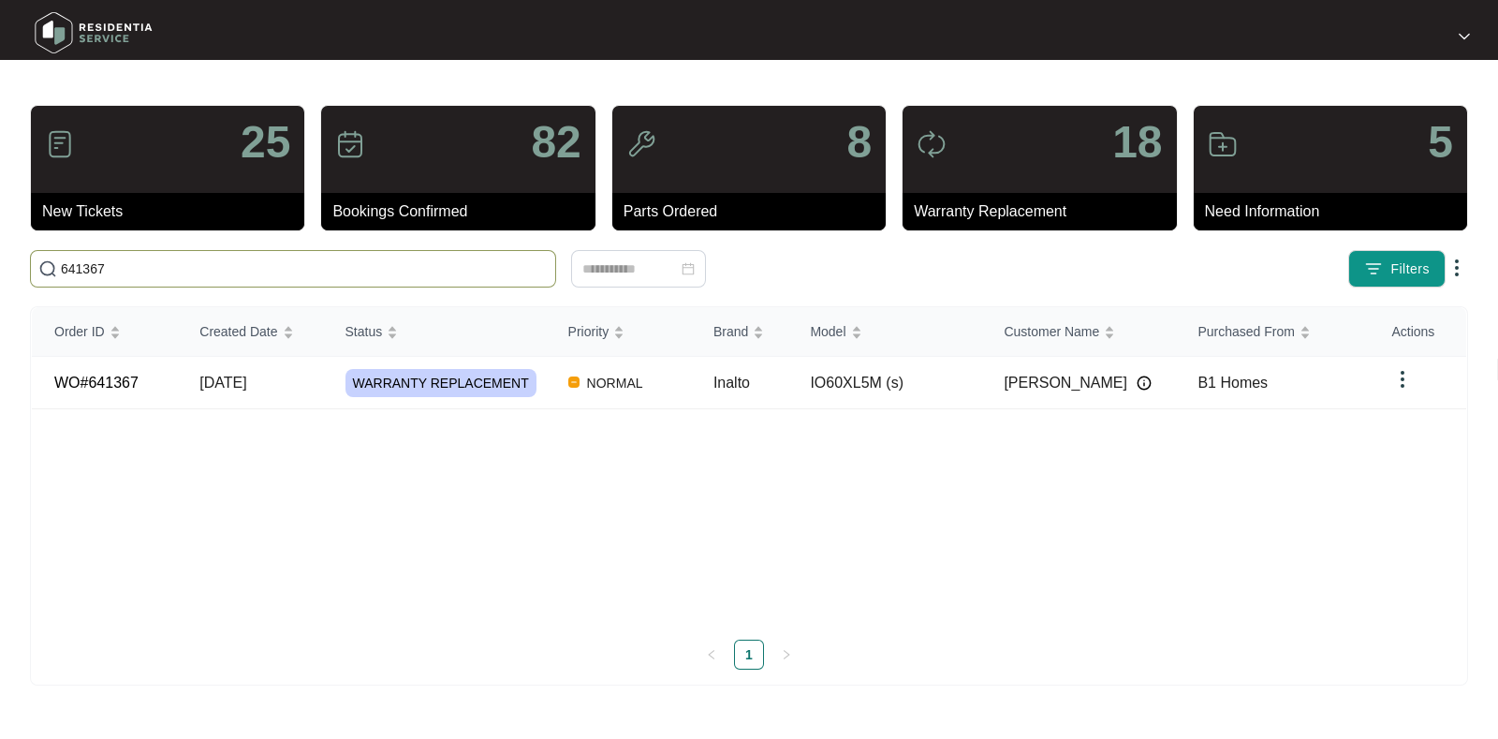
type input "641367"
